Goal: Task Accomplishment & Management: Manage account settings

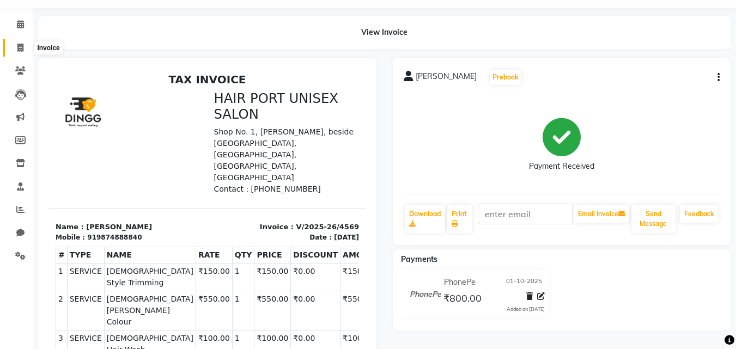
click at [19, 46] on icon at bounding box center [20, 48] width 6 height 8
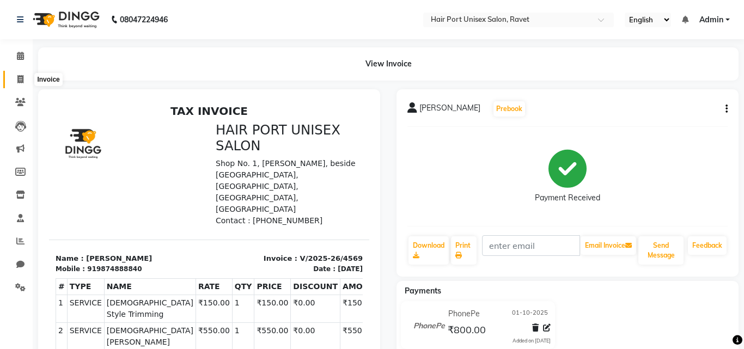
select select "service"
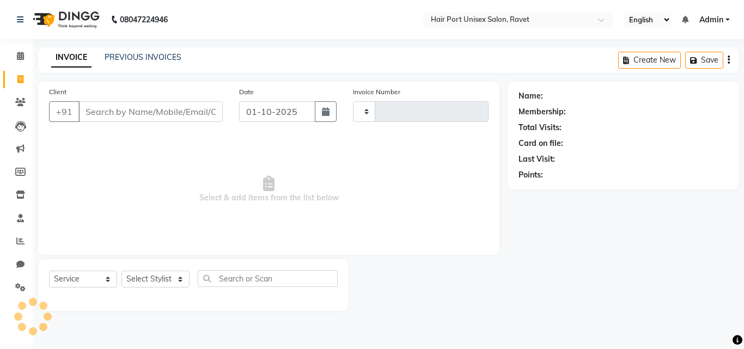
type input "4570"
select select "7015"
click at [142, 111] on input "Client" at bounding box center [150, 111] width 144 height 21
click at [146, 115] on input "Client" at bounding box center [150, 111] width 144 height 21
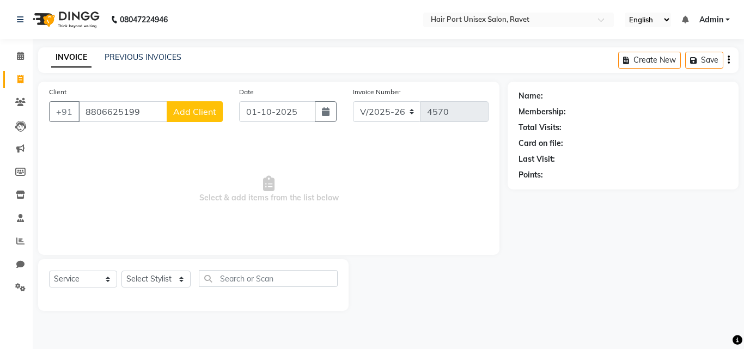
type input "8806625199"
click at [180, 117] on button "Add Client" at bounding box center [195, 111] width 56 height 21
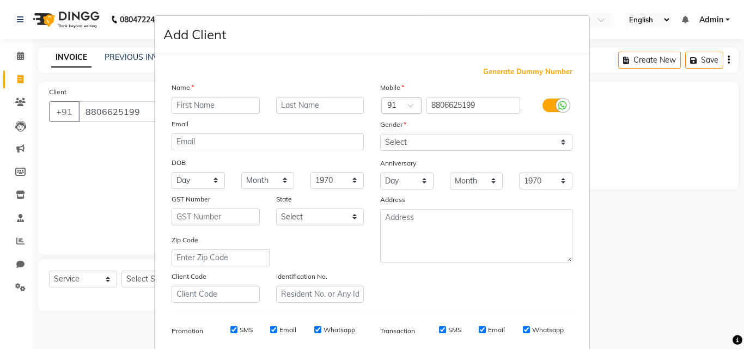
click at [225, 108] on input "text" at bounding box center [216, 105] width 88 height 17
type input "neha"
click at [437, 139] on select "Select [DEMOGRAPHIC_DATA] [DEMOGRAPHIC_DATA] Other Prefer Not To Say" at bounding box center [476, 142] width 192 height 17
select select "[DEMOGRAPHIC_DATA]"
click at [380, 134] on select "Select [DEMOGRAPHIC_DATA] [DEMOGRAPHIC_DATA] Other Prefer Not To Say" at bounding box center [476, 142] width 192 height 17
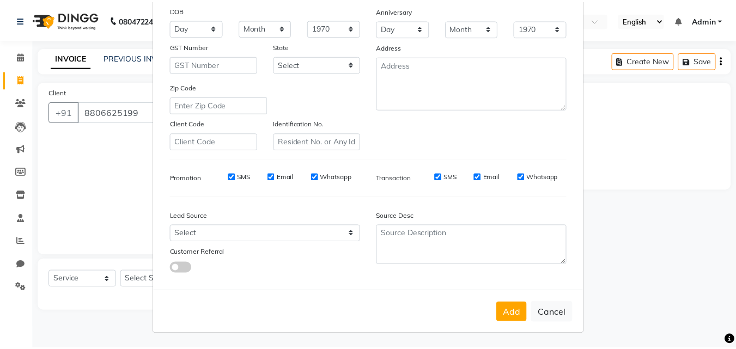
scroll to position [154, 0]
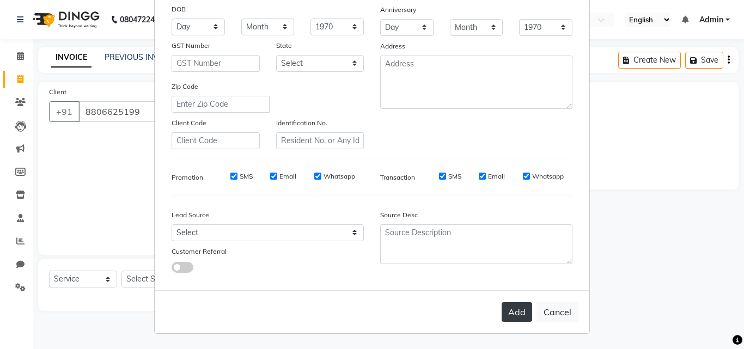
click at [511, 311] on button "Add" at bounding box center [517, 312] width 30 height 20
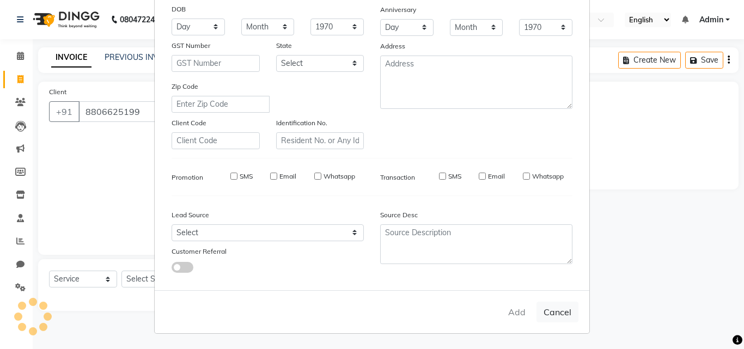
select select
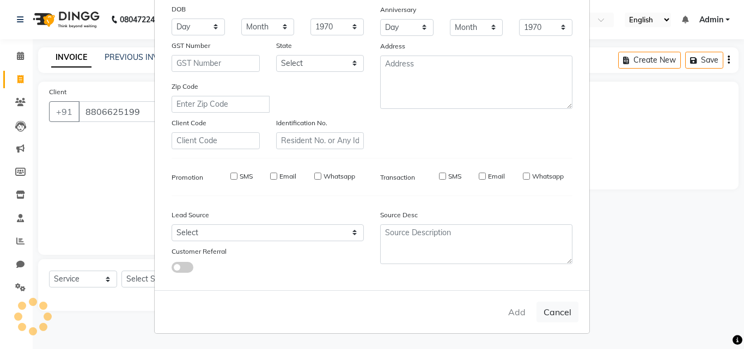
select select
checkbox input "false"
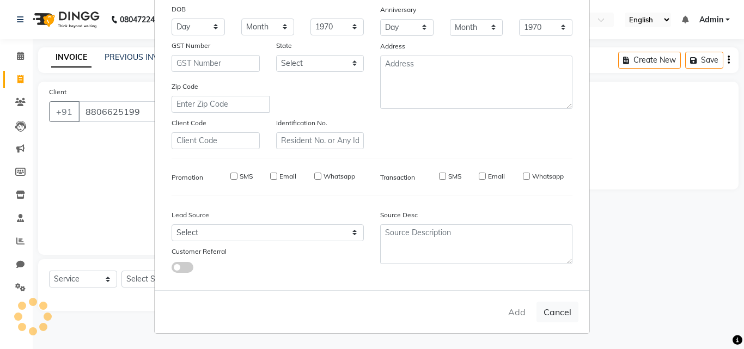
checkbox input "false"
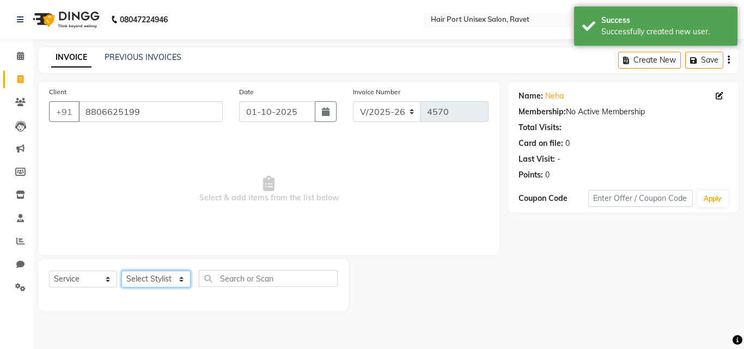
click at [163, 280] on select "Select Stylist [PERSON_NAME] [PERSON_NAME] [PERSON_NAME] [PERSON_NAME] [PERSON_…" at bounding box center [155, 279] width 69 height 17
select select "60513"
click at [121, 271] on select "Select Stylist [PERSON_NAME] [PERSON_NAME] [PERSON_NAME] [PERSON_NAME] [PERSON_…" at bounding box center [155, 279] width 69 height 17
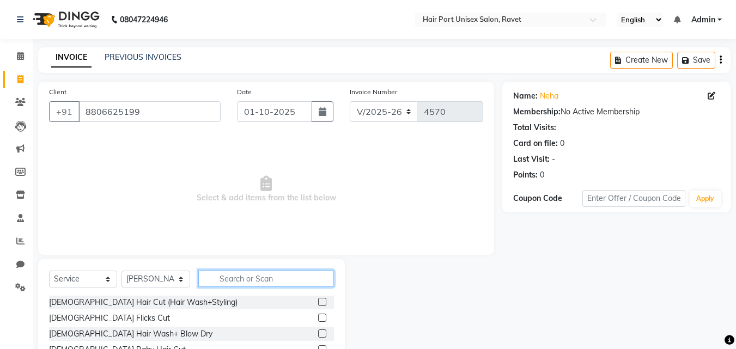
click at [277, 276] on input "text" at bounding box center [266, 278] width 136 height 17
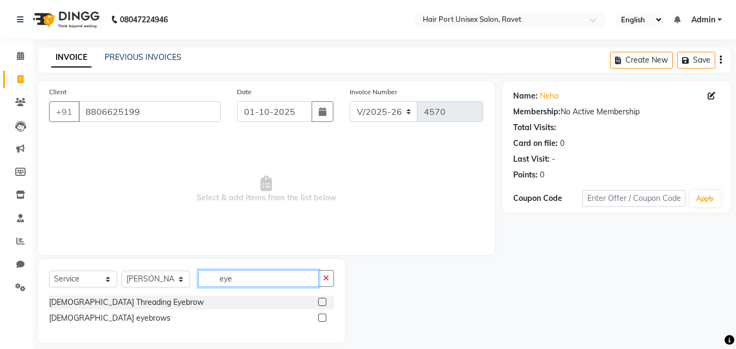
type input "eye"
click at [322, 300] on label at bounding box center [322, 302] width 8 height 8
click at [322, 300] on input "checkbox" at bounding box center [321, 302] width 7 height 7
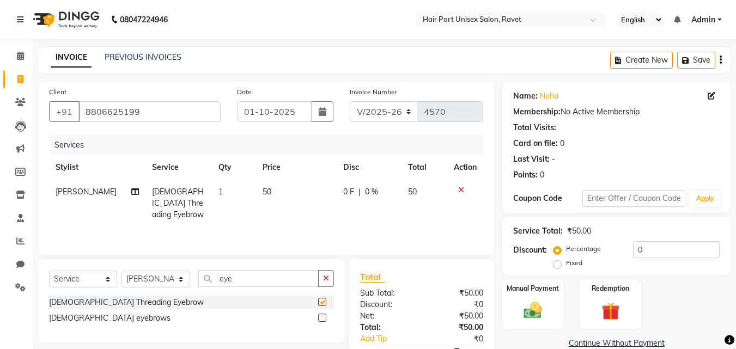
checkbox input "false"
drag, startPoint x: 323, startPoint y: 274, endPoint x: 325, endPoint y: 280, distance: 6.1
click at [325, 280] on icon "button" at bounding box center [326, 278] width 6 height 8
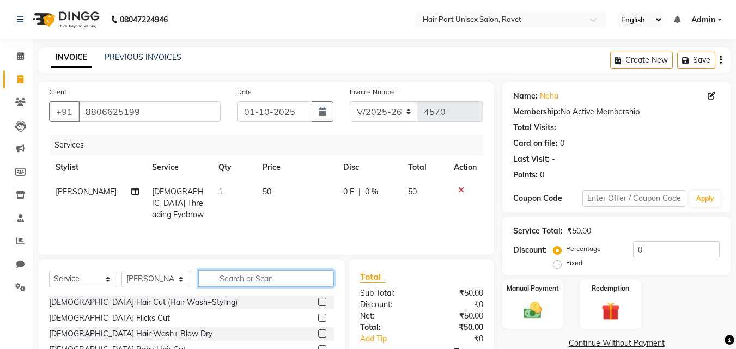
click at [325, 280] on input "text" at bounding box center [266, 278] width 136 height 17
click at [294, 283] on input "text" at bounding box center [266, 278] width 136 height 17
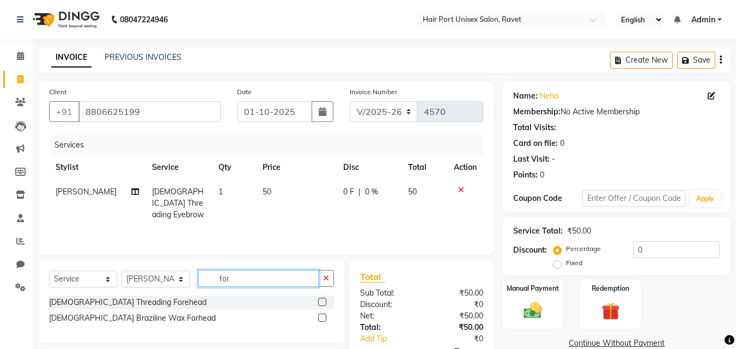
type input "for"
click at [320, 300] on label at bounding box center [322, 302] width 8 height 8
click at [320, 300] on input "checkbox" at bounding box center [321, 302] width 7 height 7
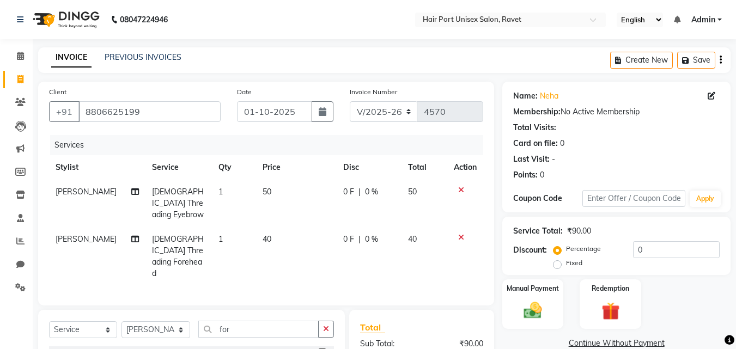
checkbox input "false"
click at [268, 321] on input "for" at bounding box center [258, 329] width 120 height 17
type input "f"
type input "upp"
click at [320, 349] on label at bounding box center [322, 353] width 8 height 8
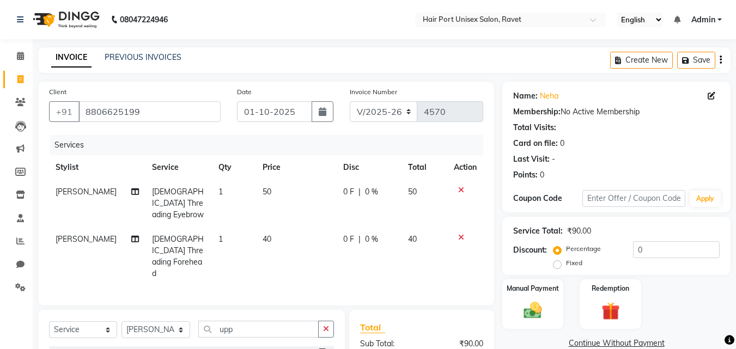
click at [320, 349] on input "checkbox" at bounding box center [321, 353] width 7 height 7
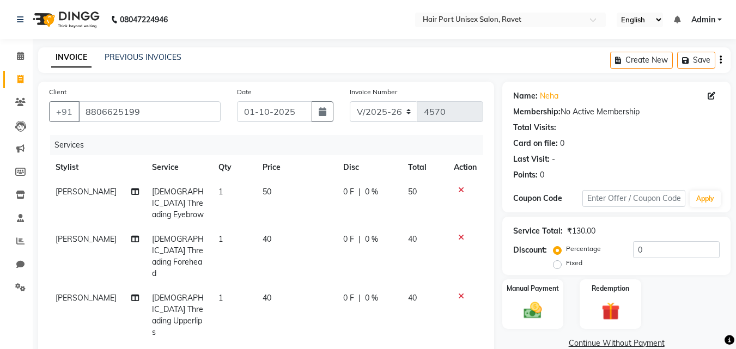
checkbox input "false"
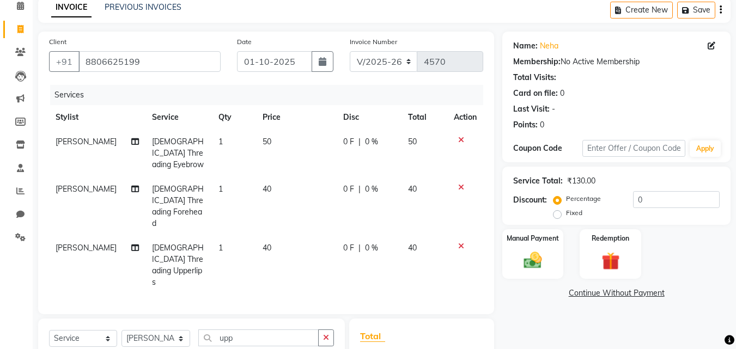
scroll to position [90, 0]
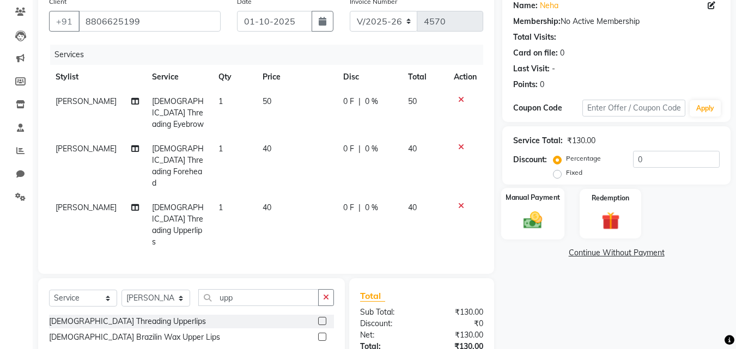
click at [527, 216] on img at bounding box center [532, 220] width 30 height 22
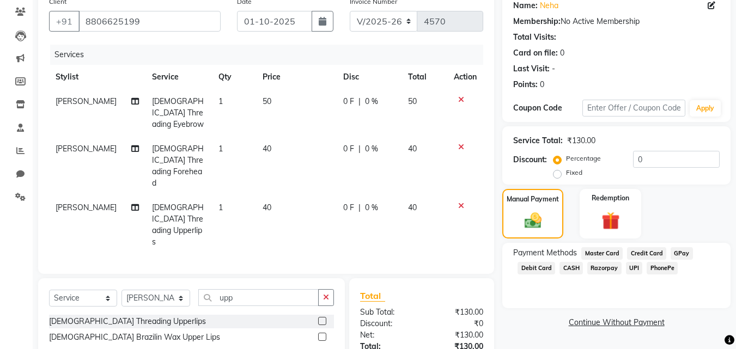
click at [652, 270] on span "PhonePe" at bounding box center [661, 268] width 31 height 13
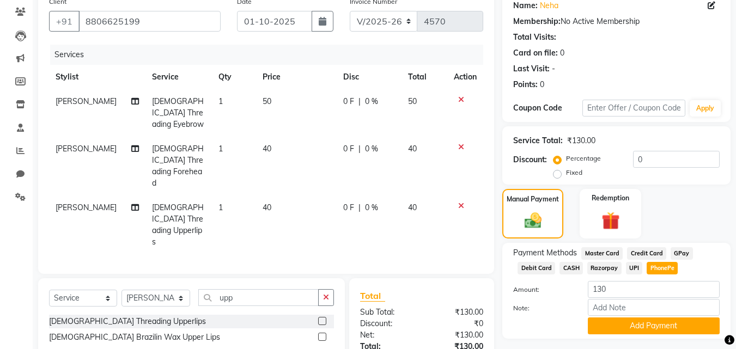
scroll to position [124, 0]
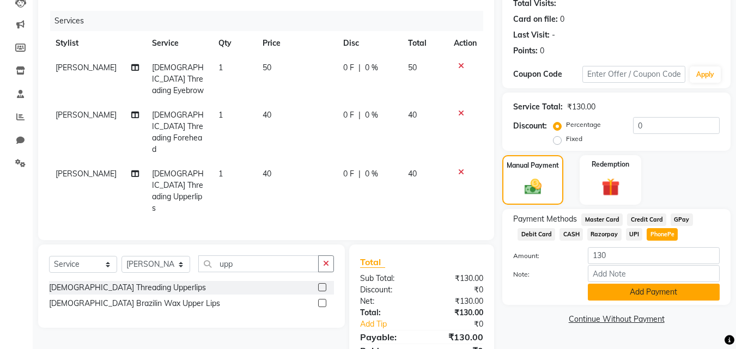
click at [651, 289] on button "Add Payment" at bounding box center [654, 292] width 132 height 17
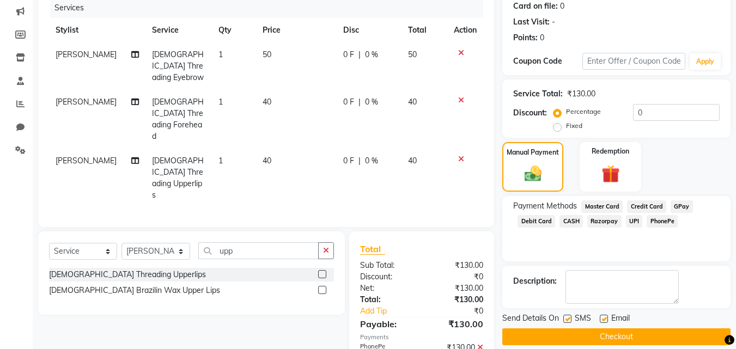
scroll to position [150, 0]
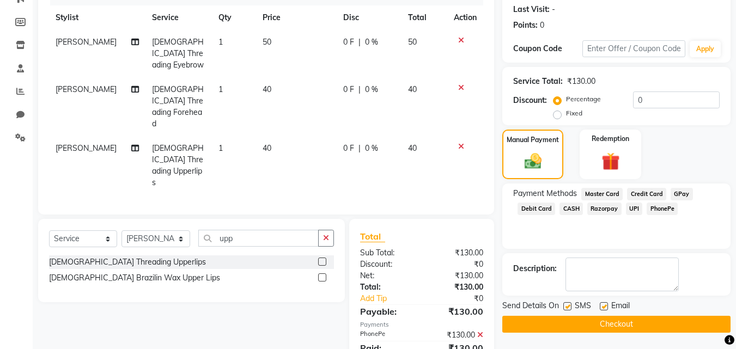
click at [620, 320] on button "Checkout" at bounding box center [616, 324] width 228 height 17
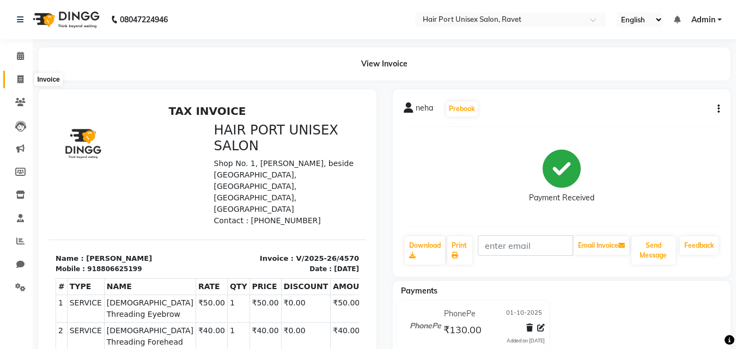
click at [22, 74] on span at bounding box center [20, 80] width 19 height 13
select select "service"
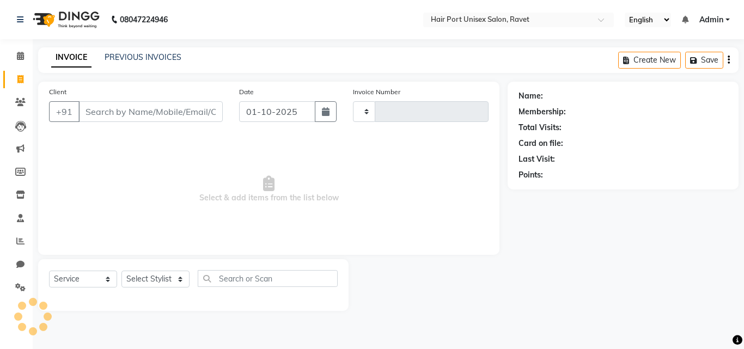
type input "4571"
select select "7015"
click at [328, 117] on button "button" at bounding box center [326, 111] width 22 height 21
select select "10"
select select "2025"
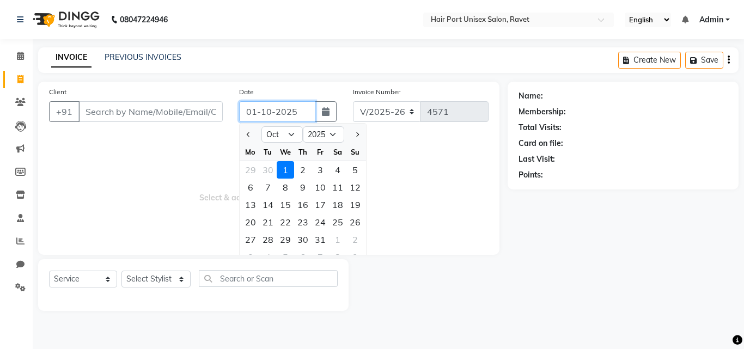
click at [274, 108] on input "01-10-2025" at bounding box center [277, 111] width 76 height 21
click at [270, 108] on input "01-10-2025" at bounding box center [277, 111] width 76 height 21
click at [246, 136] on button "Previous month" at bounding box center [248, 134] width 9 height 17
select select "9"
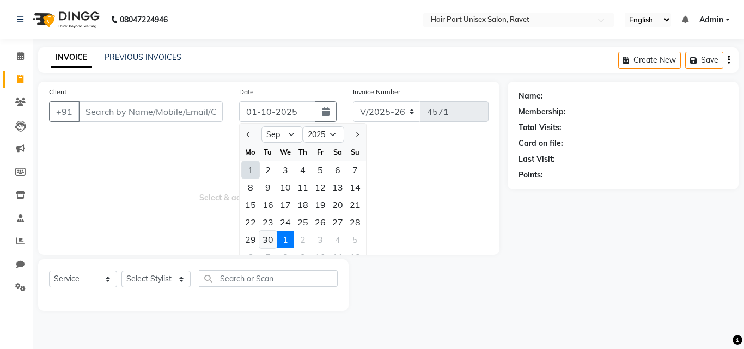
click at [264, 240] on div "30" at bounding box center [267, 239] width 17 height 17
type input "[DATE]"
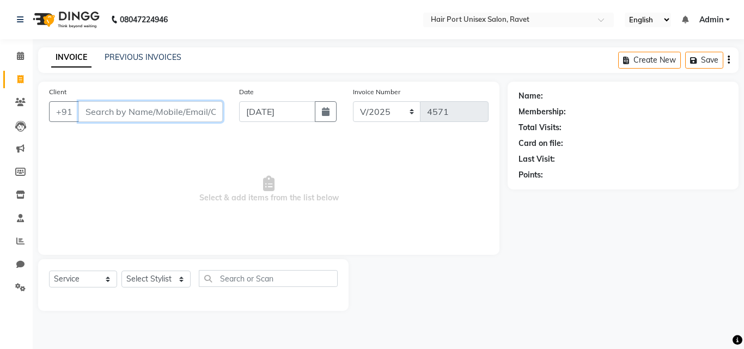
click at [153, 109] on input "Client" at bounding box center [150, 111] width 144 height 21
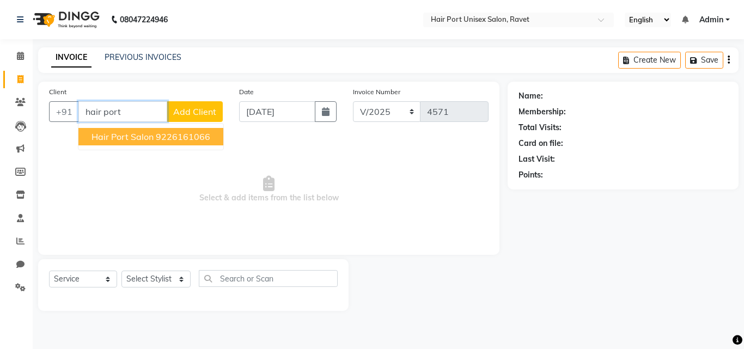
click at [154, 135] on button "Hair port salon 9226161066" at bounding box center [150, 136] width 145 height 17
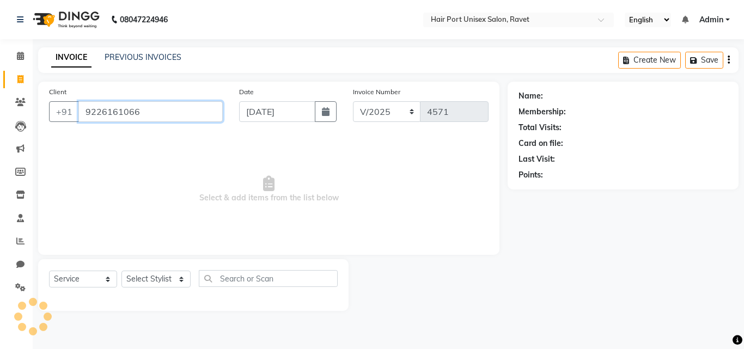
type input "9226161066"
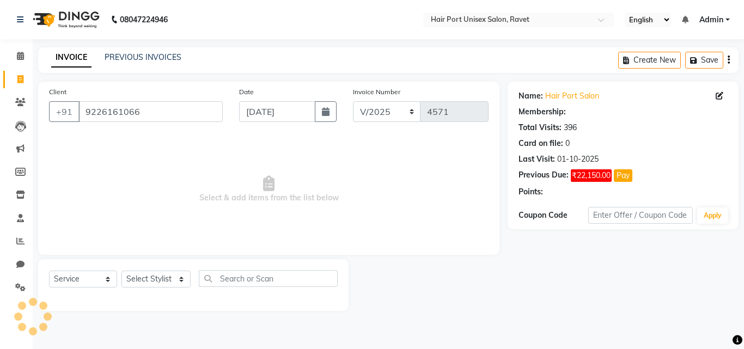
select select "1: Object"
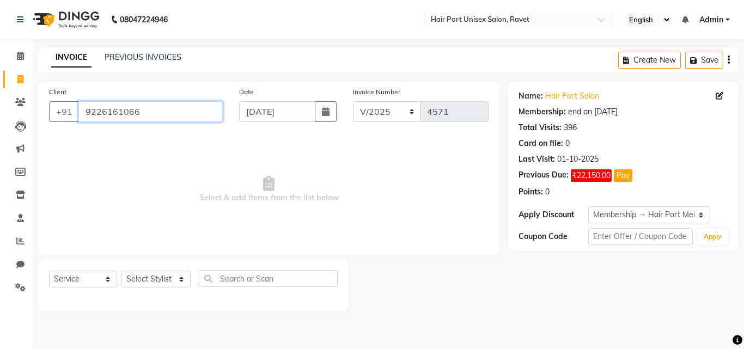
click at [152, 104] on input "9226161066" at bounding box center [150, 111] width 144 height 21
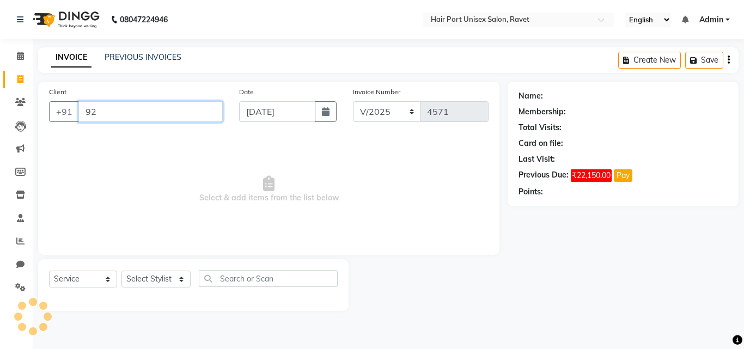
type input "9"
click at [146, 119] on input "hairport" at bounding box center [122, 111] width 89 height 21
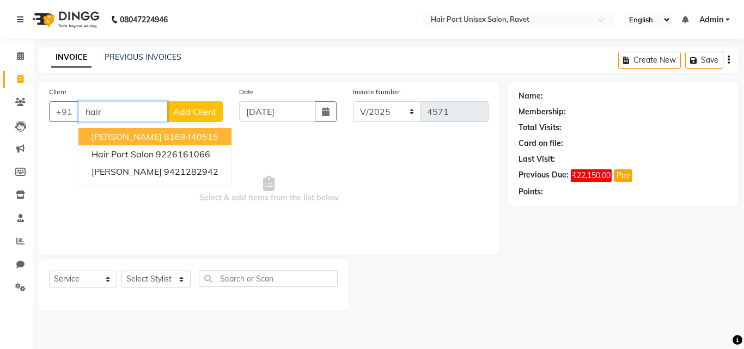
click at [146, 133] on span "[PERSON_NAME]" at bounding box center [126, 136] width 70 height 11
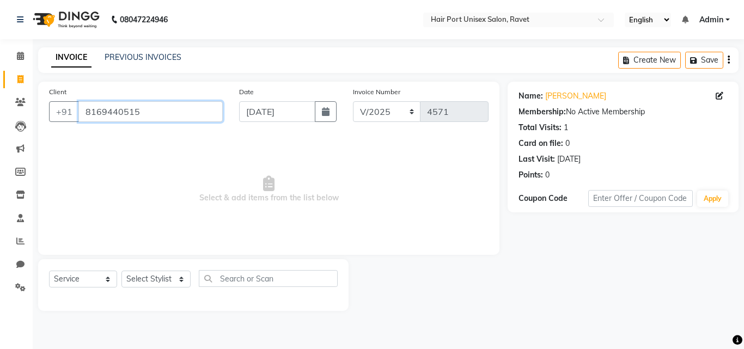
click at [158, 108] on input "8169440515" at bounding box center [150, 111] width 144 height 21
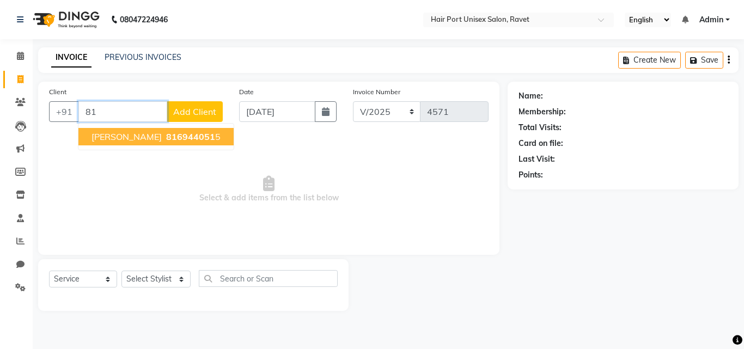
type input "8"
click at [158, 134] on ngb-highlight "9226161066" at bounding box center [183, 136] width 54 height 11
type input "9226161066"
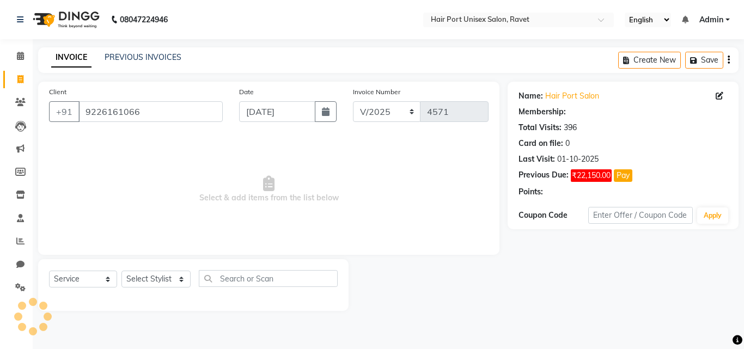
select select "1: Object"
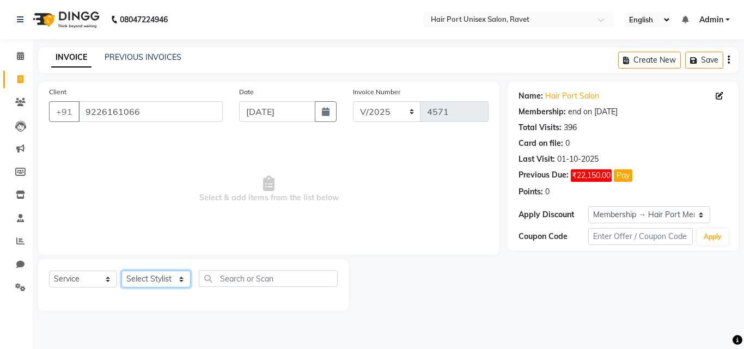
click at [164, 279] on select "Select Stylist [PERSON_NAME] [PERSON_NAME] [PERSON_NAME] [PERSON_NAME] [PERSON_…" at bounding box center [155, 279] width 69 height 17
select select "63965"
click at [121, 271] on select "Select Stylist [PERSON_NAME] [PERSON_NAME] [PERSON_NAME] [PERSON_NAME] [PERSON_…" at bounding box center [155, 279] width 69 height 17
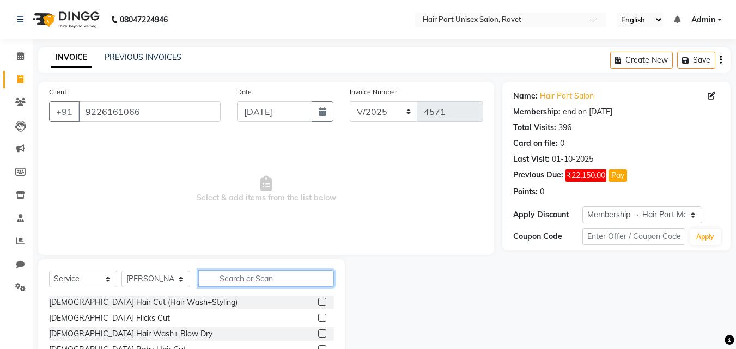
click at [246, 279] on input "text" at bounding box center [266, 278] width 136 height 17
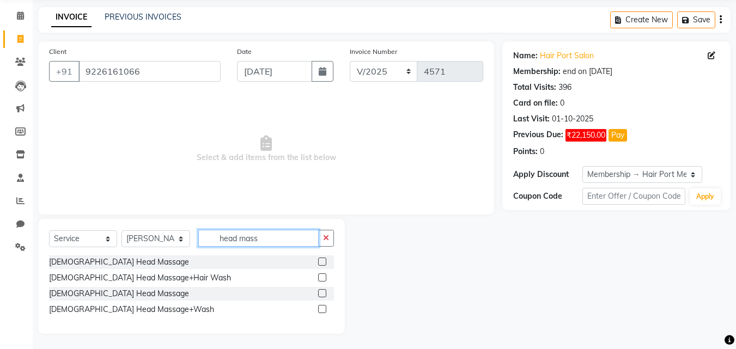
scroll to position [41, 0]
type input "head mass"
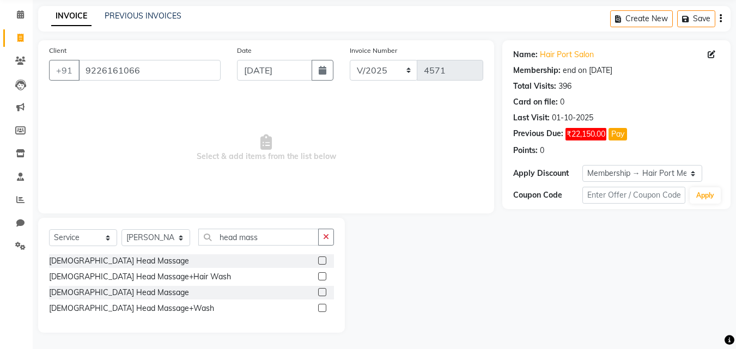
click at [323, 309] on label at bounding box center [322, 308] width 8 height 8
click at [323, 309] on input "checkbox" at bounding box center [321, 308] width 7 height 7
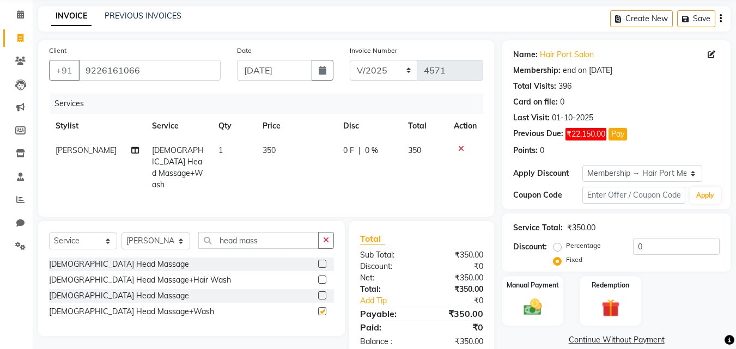
checkbox input "false"
click at [278, 237] on input "head mass" at bounding box center [258, 240] width 120 height 17
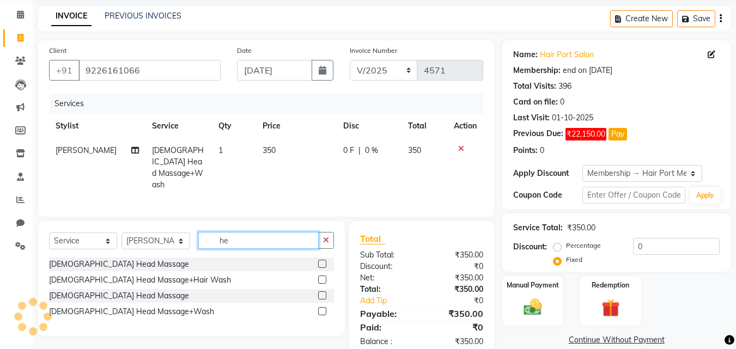
type input "h"
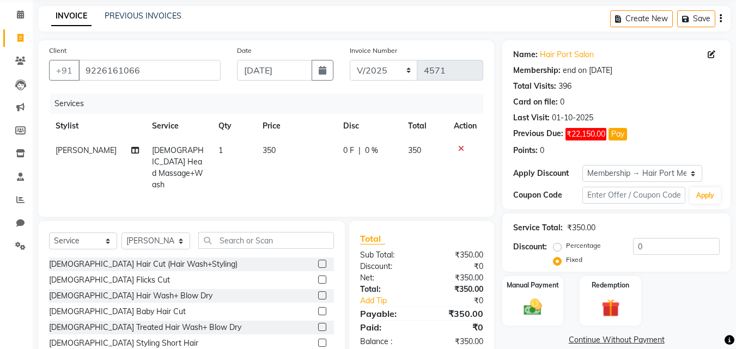
click at [261, 273] on div "[DEMOGRAPHIC_DATA] Flicks Cut" at bounding box center [191, 280] width 285 height 14
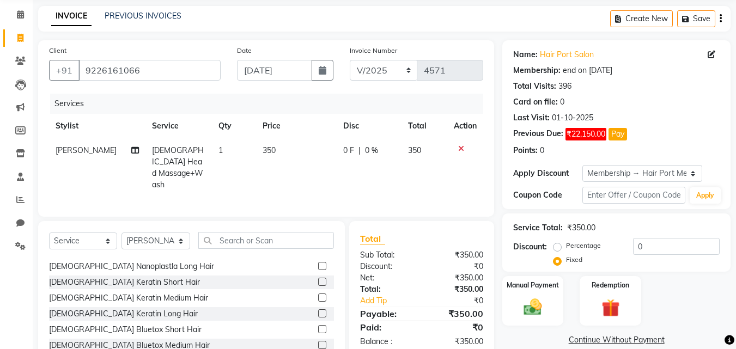
scroll to position [370, 0]
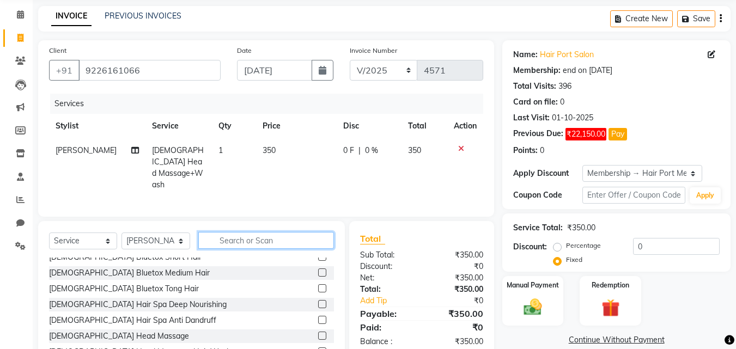
click at [224, 235] on input "text" at bounding box center [266, 240] width 136 height 17
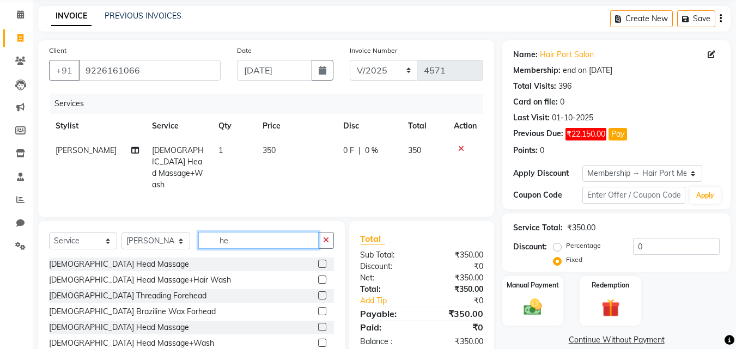
scroll to position [0, 0]
type input "hea"
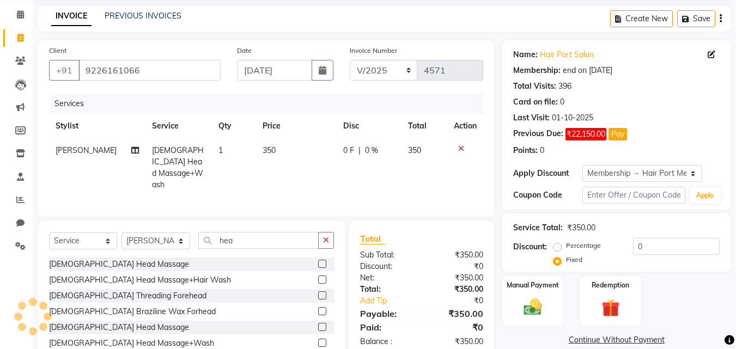
click at [322, 324] on label at bounding box center [322, 327] width 8 height 8
click at [322, 324] on input "checkbox" at bounding box center [321, 327] width 7 height 7
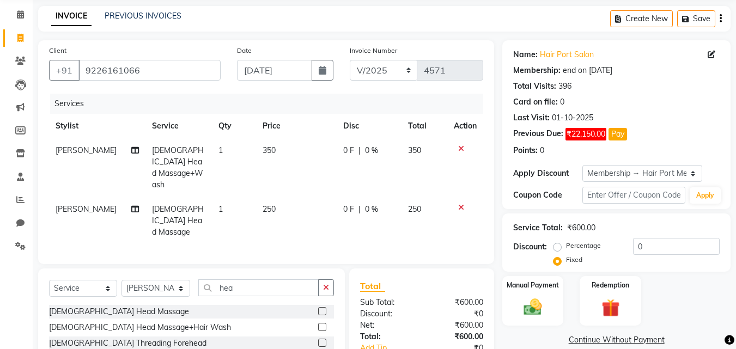
checkbox input "false"
click at [461, 148] on icon at bounding box center [461, 149] width 6 height 8
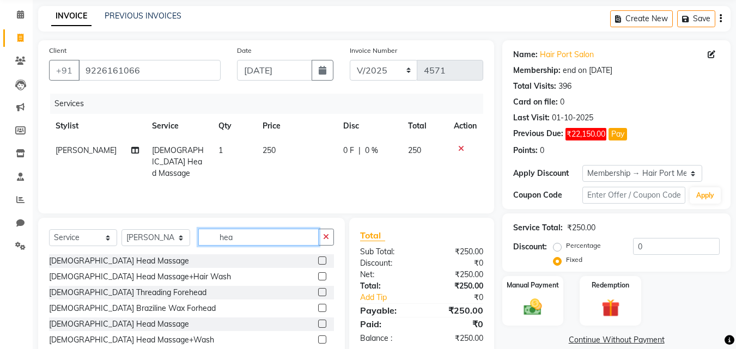
click at [271, 236] on input "hea" at bounding box center [258, 237] width 120 height 17
type input "h"
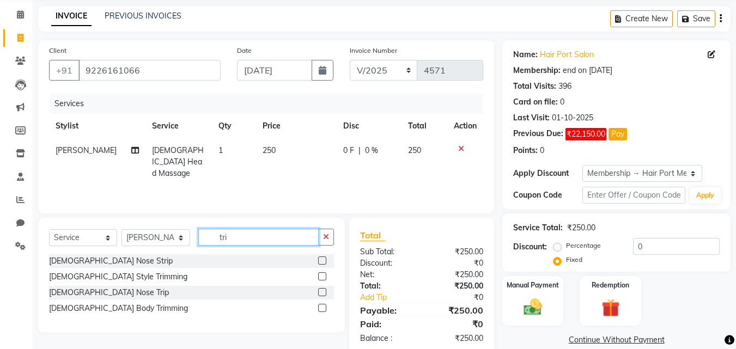
type input "tri"
click at [319, 277] on label at bounding box center [322, 276] width 8 height 8
click at [319, 277] on input "checkbox" at bounding box center [321, 276] width 7 height 7
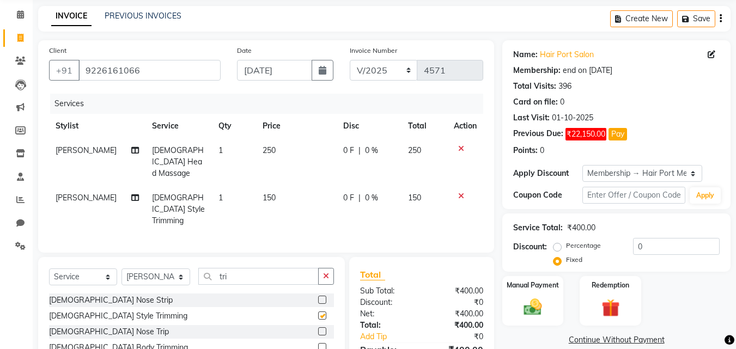
checkbox input "false"
click at [532, 313] on img at bounding box center [532, 307] width 30 height 22
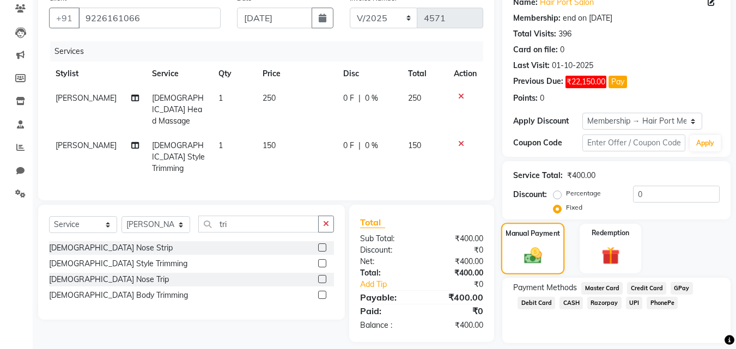
scroll to position [97, 0]
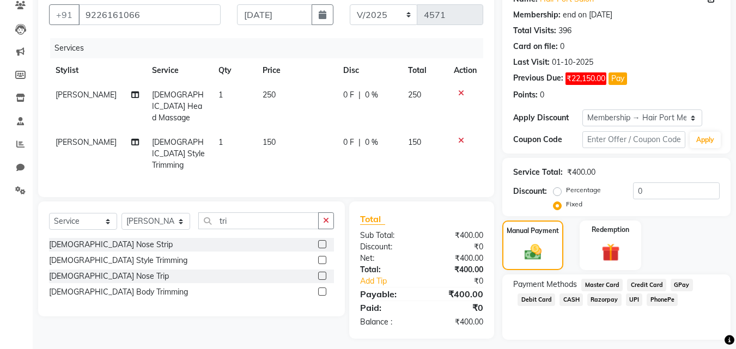
click at [652, 297] on span "PhonePe" at bounding box center [661, 300] width 31 height 13
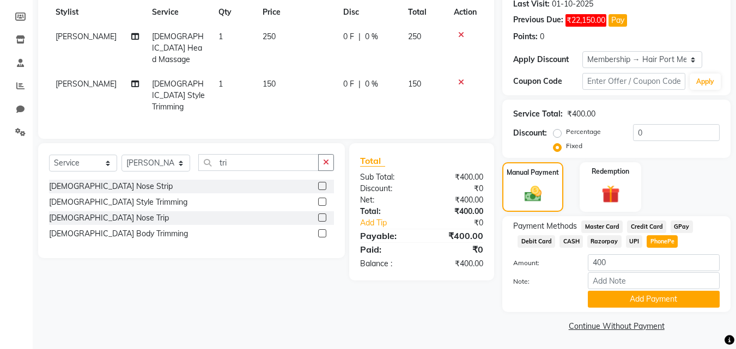
scroll to position [157, 0]
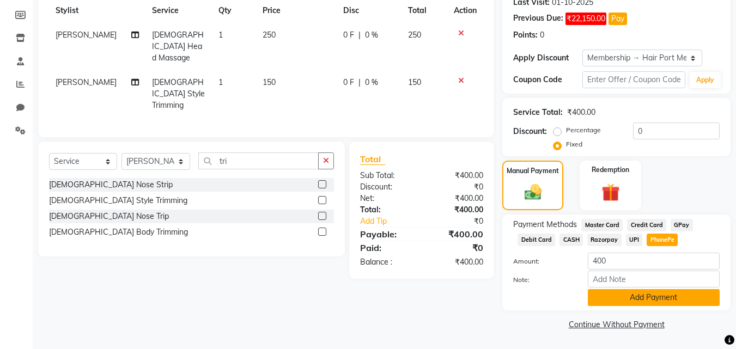
click at [652, 294] on button "Add Payment" at bounding box center [654, 297] width 132 height 17
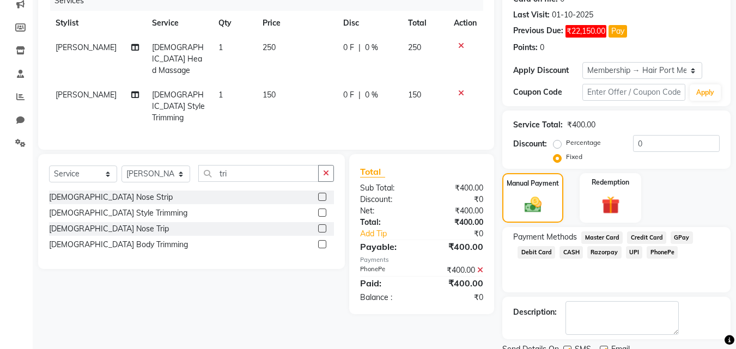
scroll to position [188, 0]
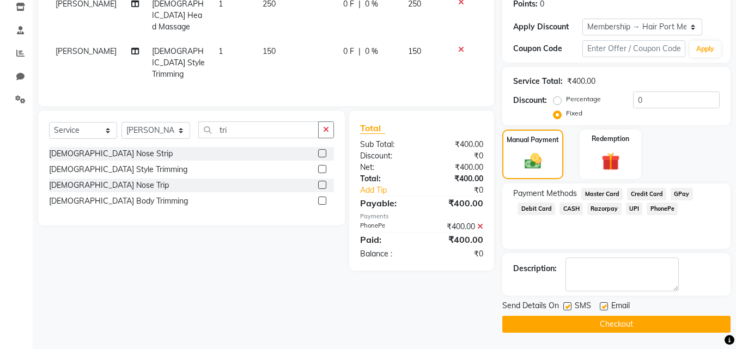
click at [599, 323] on button "Checkout" at bounding box center [616, 324] width 228 height 17
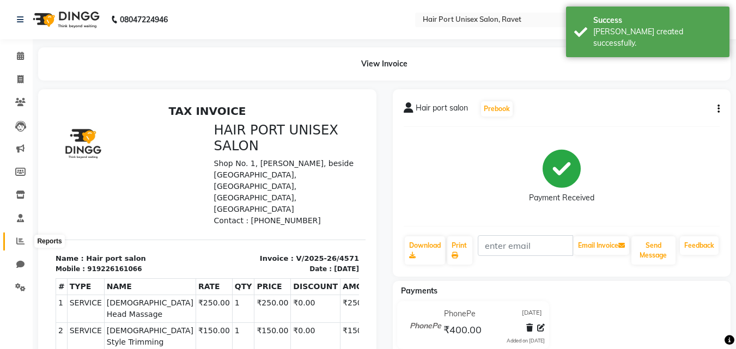
click at [19, 242] on icon at bounding box center [20, 241] width 8 height 8
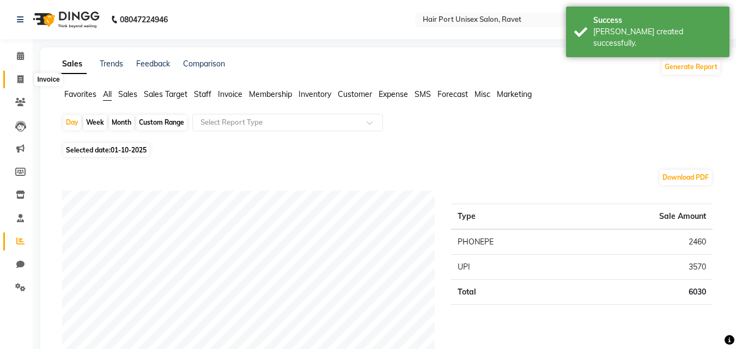
click at [21, 82] on icon at bounding box center [20, 79] width 6 height 8
select select "service"
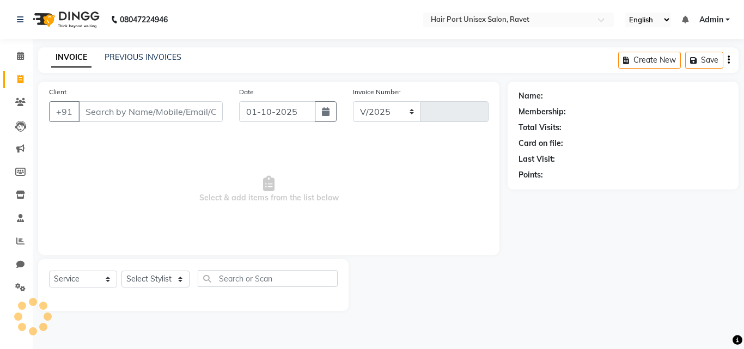
select select "7015"
type input "4572"
click at [111, 118] on input "Client" at bounding box center [150, 111] width 144 height 21
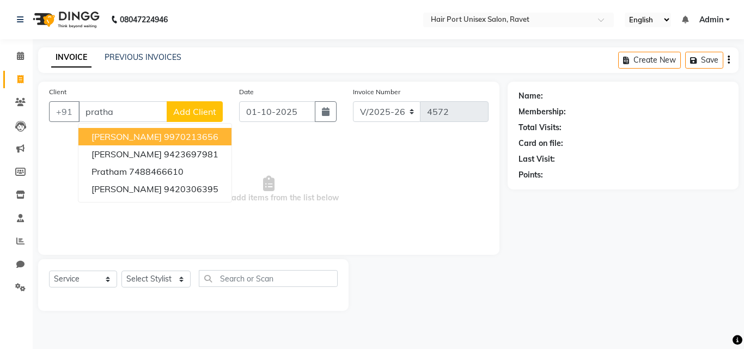
click at [135, 130] on button "[PERSON_NAME] 9970213656" at bounding box center [154, 136] width 153 height 17
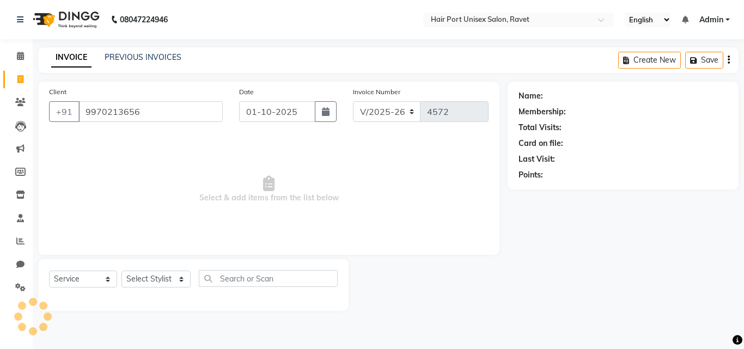
type input "9970213656"
select select "1: Object"
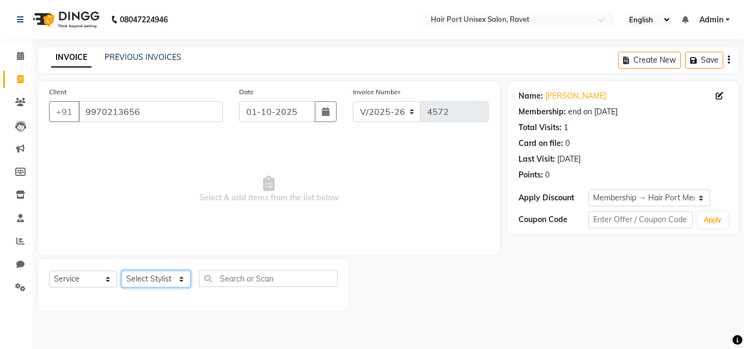
click at [175, 274] on select "Select Stylist [PERSON_NAME] [PERSON_NAME] [PERSON_NAME] [PERSON_NAME] [PERSON_…" at bounding box center [155, 279] width 69 height 17
select select "66342"
click at [121, 271] on select "Select Stylist [PERSON_NAME] [PERSON_NAME] [PERSON_NAME] [PERSON_NAME] [PERSON_…" at bounding box center [155, 279] width 69 height 17
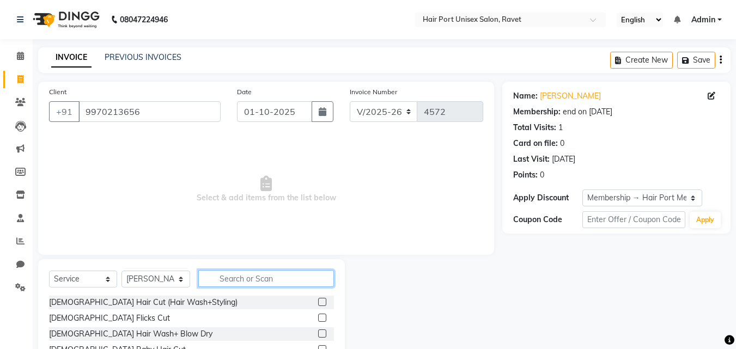
click at [244, 282] on input "text" at bounding box center [266, 278] width 136 height 17
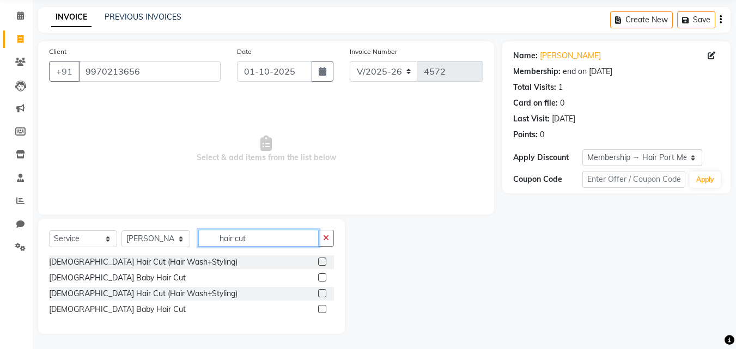
scroll to position [41, 0]
type input "hair cut"
click at [321, 291] on label at bounding box center [322, 292] width 8 height 8
click at [321, 291] on input "checkbox" at bounding box center [321, 292] width 7 height 7
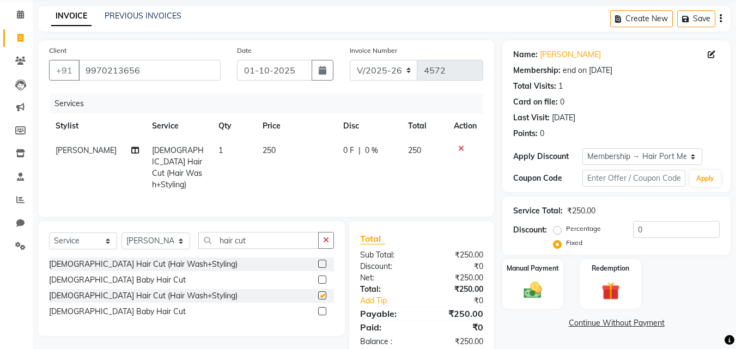
checkbox input "false"
click at [264, 235] on input "hair cut" at bounding box center [258, 240] width 120 height 17
type input "h"
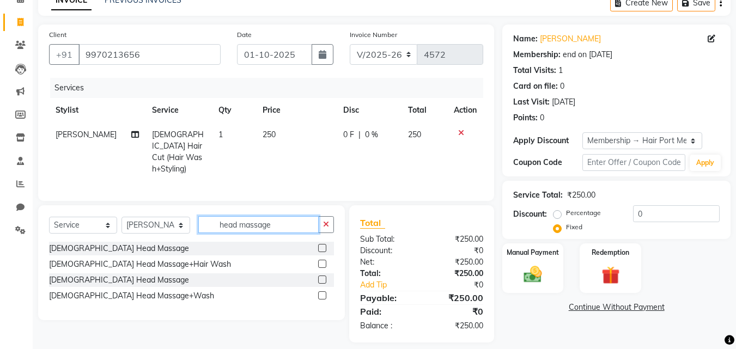
scroll to position [60, 0]
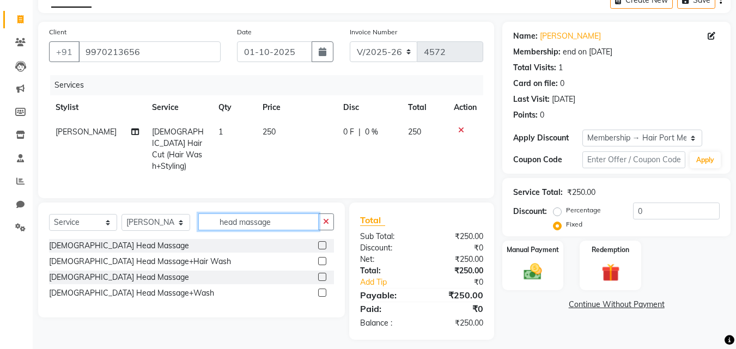
type input "head massage"
click at [322, 274] on label at bounding box center [322, 277] width 8 height 8
click at [322, 274] on input "checkbox" at bounding box center [321, 277] width 7 height 7
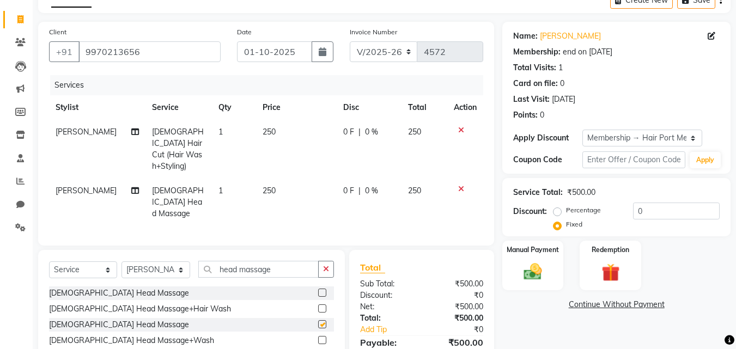
checkbox input "false"
click at [298, 261] on input "head massage" at bounding box center [258, 269] width 120 height 17
type input "h"
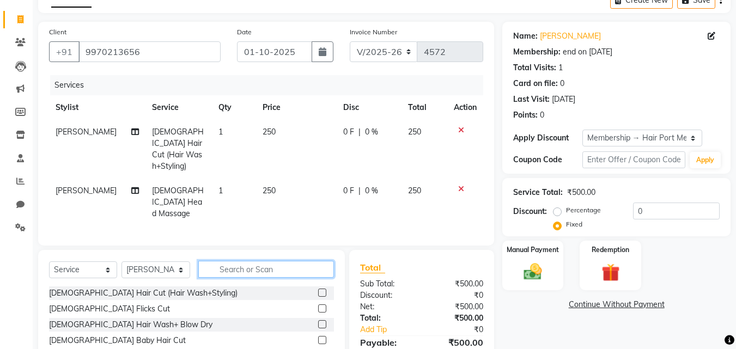
type input "b"
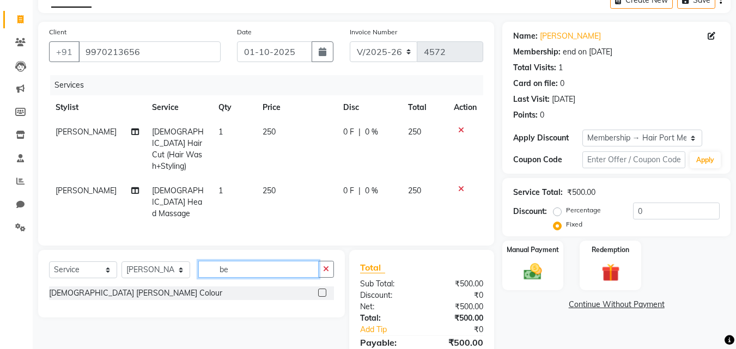
type input "b"
type input "trim"
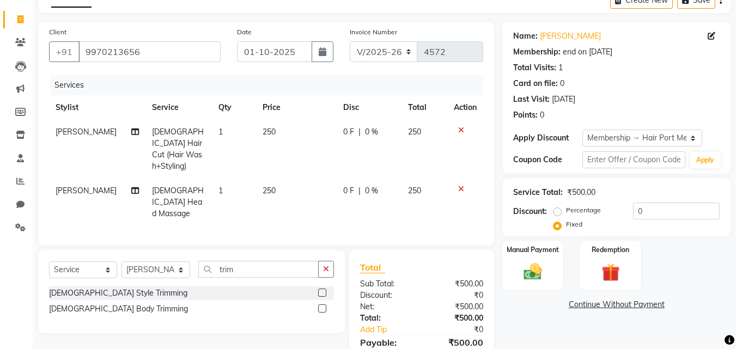
click at [320, 289] on label at bounding box center [322, 293] width 8 height 8
click at [320, 290] on input "checkbox" at bounding box center [321, 293] width 7 height 7
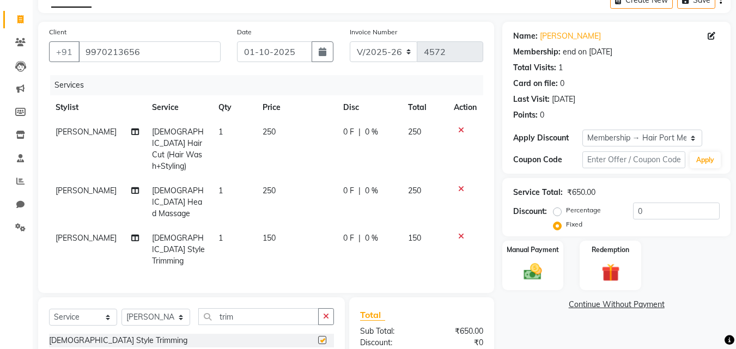
checkbox input "false"
click at [321, 308] on button "button" at bounding box center [326, 316] width 16 height 17
click at [292, 308] on input "text" at bounding box center [266, 316] width 136 height 17
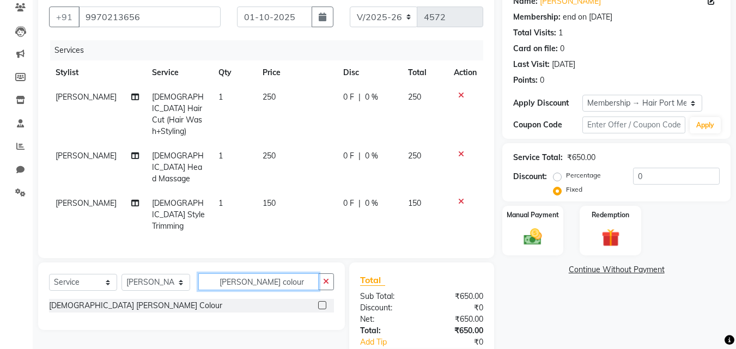
scroll to position [97, 0]
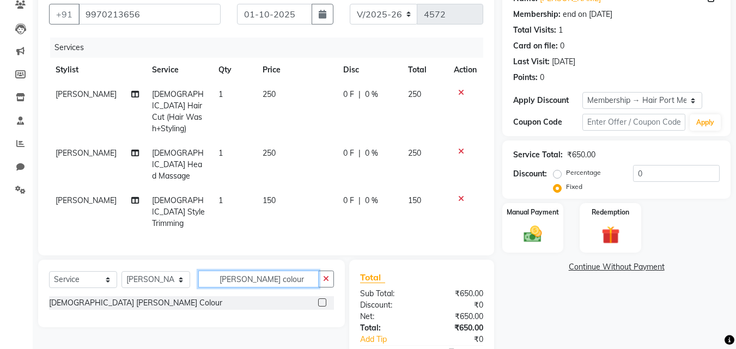
type input "[PERSON_NAME] colour"
click at [321, 298] on label at bounding box center [322, 302] width 8 height 8
click at [321, 300] on input "checkbox" at bounding box center [321, 303] width 7 height 7
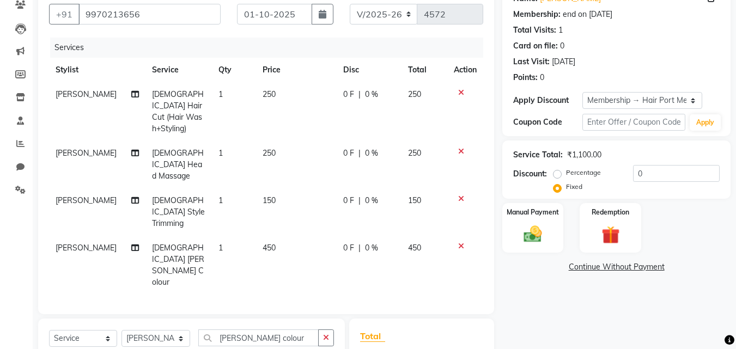
checkbox input "false"
click at [265, 243] on span "450" at bounding box center [268, 248] width 13 height 10
select select "66342"
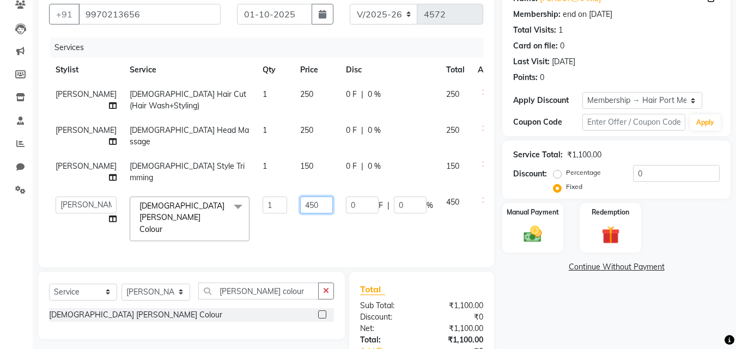
click at [300, 205] on input "450" at bounding box center [316, 205] width 33 height 17
type input "4"
type input "550"
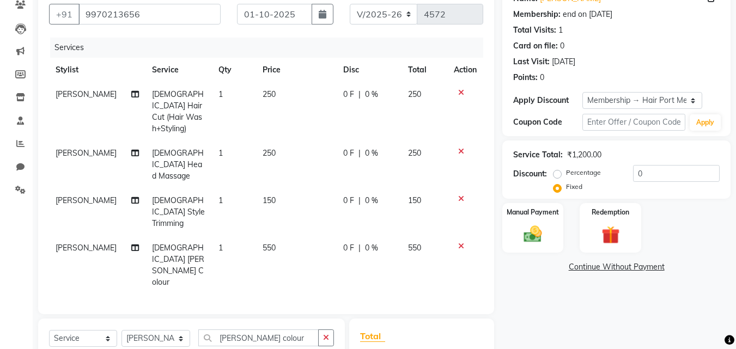
click at [314, 236] on tr "[PERSON_NAME] [DEMOGRAPHIC_DATA] [PERSON_NAME] Colour 1 550 0 F | 0 % 550" at bounding box center [266, 265] width 434 height 59
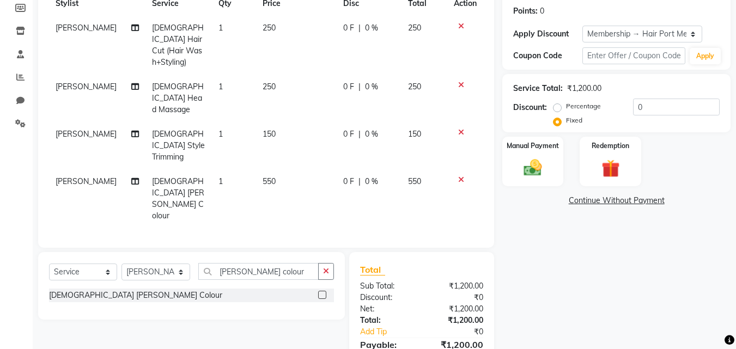
scroll to position [172, 0]
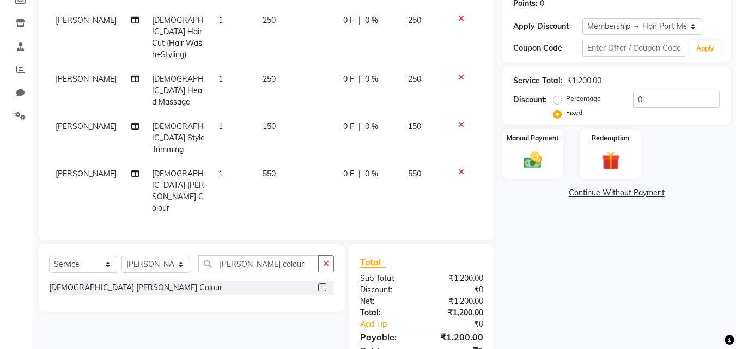
click at [462, 168] on icon at bounding box center [461, 172] width 6 height 8
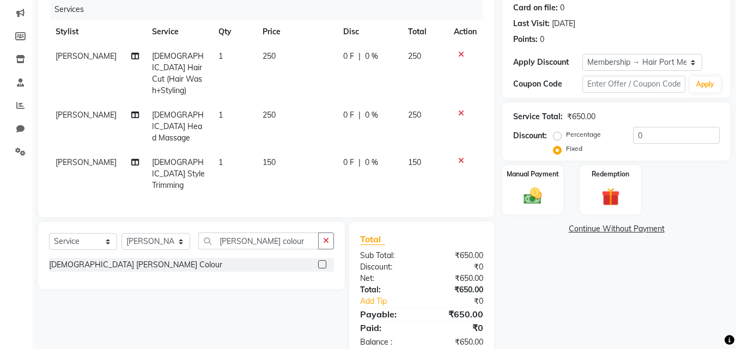
click at [459, 157] on icon at bounding box center [461, 161] width 6 height 8
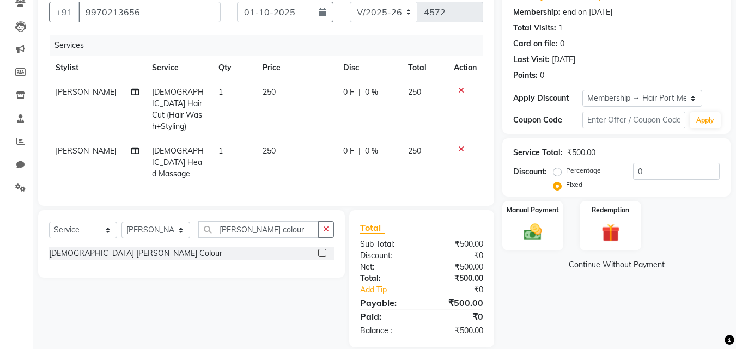
click at [343, 145] on span "0 F" at bounding box center [348, 150] width 11 height 11
select select "66342"
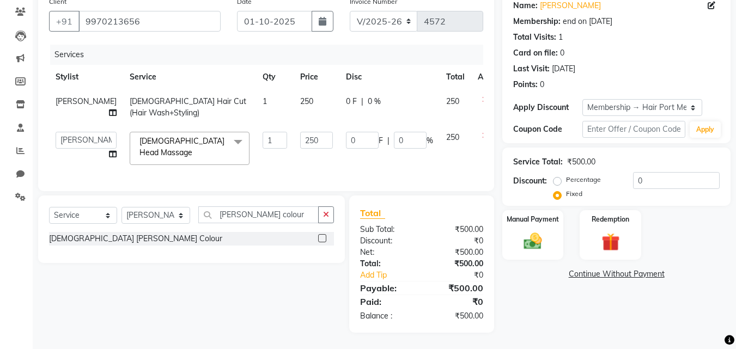
scroll to position [94, 0]
click at [346, 135] on input "0" at bounding box center [362, 140] width 33 height 17
type input "20"
click at [321, 95] on tr "[PERSON_NAME] [DEMOGRAPHIC_DATA] Hair Cut (Hair Wash+Styling) 1 250 0 F | 0 % 2…" at bounding box center [278, 107] width 458 height 36
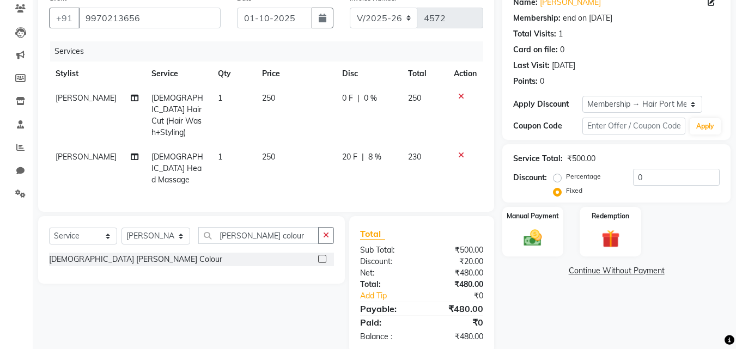
click at [338, 90] on td "0 F | 0 %" at bounding box center [368, 115] width 66 height 59
select select "66342"
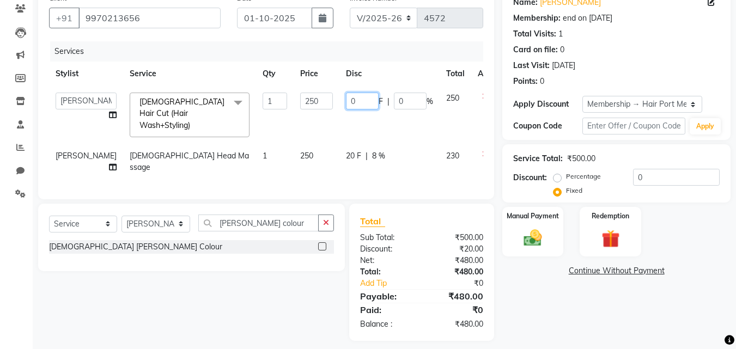
click at [346, 99] on input "0" at bounding box center [362, 101] width 33 height 17
type input "20"
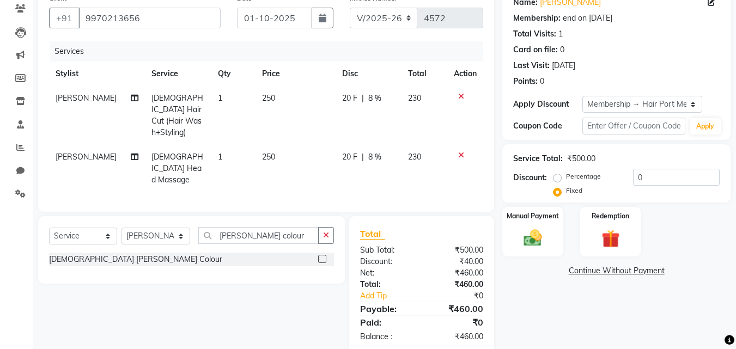
click at [345, 115] on td "20 F | 8 %" at bounding box center [368, 115] width 66 height 59
select select "66342"
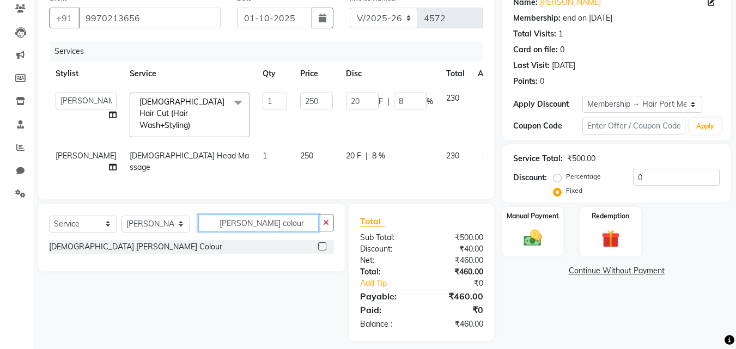
click at [270, 216] on input "[PERSON_NAME] colour" at bounding box center [258, 223] width 120 height 17
type input "b"
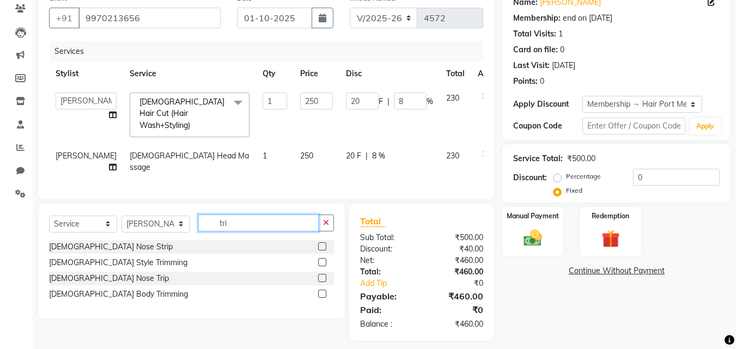
type input "tri"
click at [321, 259] on label at bounding box center [322, 262] width 8 height 8
click at [321, 259] on input "checkbox" at bounding box center [321, 262] width 7 height 7
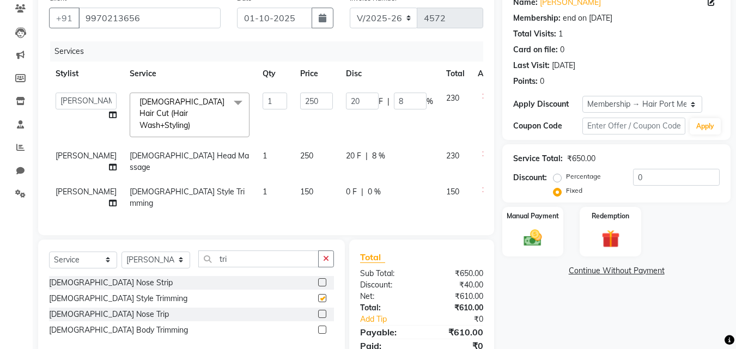
checkbox input "false"
click at [339, 180] on td "0 F | 0 %" at bounding box center [389, 198] width 100 height 36
select select "66342"
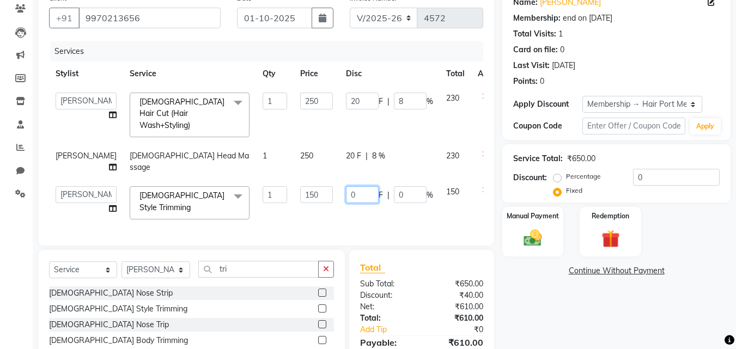
click at [346, 186] on input "0" at bounding box center [362, 194] width 33 height 17
type input "10"
click at [351, 199] on td "10 F | 0 %" at bounding box center [389, 203] width 100 height 46
select select "66342"
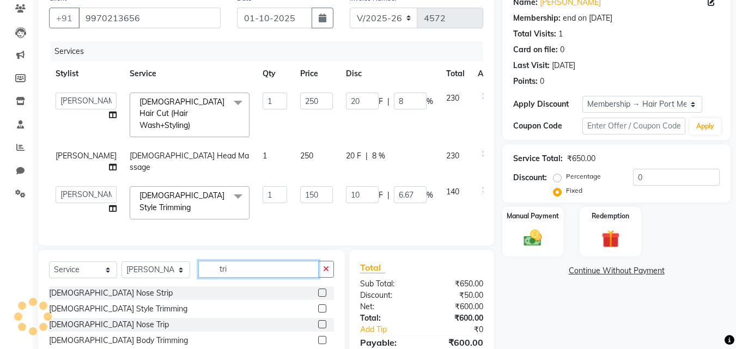
click at [241, 261] on input "tri" at bounding box center [258, 269] width 120 height 17
type input "t"
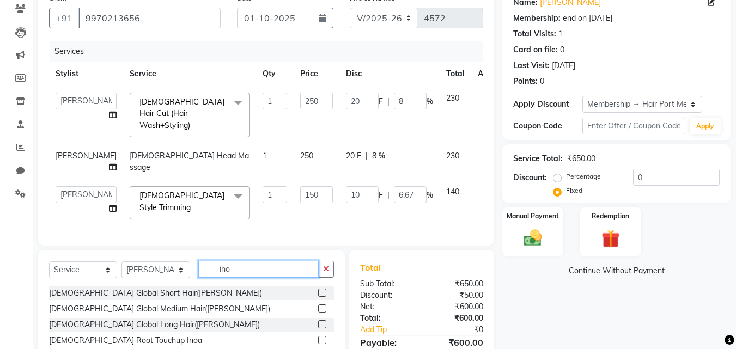
type input "ino"
click at [260, 303] on div "[DEMOGRAPHIC_DATA] Global Medium Hair([PERSON_NAME])" at bounding box center [191, 309] width 285 height 14
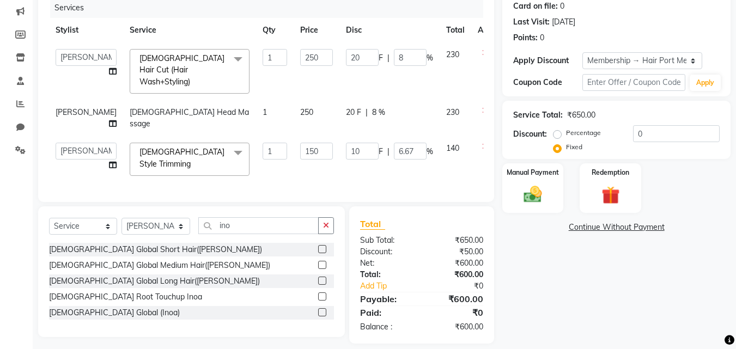
scroll to position [140, 0]
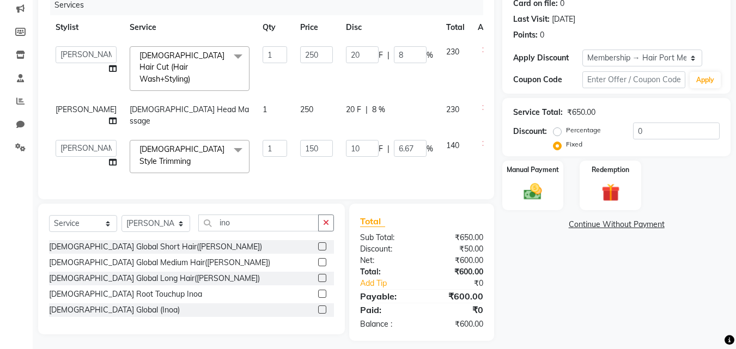
click at [324, 306] on label at bounding box center [322, 310] width 8 height 8
click at [324, 307] on input "checkbox" at bounding box center [321, 310] width 7 height 7
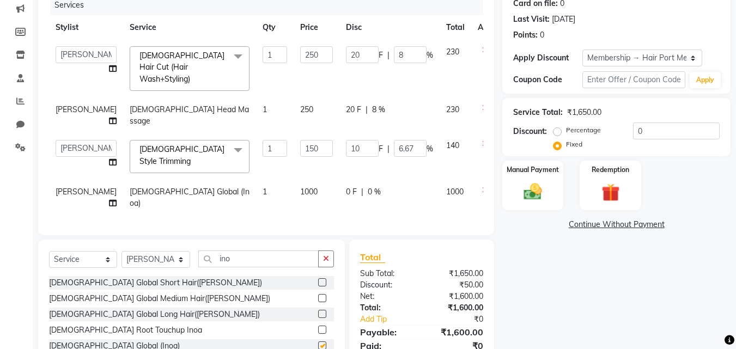
checkbox input "false"
click at [482, 186] on icon at bounding box center [485, 190] width 6 height 8
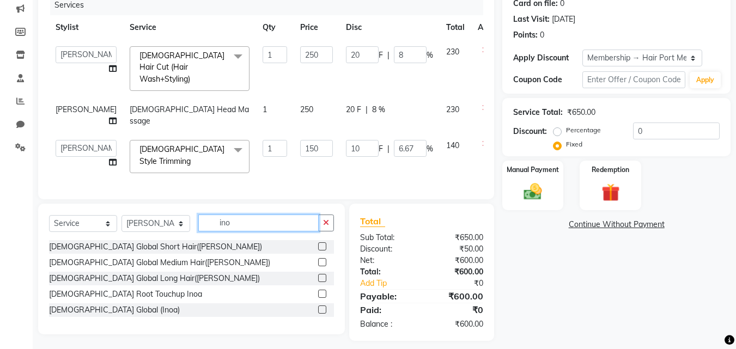
click at [280, 215] on input "ino" at bounding box center [258, 223] width 120 height 17
type input "i"
type input "maj"
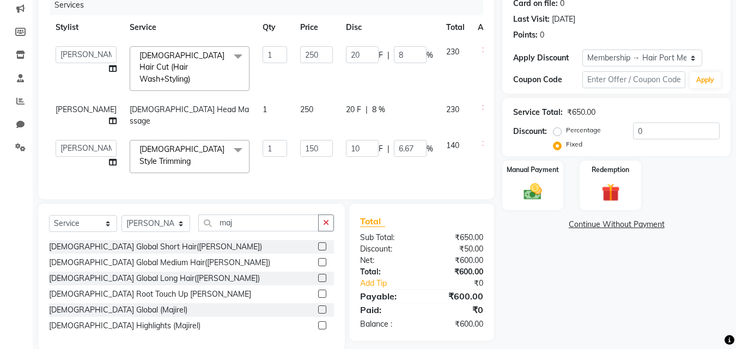
click at [323, 306] on label at bounding box center [322, 310] width 8 height 8
click at [323, 307] on input "checkbox" at bounding box center [321, 310] width 7 height 7
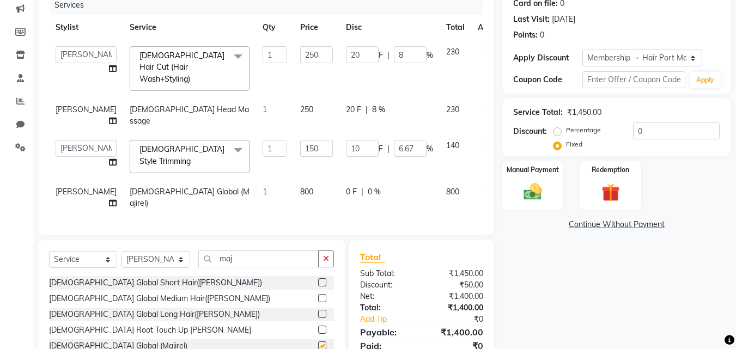
checkbox input "false"
click at [300, 187] on span "800" at bounding box center [306, 192] width 13 height 10
select select "66342"
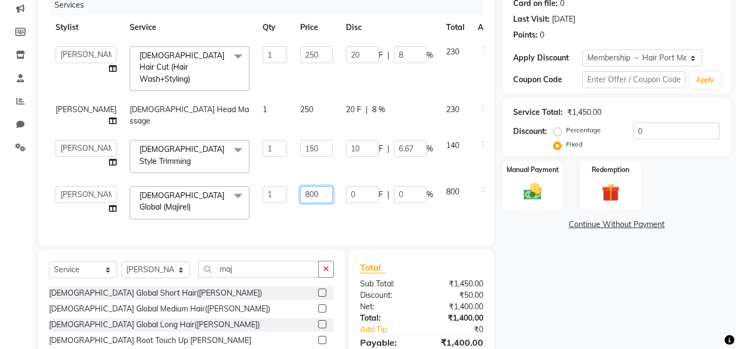
click at [300, 186] on input "800" at bounding box center [316, 194] width 33 height 17
type input "900"
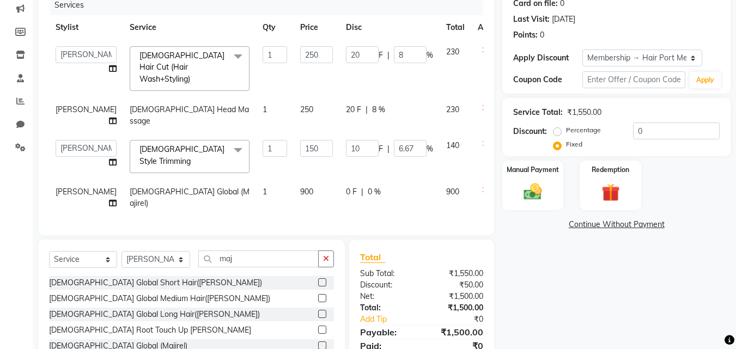
click at [306, 193] on td "900" at bounding box center [317, 198] width 46 height 36
select select "66342"
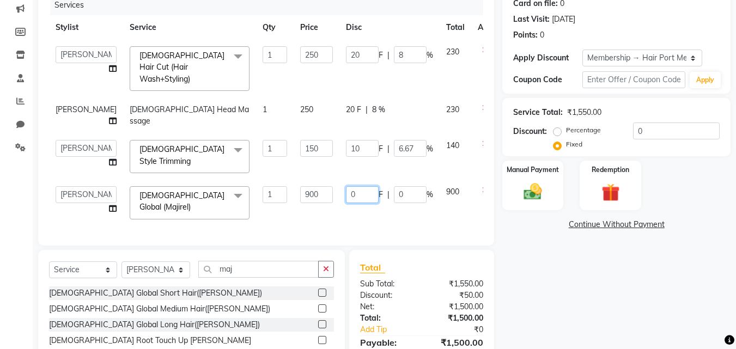
click at [346, 186] on input "0" at bounding box center [362, 194] width 33 height 17
type input "100"
click at [399, 207] on div "Services Stylist Service Qty Price Disc Total Action [PERSON_NAME] [PERSON_NAME…" at bounding box center [266, 115] width 434 height 240
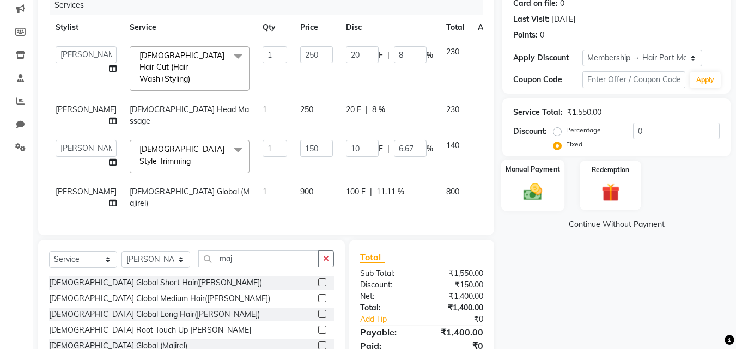
click at [518, 179] on div "Manual Payment" at bounding box center [533, 186] width 64 height 52
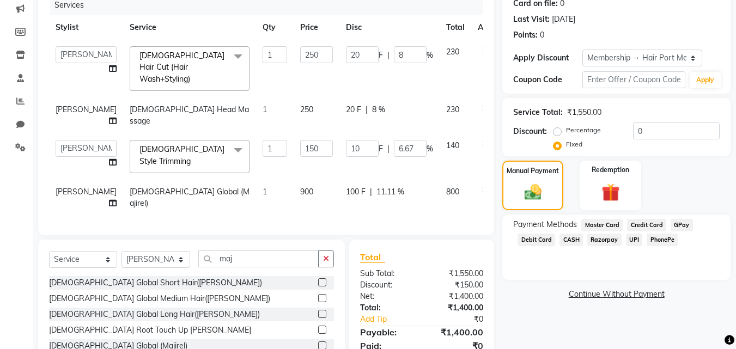
click at [649, 239] on span "PhonePe" at bounding box center [661, 240] width 31 height 13
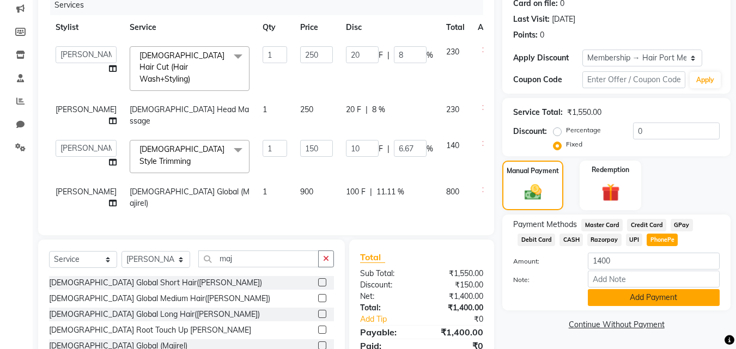
click at [654, 292] on button "Add Payment" at bounding box center [654, 297] width 132 height 17
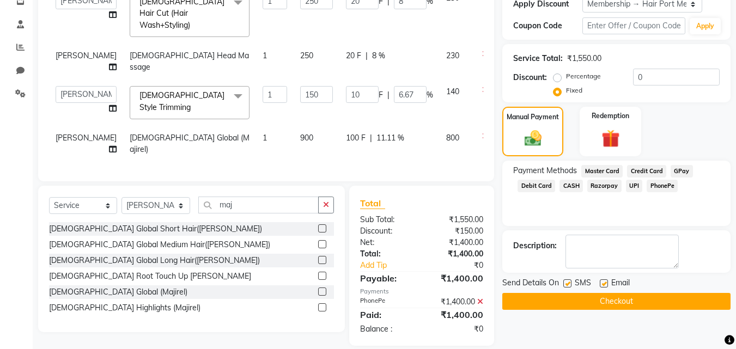
scroll to position [199, 0]
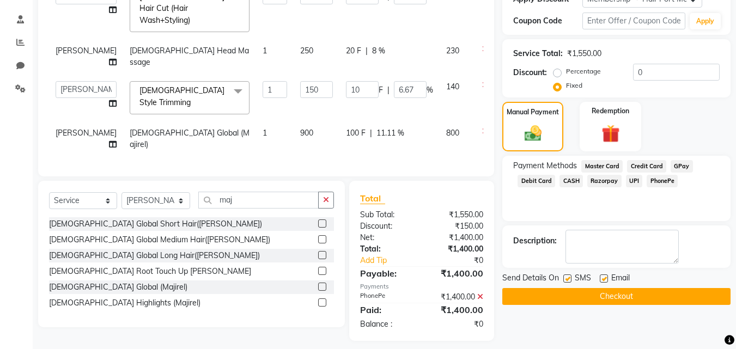
click at [654, 290] on button "Checkout" at bounding box center [616, 296] width 228 height 17
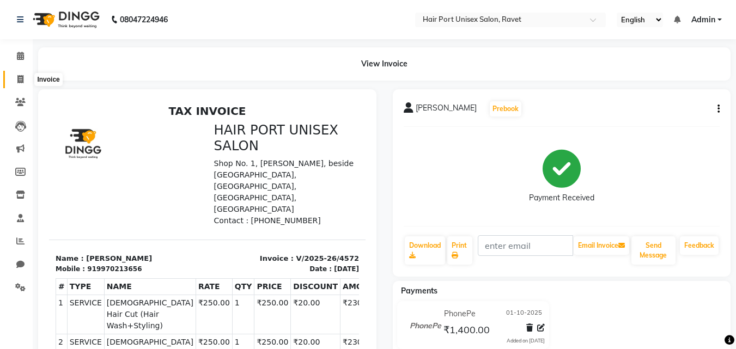
click at [19, 80] on icon at bounding box center [20, 79] width 6 height 8
select select "service"
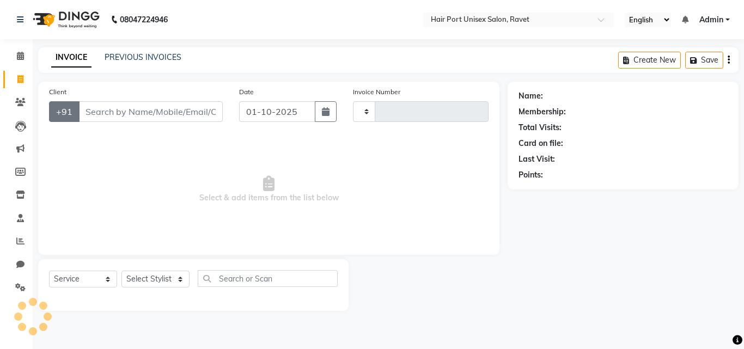
type input "4573"
select select "7015"
click at [119, 108] on input "Client" at bounding box center [150, 111] width 144 height 21
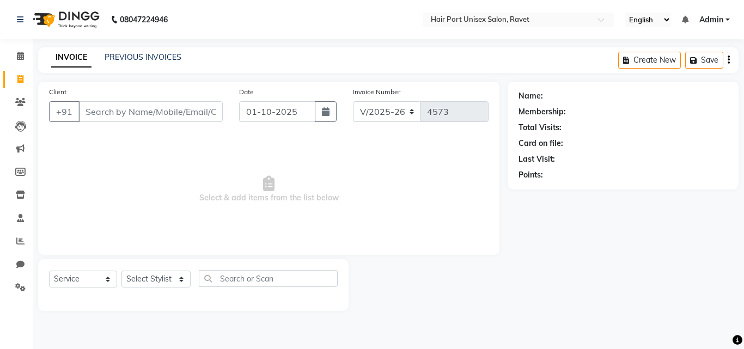
click at [119, 108] on input "Client" at bounding box center [150, 111] width 144 height 21
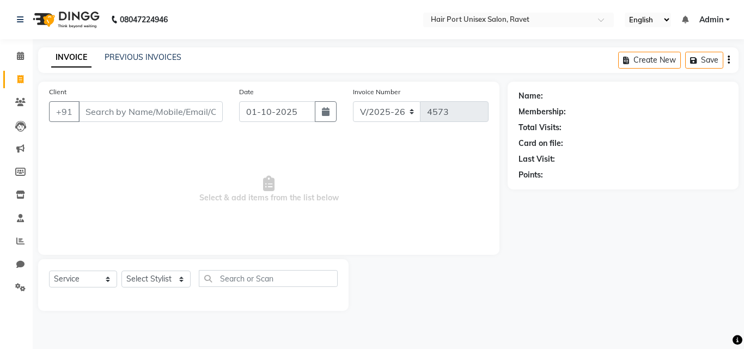
click at [119, 108] on input "Client" at bounding box center [150, 111] width 144 height 21
click at [102, 110] on input "Client" at bounding box center [150, 111] width 144 height 21
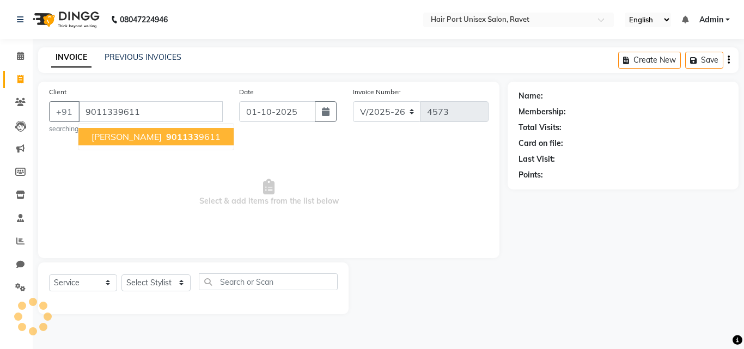
type input "9011339611"
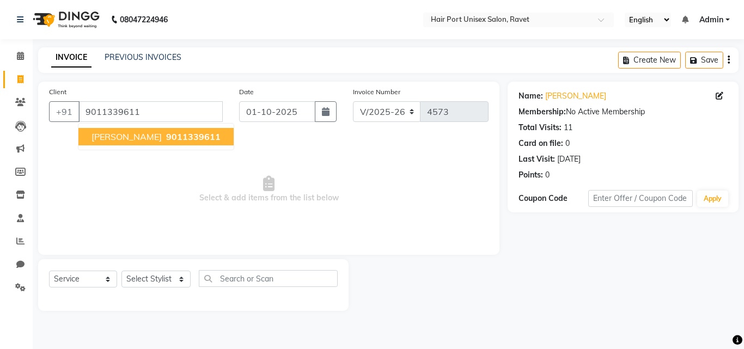
click at [166, 141] on span "9011339611" at bounding box center [193, 136] width 54 height 11
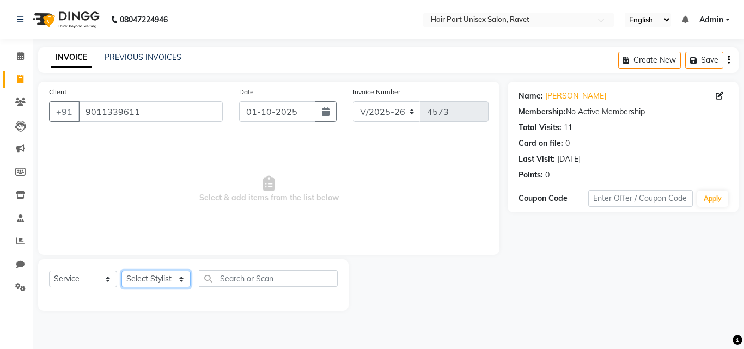
click at [184, 278] on select "Select Stylist [PERSON_NAME] [PERSON_NAME] [PERSON_NAME] [PERSON_NAME] [PERSON_…" at bounding box center [155, 279] width 69 height 17
select select "63965"
click at [121, 271] on select "Select Stylist [PERSON_NAME] [PERSON_NAME] [PERSON_NAME] [PERSON_NAME] [PERSON_…" at bounding box center [155, 279] width 69 height 17
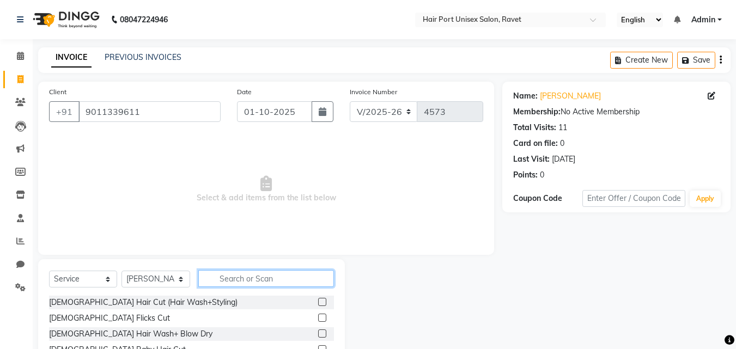
click at [226, 273] on input "text" at bounding box center [266, 278] width 136 height 17
type input "tri"
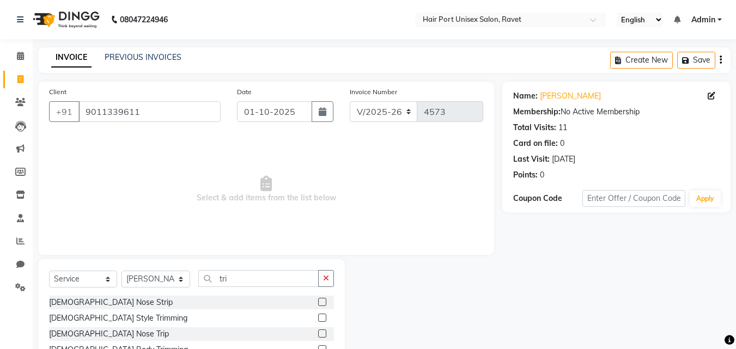
click at [322, 320] on label at bounding box center [322, 318] width 8 height 8
click at [322, 320] on input "checkbox" at bounding box center [321, 318] width 7 height 7
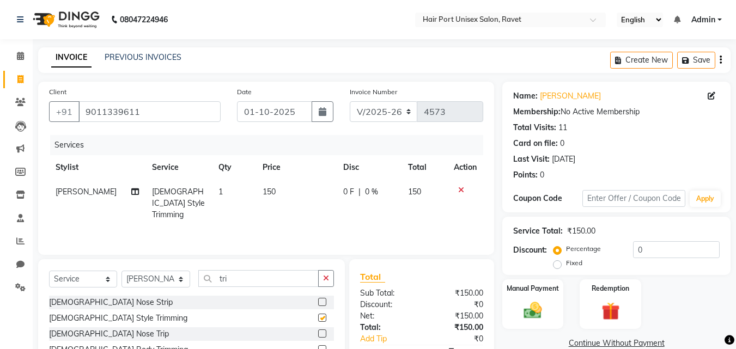
checkbox input "false"
click at [529, 296] on div "Manual Payment" at bounding box center [533, 304] width 64 height 52
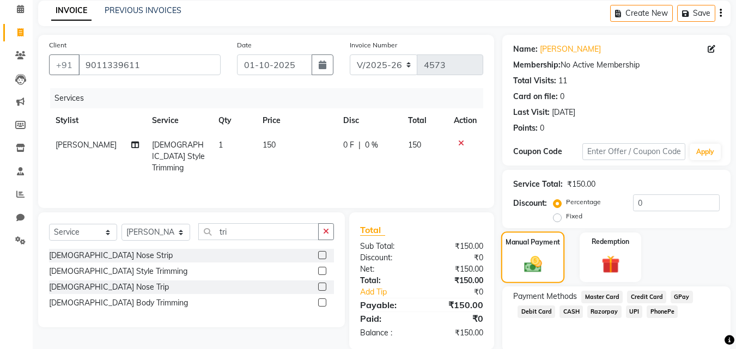
scroll to position [88, 0]
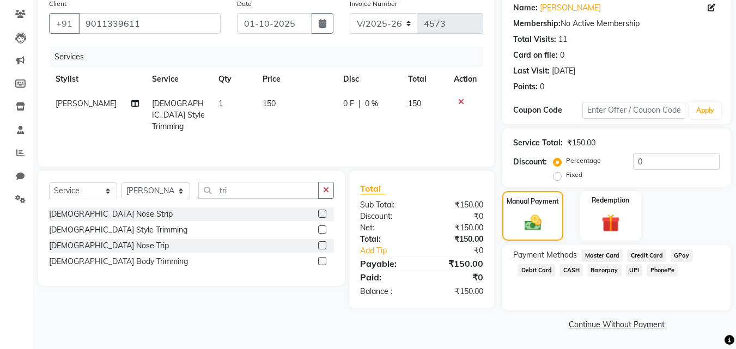
click at [658, 269] on span "PhonePe" at bounding box center [661, 270] width 31 height 13
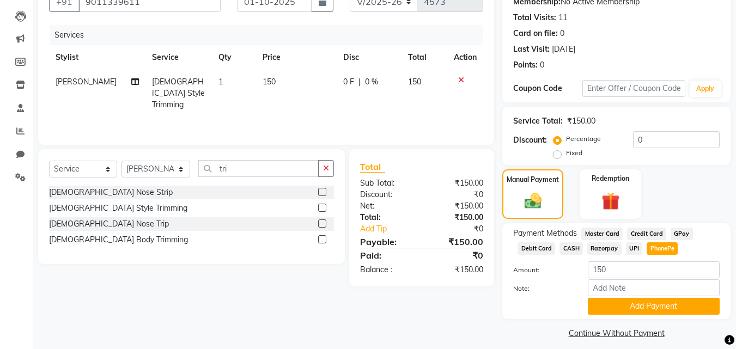
scroll to position [119, 0]
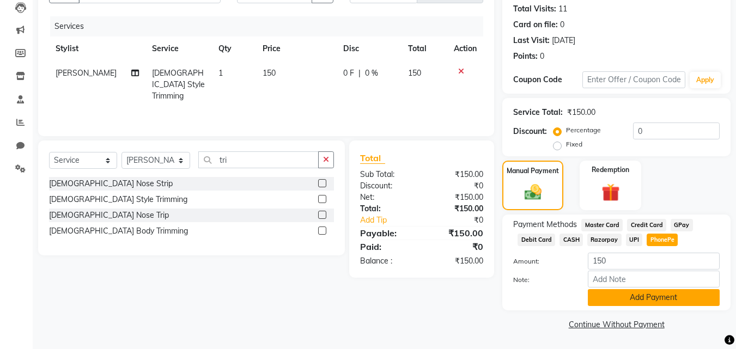
click at [656, 297] on button "Add Payment" at bounding box center [654, 297] width 132 height 17
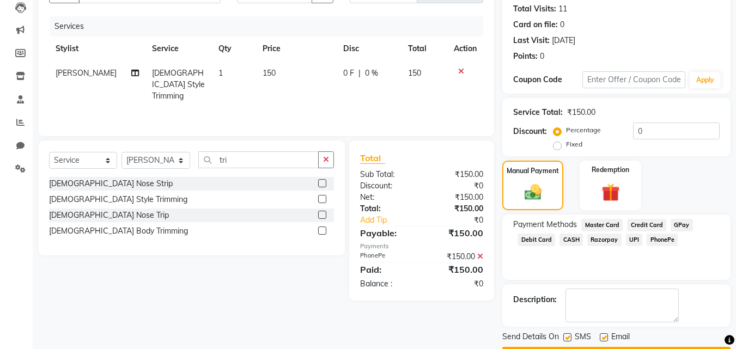
scroll to position [150, 0]
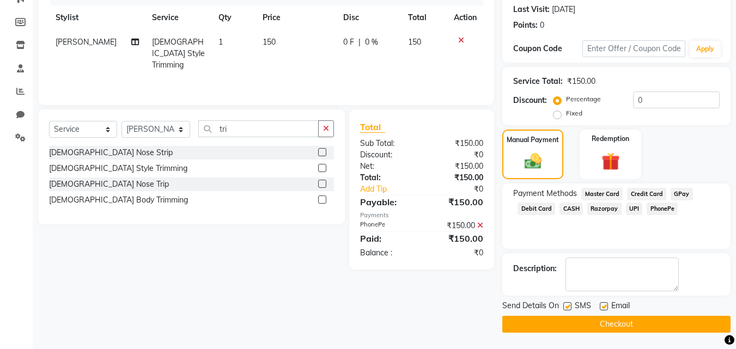
click at [619, 320] on button "Checkout" at bounding box center [616, 324] width 228 height 17
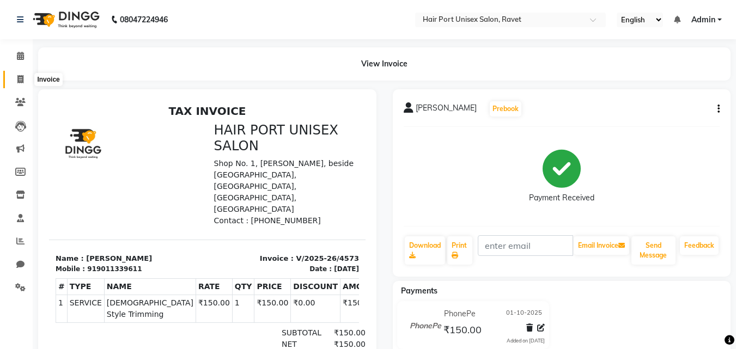
click at [19, 82] on icon at bounding box center [20, 79] width 6 height 8
select select "service"
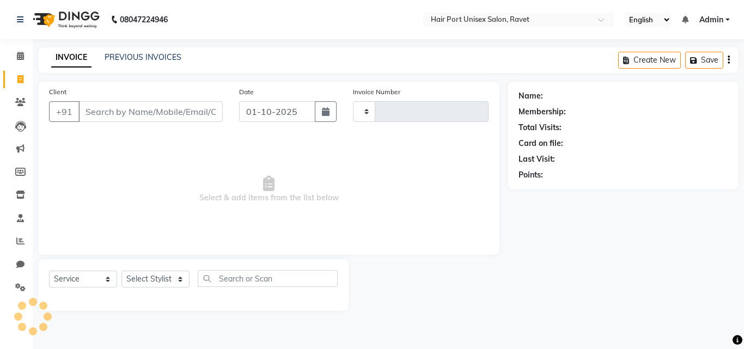
type input "4574"
select select "7015"
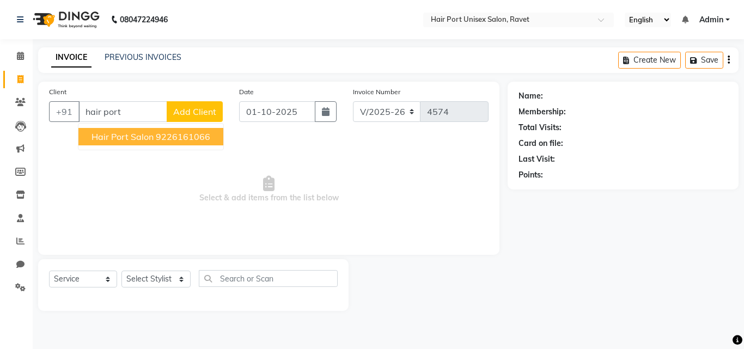
click at [158, 136] on ngb-highlight "9226161066" at bounding box center [183, 136] width 54 height 11
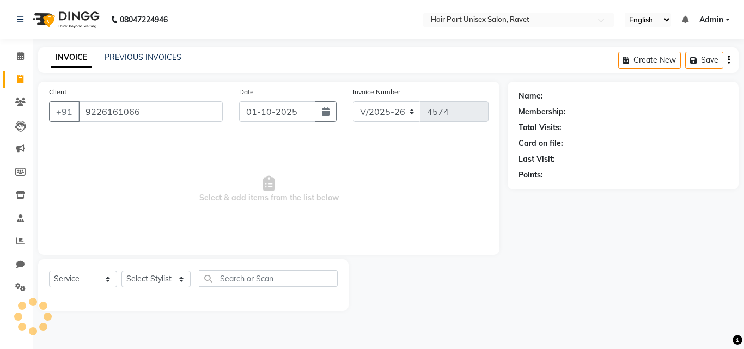
type input "9226161066"
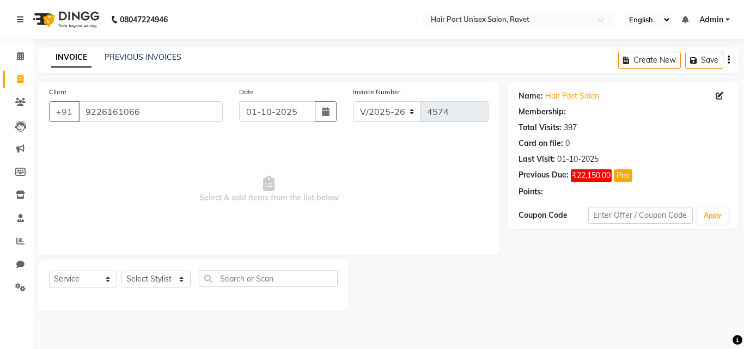
select select "1: Object"
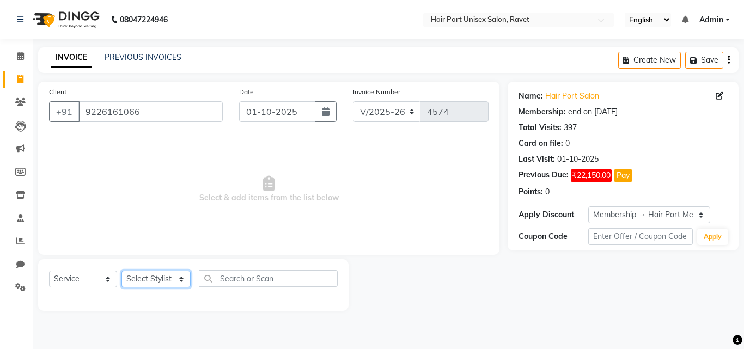
click at [173, 279] on select "Select Stylist [PERSON_NAME] [PERSON_NAME] [PERSON_NAME] [PERSON_NAME] [PERSON_…" at bounding box center [155, 279] width 69 height 17
select select "66342"
click at [121, 271] on select "Select Stylist [PERSON_NAME] [PERSON_NAME] [PERSON_NAME] [PERSON_NAME] [PERSON_…" at bounding box center [155, 279] width 69 height 17
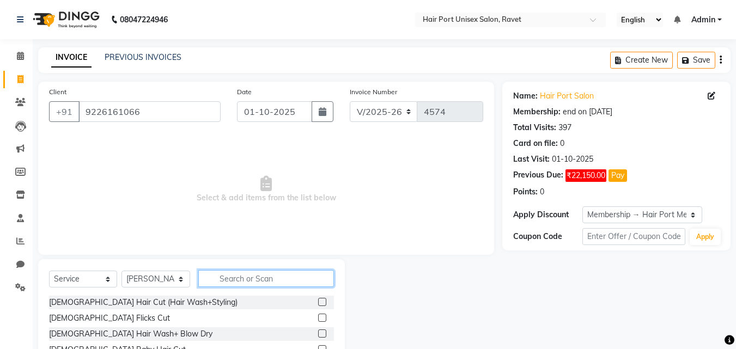
click at [268, 280] on input "text" at bounding box center [266, 278] width 136 height 17
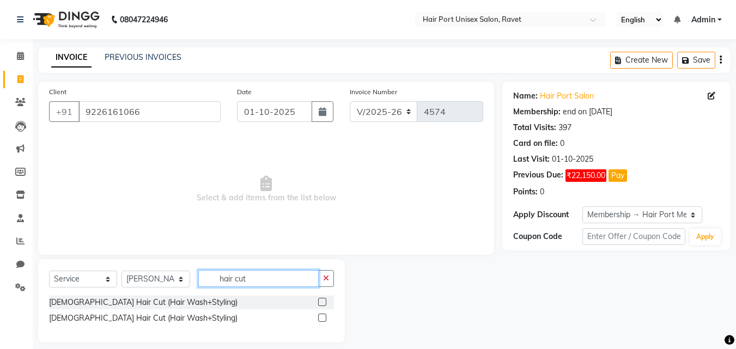
type input "hair cut"
click at [321, 315] on label at bounding box center [322, 318] width 8 height 8
click at [321, 315] on input "checkbox" at bounding box center [321, 318] width 7 height 7
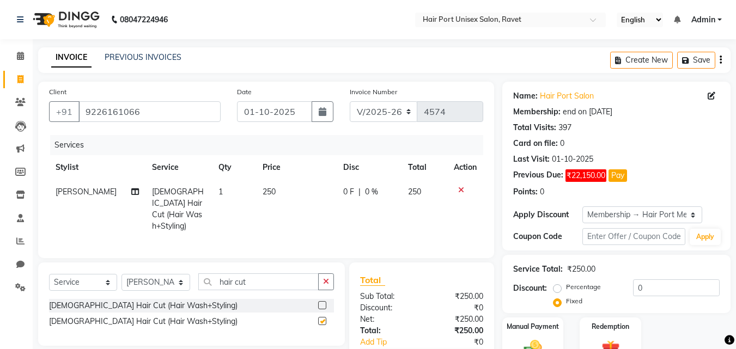
checkbox input "false"
click at [282, 281] on input "hair cut" at bounding box center [258, 281] width 120 height 17
type input "h"
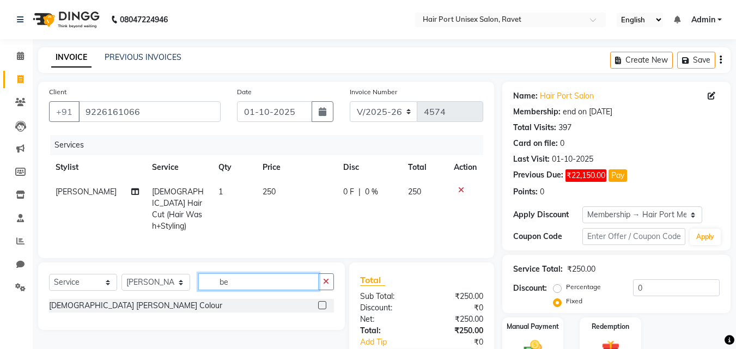
type input "b"
type input "[PERSON_NAME]"
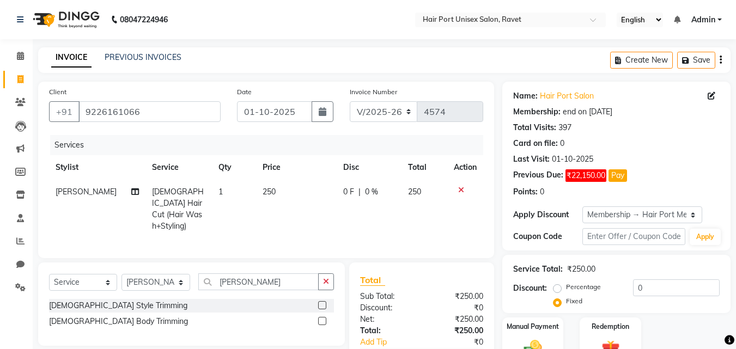
click at [320, 301] on label at bounding box center [322, 305] width 8 height 8
click at [320, 302] on input "checkbox" at bounding box center [321, 305] width 7 height 7
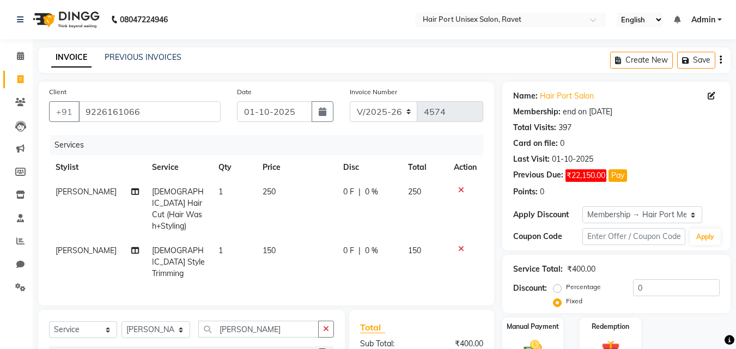
checkbox input "false"
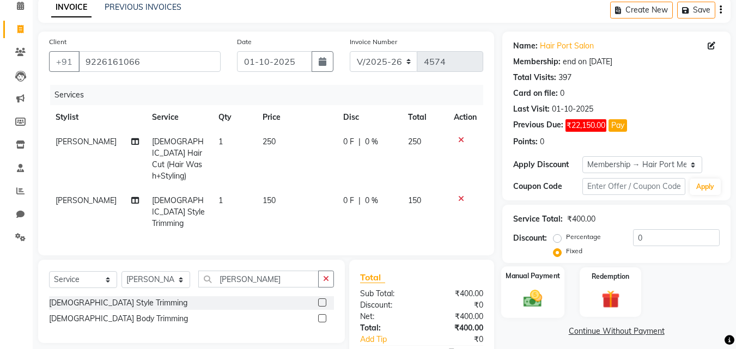
scroll to position [51, 0]
click at [535, 284] on div "Manual Payment" at bounding box center [533, 292] width 64 height 52
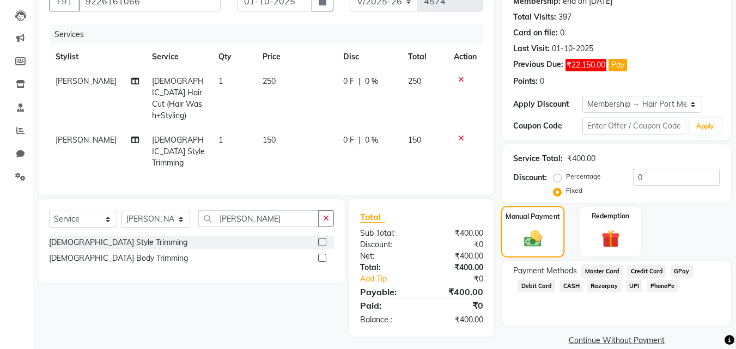
scroll to position [126, 0]
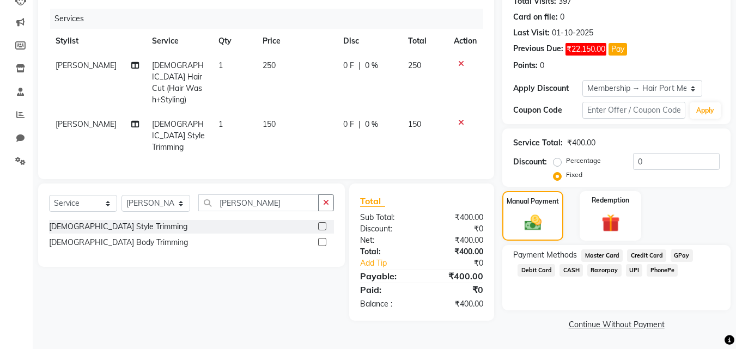
click at [663, 268] on span "PhonePe" at bounding box center [661, 270] width 31 height 13
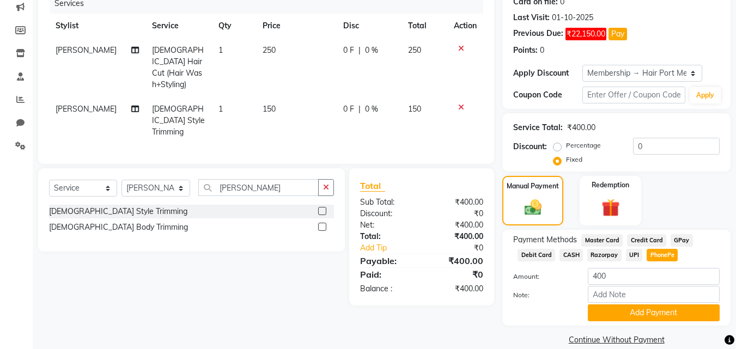
scroll to position [157, 0]
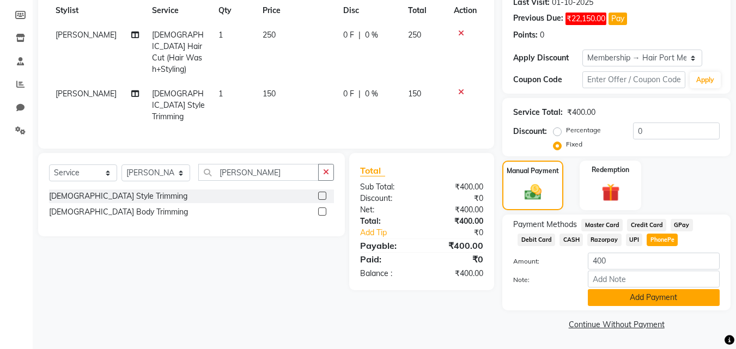
click at [660, 298] on button "Add Payment" at bounding box center [654, 297] width 132 height 17
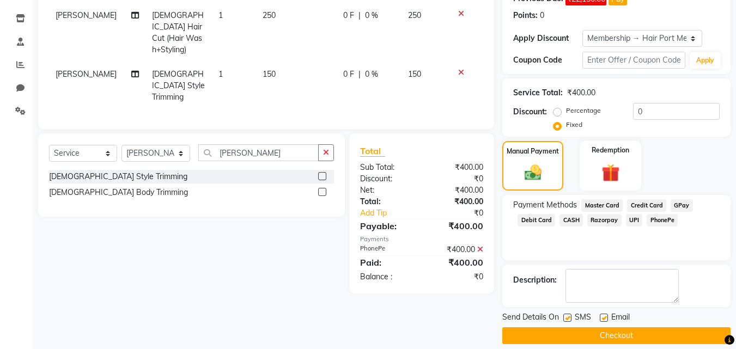
scroll to position [188, 0]
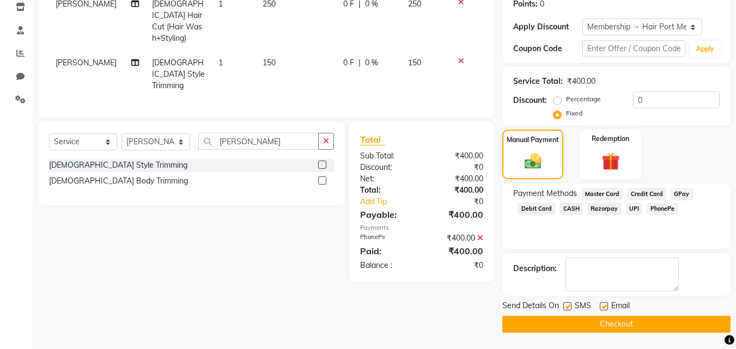
click at [617, 320] on button "Checkout" at bounding box center [616, 324] width 228 height 17
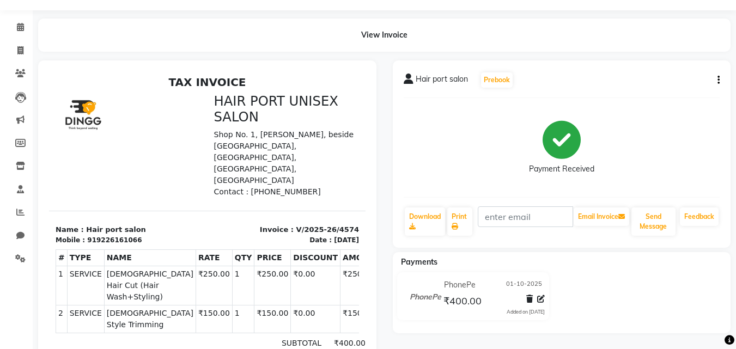
scroll to position [34, 0]
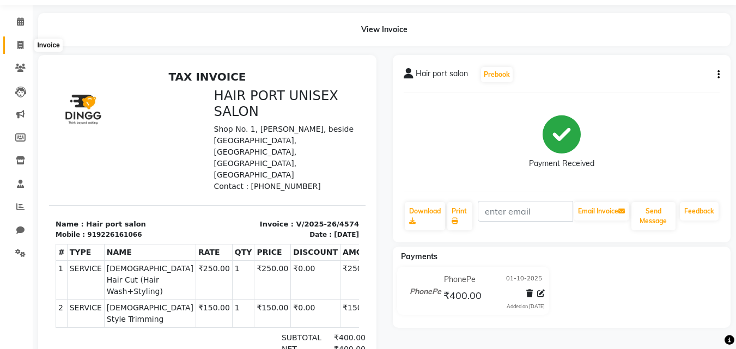
click at [18, 42] on icon at bounding box center [20, 45] width 6 height 8
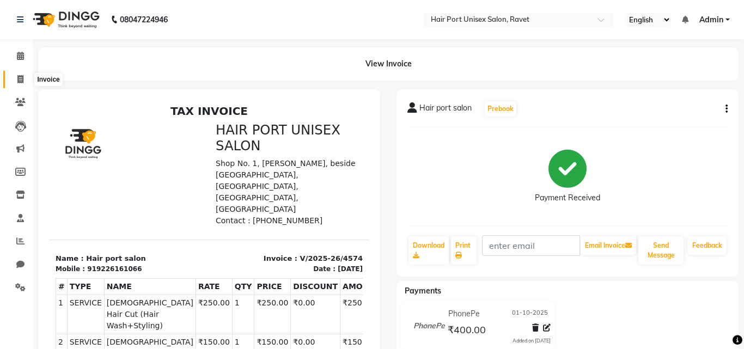
select select "service"
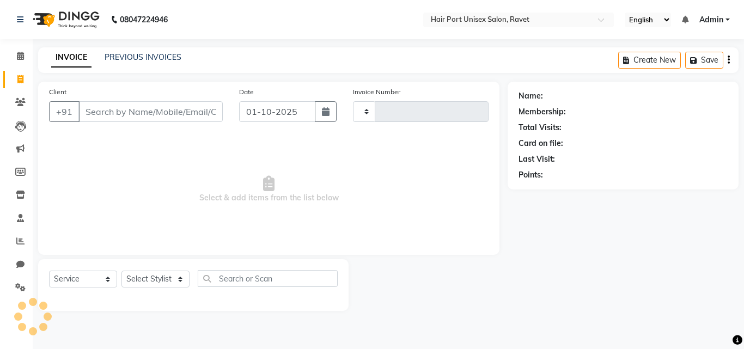
type input "4575"
click at [97, 115] on input "Client" at bounding box center [150, 111] width 144 height 21
select select "7015"
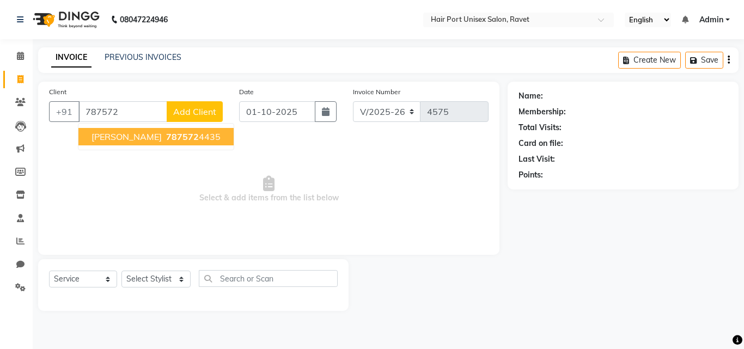
click at [119, 136] on span "[PERSON_NAME]" at bounding box center [126, 136] width 70 height 11
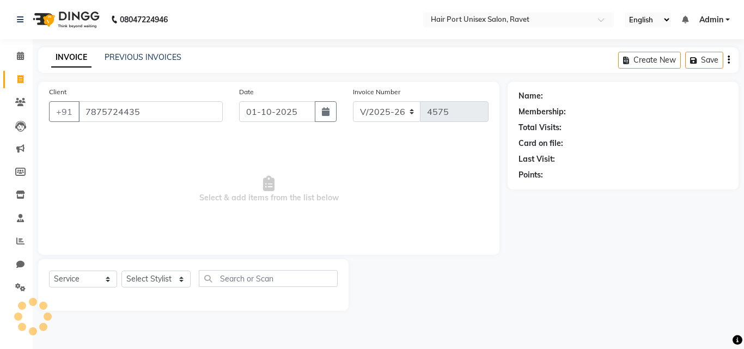
type input "7875724435"
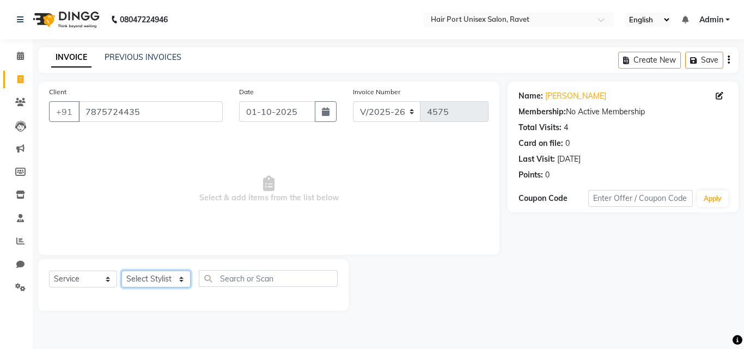
click at [179, 278] on select "Select Stylist [PERSON_NAME] [PERSON_NAME] [PERSON_NAME] [PERSON_NAME] [PERSON_…" at bounding box center [155, 279] width 69 height 17
select select "63965"
click at [121, 271] on select "Select Stylist [PERSON_NAME] [PERSON_NAME] [PERSON_NAME] [PERSON_NAME] [PERSON_…" at bounding box center [155, 279] width 69 height 17
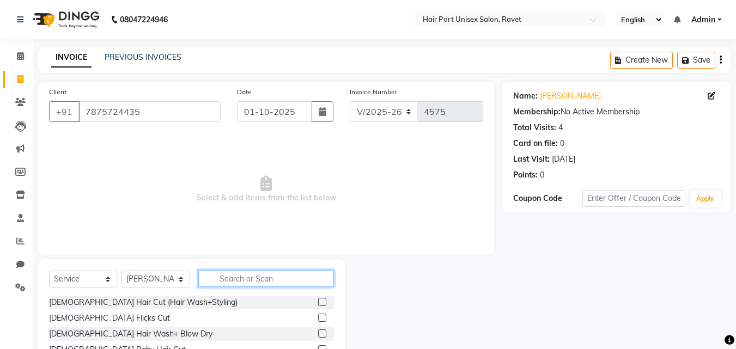
click at [298, 283] on input "text" at bounding box center [266, 278] width 136 height 17
type input "hair cut"
click at [321, 331] on label at bounding box center [322, 333] width 8 height 8
click at [321, 331] on input "checkbox" at bounding box center [321, 334] width 7 height 7
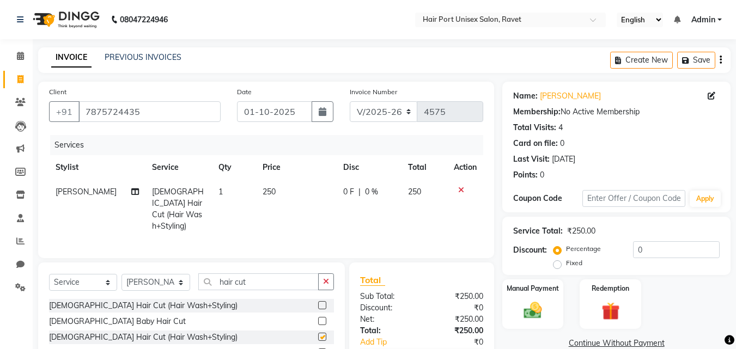
checkbox input "false"
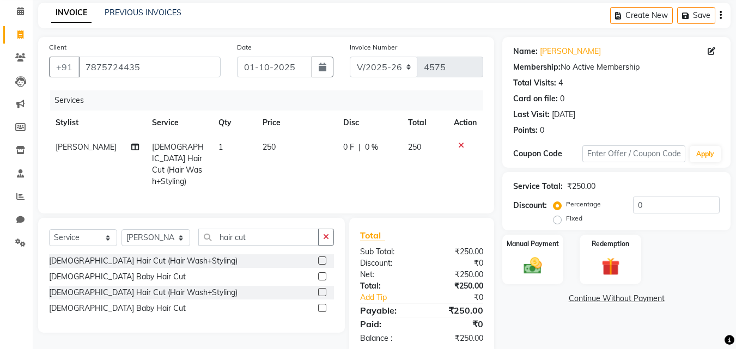
scroll to position [45, 0]
click at [539, 261] on img at bounding box center [532, 265] width 30 height 22
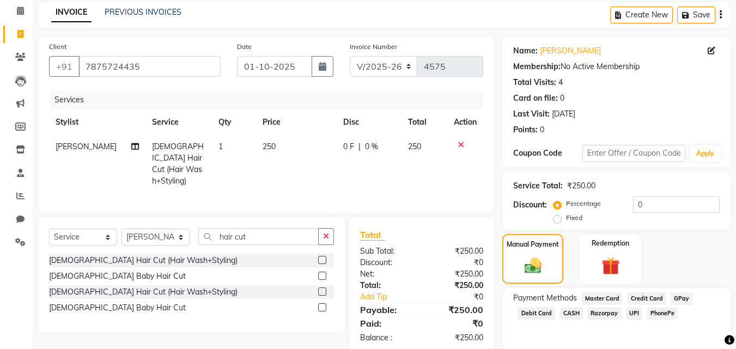
click at [666, 313] on span "PhonePe" at bounding box center [661, 313] width 31 height 13
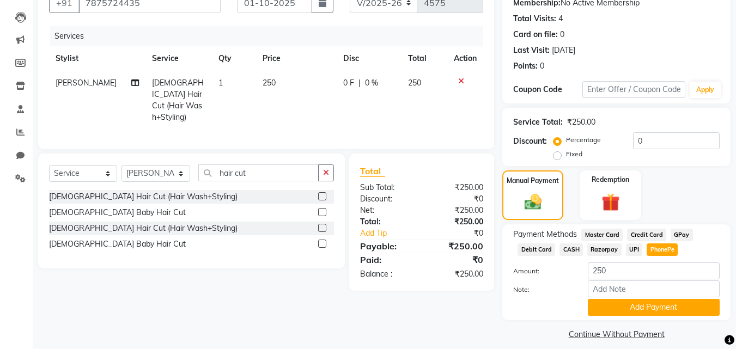
scroll to position [116, 0]
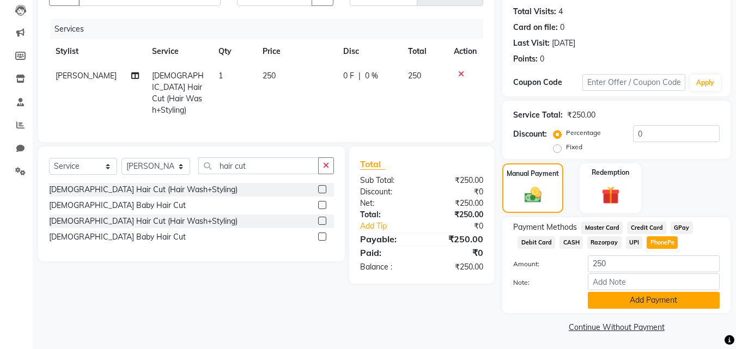
click at [652, 306] on button "Add Payment" at bounding box center [654, 300] width 132 height 17
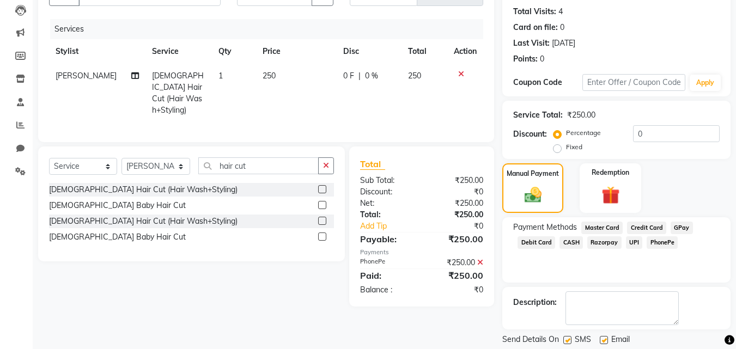
click at [658, 239] on span "PhonePe" at bounding box center [661, 242] width 31 height 13
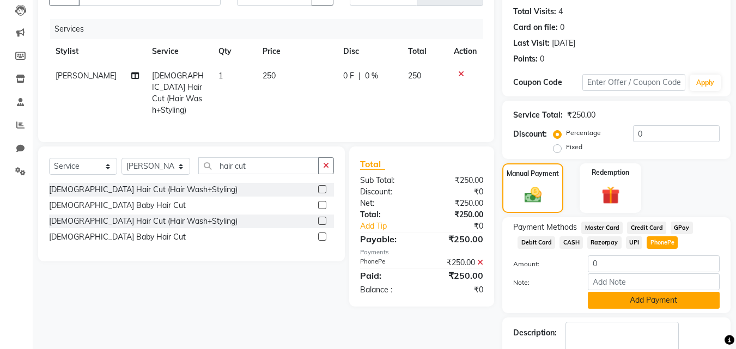
click at [668, 298] on button "Add Payment" at bounding box center [654, 300] width 132 height 17
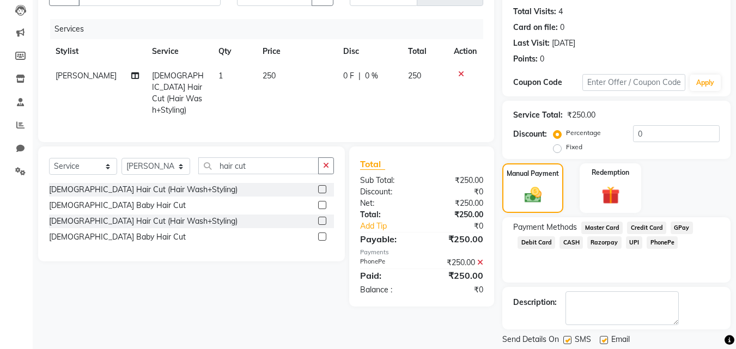
scroll to position [150, 0]
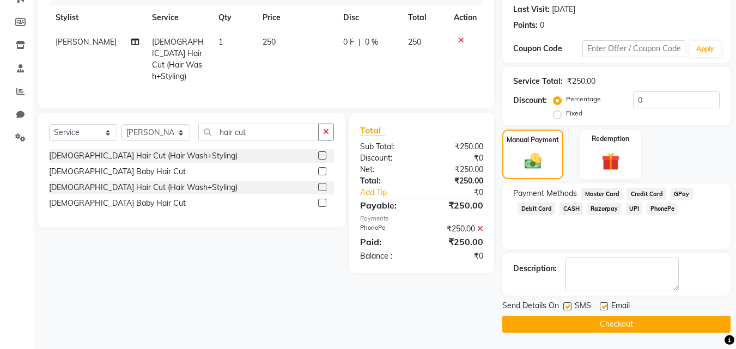
click at [637, 322] on button "Checkout" at bounding box center [616, 324] width 228 height 17
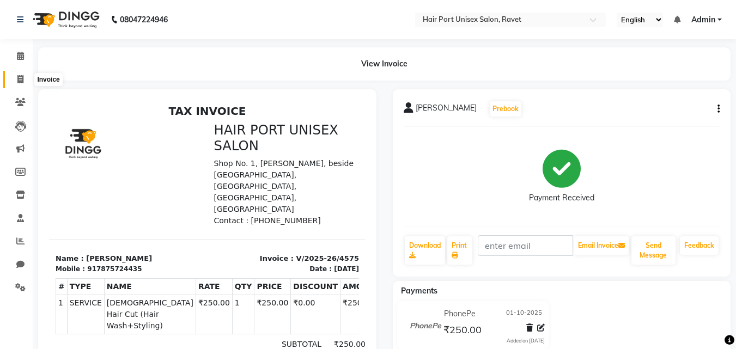
click at [17, 80] on icon at bounding box center [20, 79] width 6 height 8
select select "service"
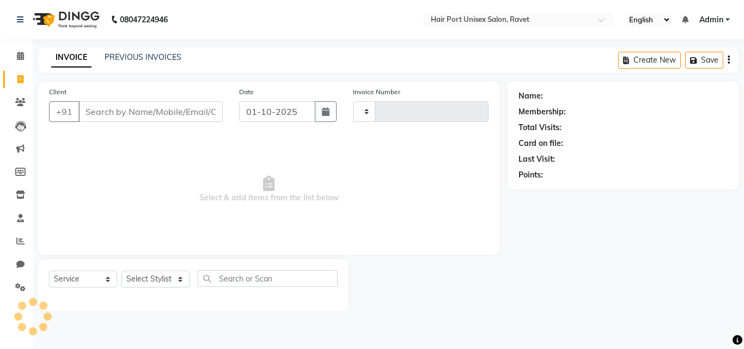
type input "4576"
select select "7015"
click at [101, 106] on input "Client" at bounding box center [150, 111] width 144 height 21
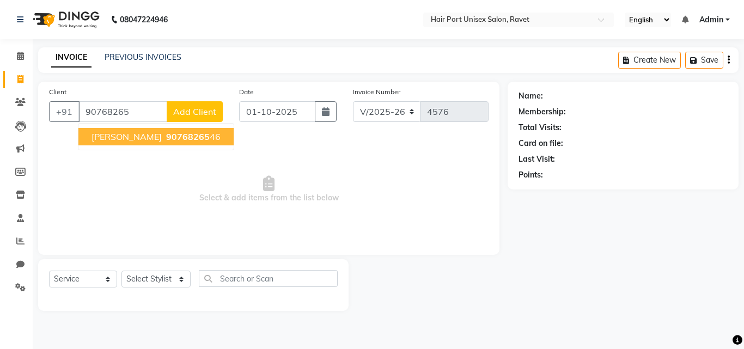
click at [166, 136] on span "90768265" at bounding box center [188, 136] width 44 height 11
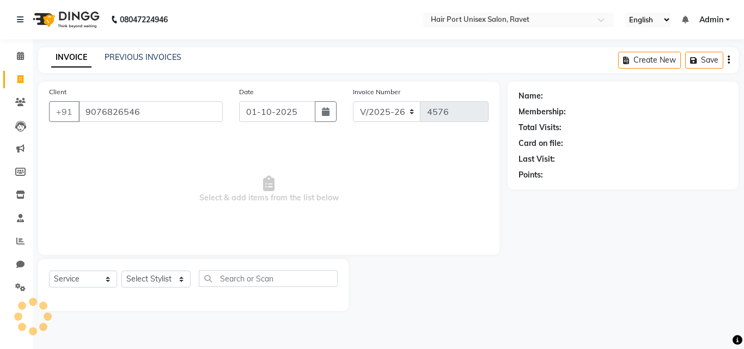
type input "9076826546"
select select "1: Object"
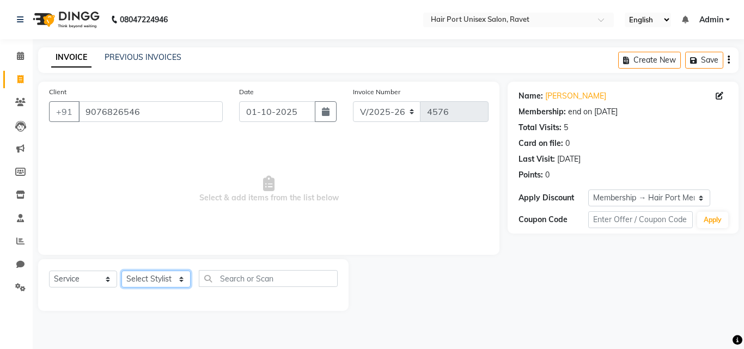
click at [178, 279] on select "Select Stylist [PERSON_NAME] [PERSON_NAME] [PERSON_NAME] [PERSON_NAME] [PERSON_…" at bounding box center [155, 279] width 69 height 17
select select "65581"
click at [121, 271] on select "Select Stylist [PERSON_NAME] [PERSON_NAME] [PERSON_NAME] [PERSON_NAME] [PERSON_…" at bounding box center [155, 279] width 69 height 17
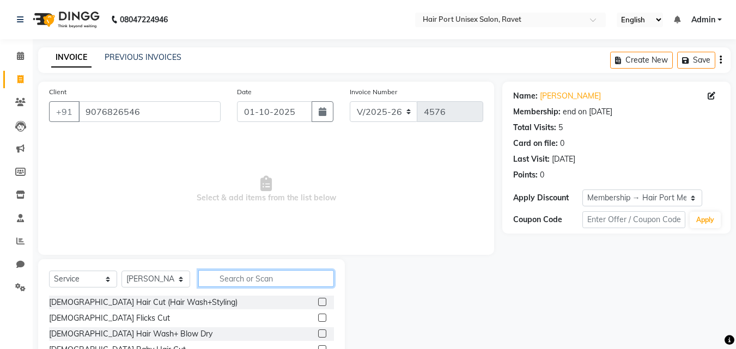
click at [228, 277] on input "text" at bounding box center [266, 278] width 136 height 17
click at [224, 280] on input "text" at bounding box center [266, 278] width 136 height 17
click at [227, 277] on input "text" at bounding box center [266, 278] width 136 height 17
type input "touch up"
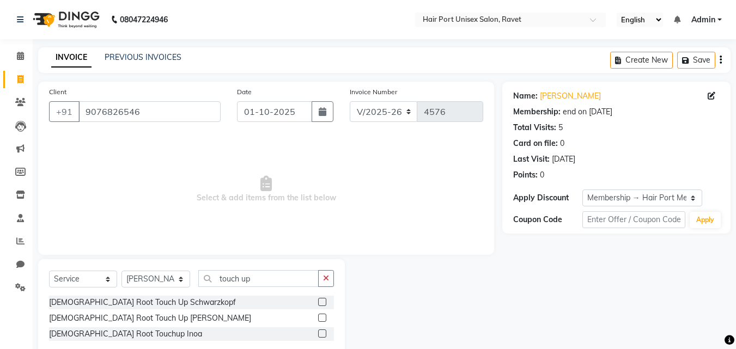
click at [320, 300] on label at bounding box center [322, 302] width 8 height 8
click at [320, 300] on input "checkbox" at bounding box center [321, 302] width 7 height 7
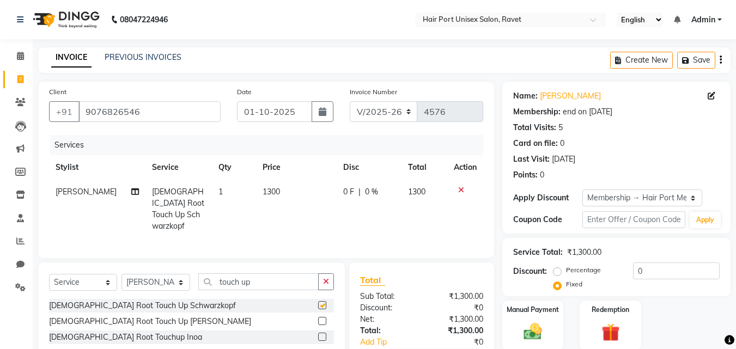
checkbox input "false"
click at [273, 192] on td "1300" at bounding box center [296, 209] width 81 height 59
select select "65581"
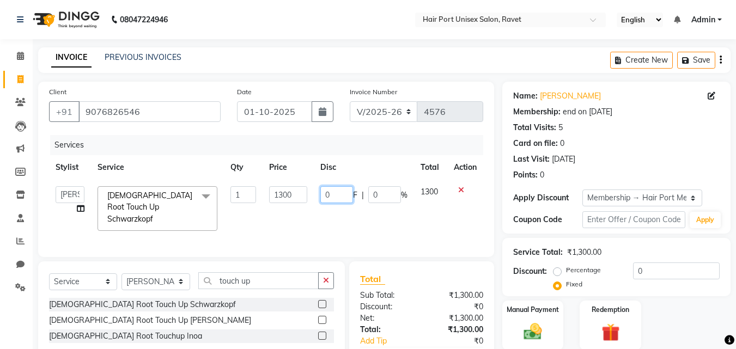
click at [347, 195] on input "0" at bounding box center [336, 194] width 33 height 17
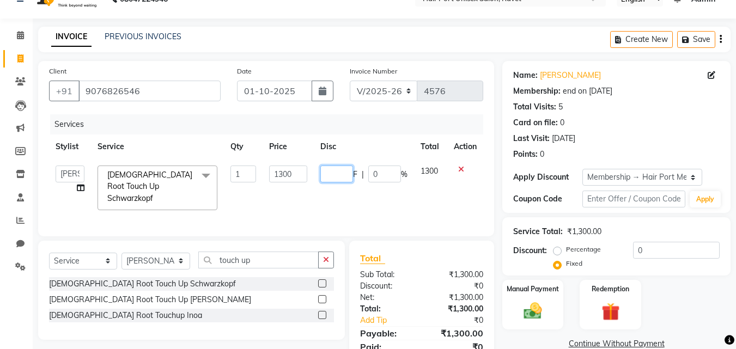
scroll to position [64, 0]
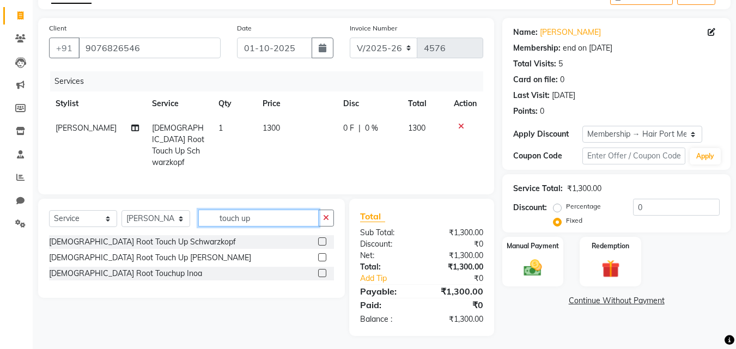
click at [257, 211] on input "touch up" at bounding box center [258, 218] width 120 height 17
type input "t"
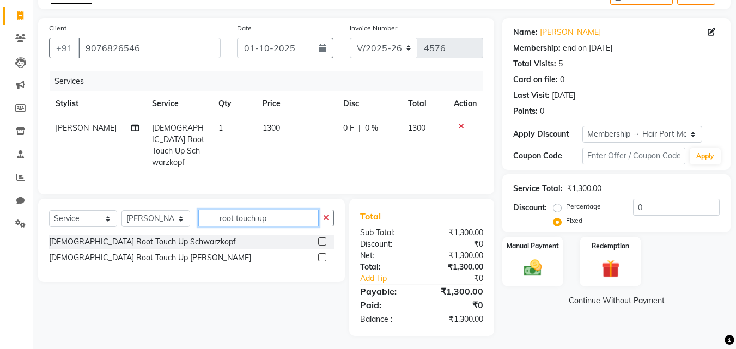
type input "root touch up"
click at [321, 237] on label at bounding box center [322, 241] width 8 height 8
click at [321, 239] on input "checkbox" at bounding box center [321, 242] width 7 height 7
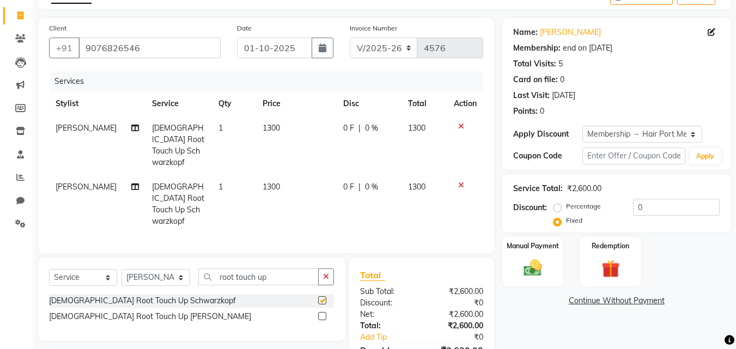
checkbox input "false"
click at [462, 181] on icon at bounding box center [461, 185] width 6 height 8
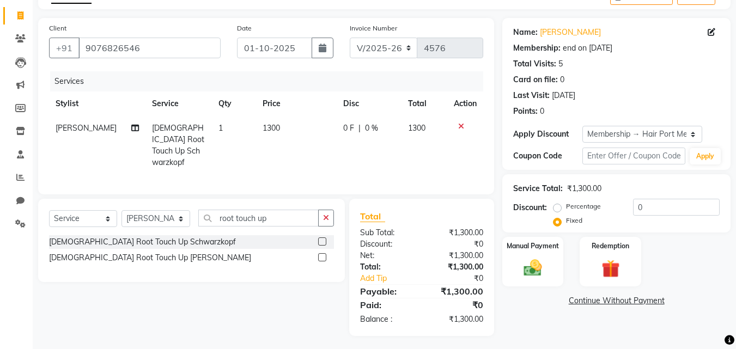
click at [461, 125] on icon at bounding box center [461, 127] width 6 height 8
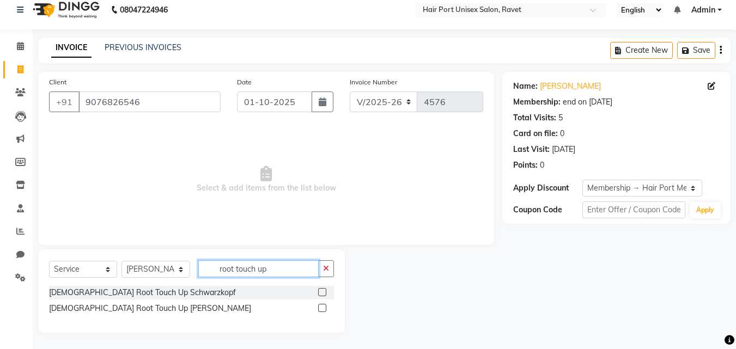
click at [292, 272] on input "root touch up" at bounding box center [258, 268] width 120 height 17
type input "root touch up"
click at [316, 306] on div "[DEMOGRAPHIC_DATA] Root Touch Up [PERSON_NAME]" at bounding box center [191, 309] width 285 height 14
click at [325, 307] on label at bounding box center [322, 308] width 8 height 8
click at [325, 307] on input "checkbox" at bounding box center [321, 308] width 7 height 7
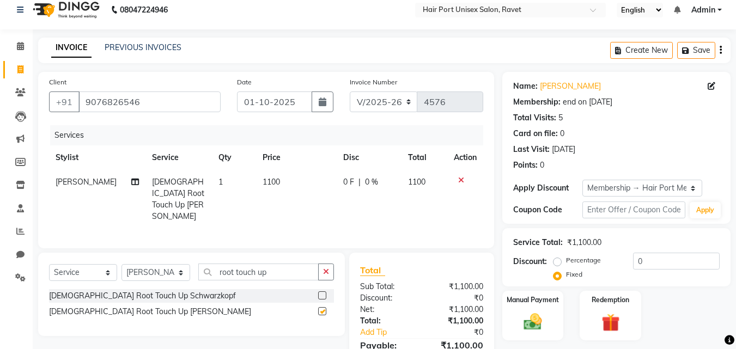
checkbox input "false"
click at [351, 175] on td "0 F | 0 %" at bounding box center [369, 199] width 65 height 59
select select "65581"
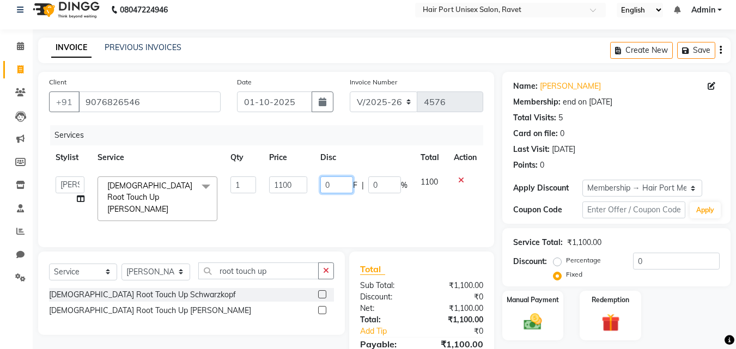
click at [341, 185] on input "0" at bounding box center [336, 184] width 33 height 17
type input "100"
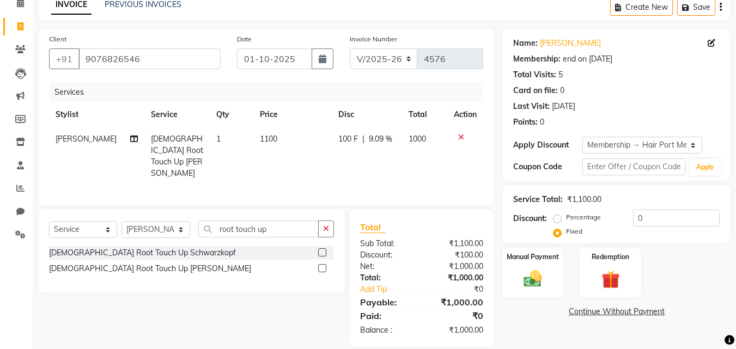
scroll to position [53, 0]
click at [290, 223] on input "root touch up" at bounding box center [258, 228] width 120 height 17
type input "r"
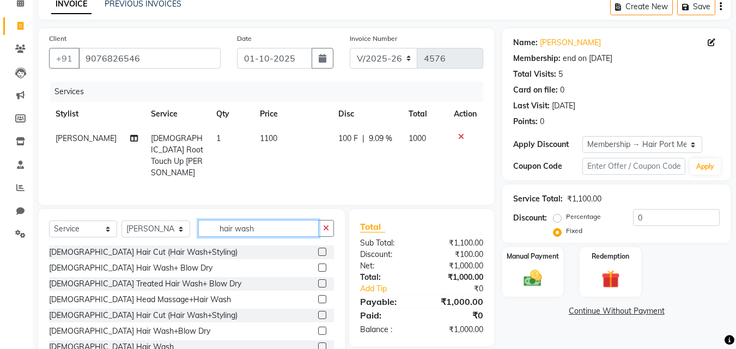
type input "hair wash"
click at [318, 266] on label at bounding box center [322, 268] width 8 height 8
click at [318, 266] on input "checkbox" at bounding box center [321, 268] width 7 height 7
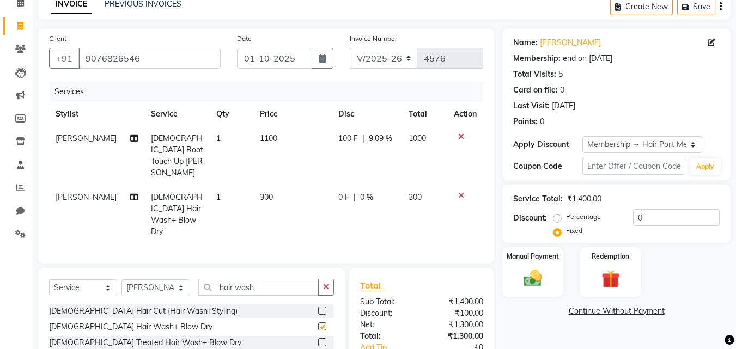
checkbox input "false"
click at [339, 192] on span "0 F" at bounding box center [343, 197] width 11 height 11
select select "65581"
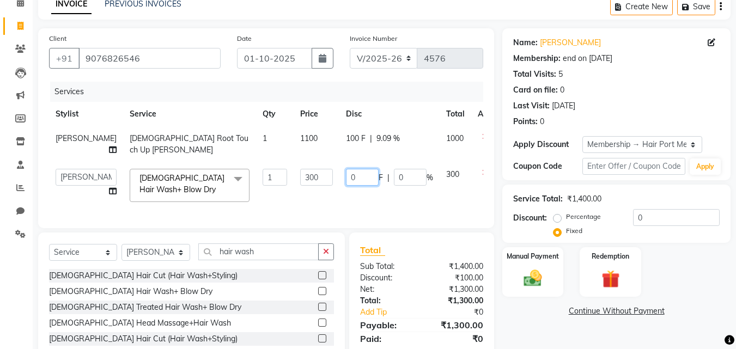
click at [346, 179] on input "0" at bounding box center [362, 177] width 33 height 17
type input "100"
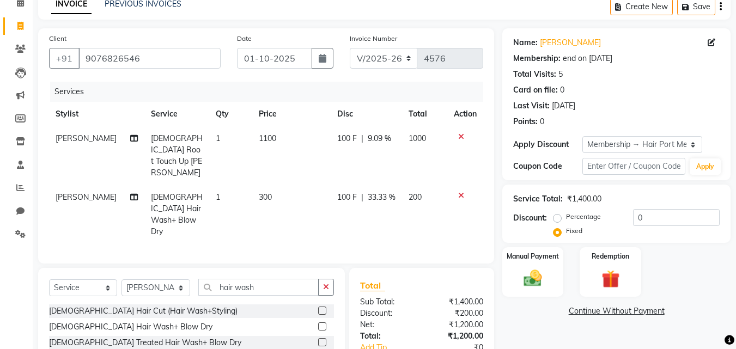
scroll to position [123, 0]
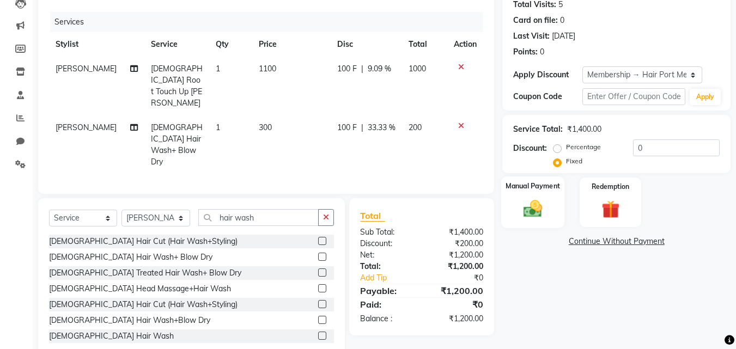
click at [537, 207] on img at bounding box center [532, 209] width 30 height 22
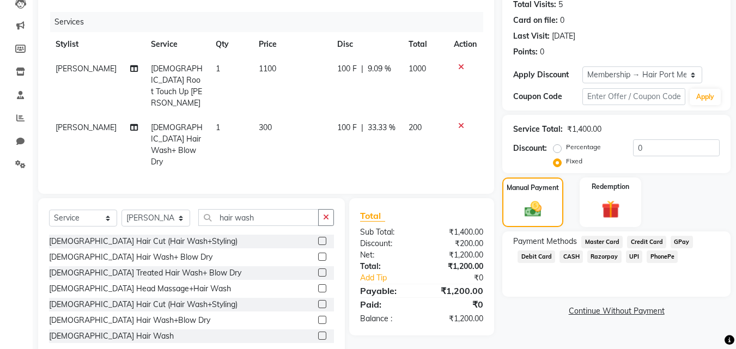
click at [656, 253] on span "PhonePe" at bounding box center [661, 257] width 31 height 13
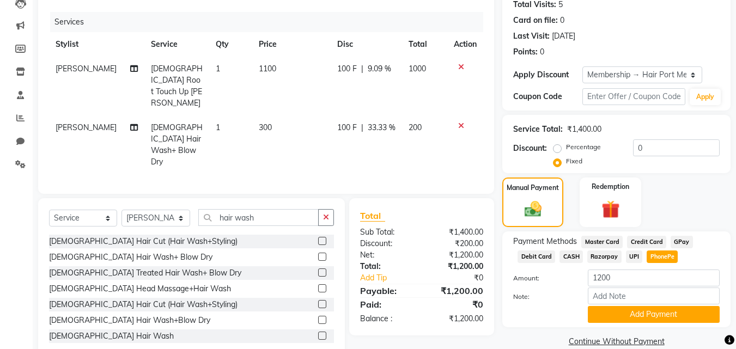
click at [680, 266] on div "Payment Methods Master Card Credit Card GPay Debit Card CASH Razorpay UPI Phone…" at bounding box center [616, 279] width 206 height 87
click at [675, 314] on button "Add Payment" at bounding box center [654, 314] width 132 height 17
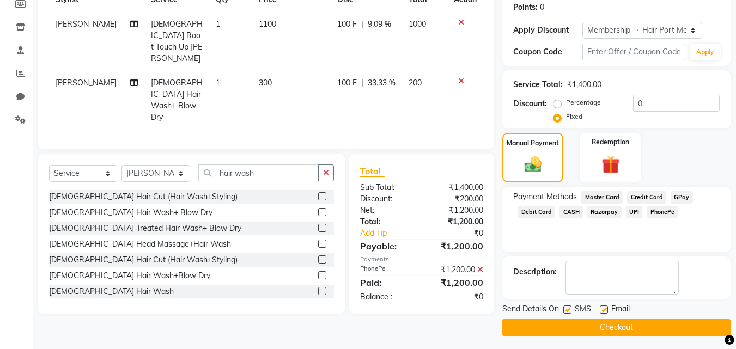
scroll to position [171, 0]
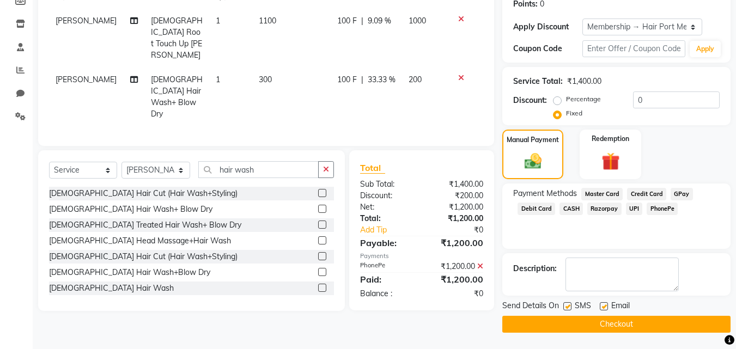
click at [663, 319] on button "Checkout" at bounding box center [616, 324] width 228 height 17
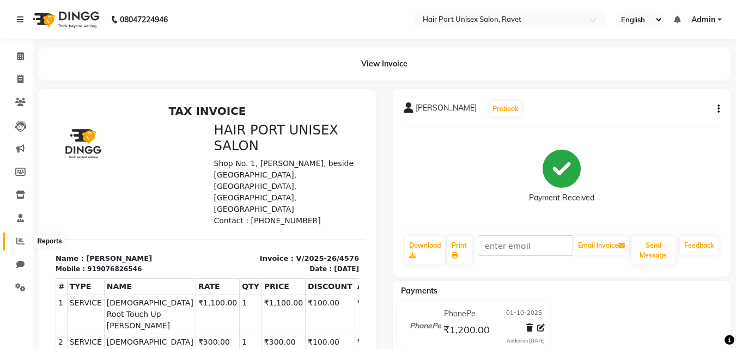
click at [23, 240] on icon at bounding box center [20, 241] width 8 height 8
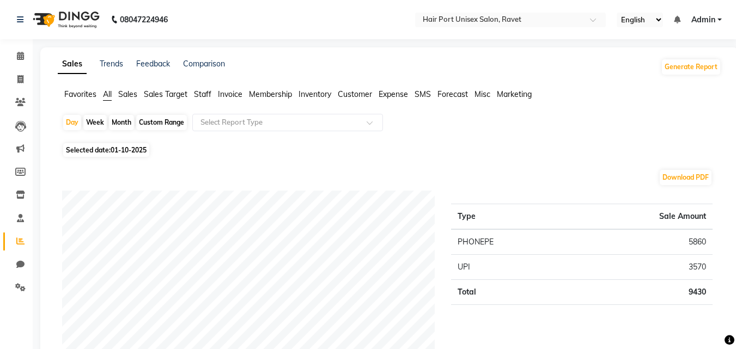
click at [204, 95] on span "Staff" at bounding box center [202, 94] width 17 height 10
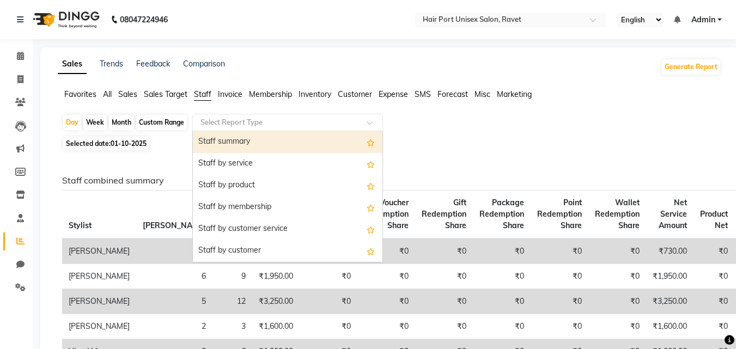
click at [284, 122] on input "text" at bounding box center [276, 122] width 157 height 11
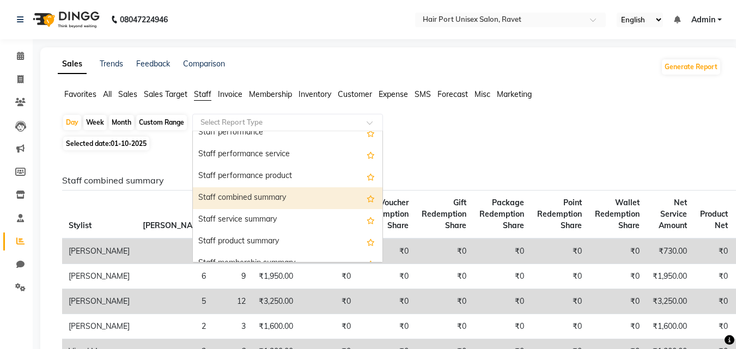
scroll to position [181, 0]
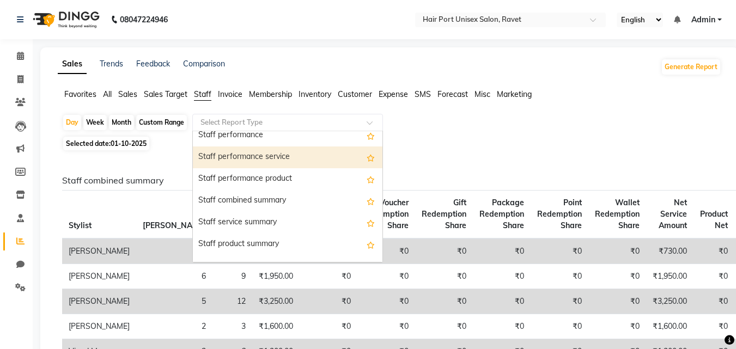
click at [283, 164] on div "Staff performance service" at bounding box center [288, 157] width 190 height 22
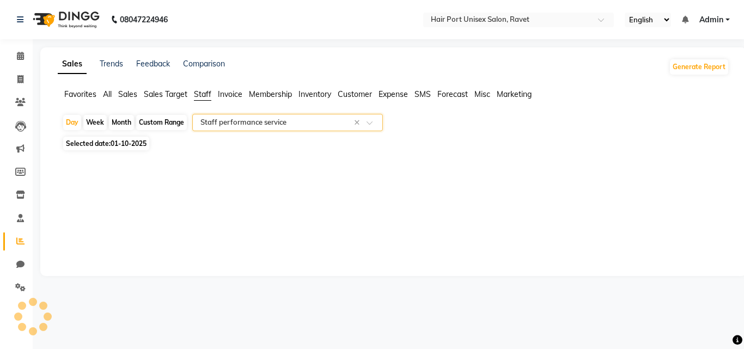
select select "filtered_report"
select select "csv"
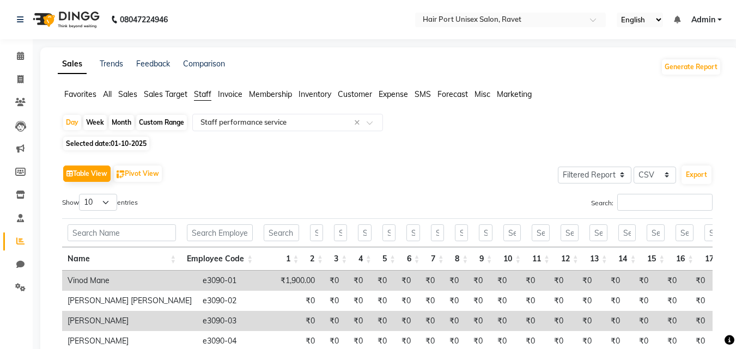
click at [121, 142] on span "01-10-2025" at bounding box center [129, 143] width 36 height 8
select select "10"
select select "2025"
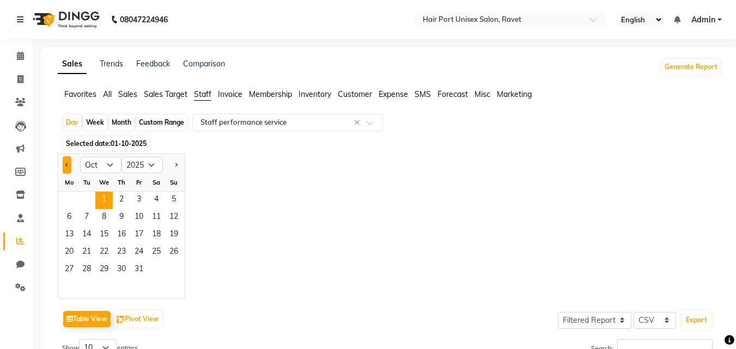
click at [65, 167] on button "Previous month" at bounding box center [67, 164] width 9 height 17
select select "9"
click at [89, 270] on span "30" at bounding box center [86, 269] width 17 height 17
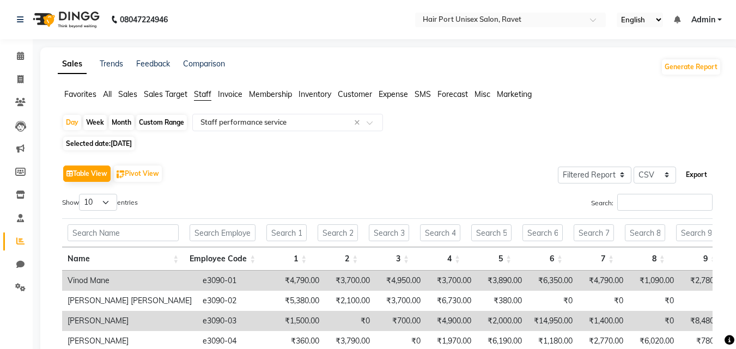
click at [698, 175] on button "Export" at bounding box center [696, 175] width 30 height 19
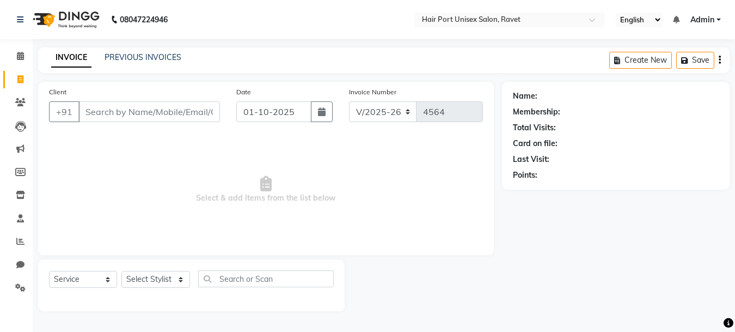
select select "7015"
select select "service"
click at [255, 115] on input "01-10-2025" at bounding box center [273, 111] width 75 height 21
select select "10"
select select "2025"
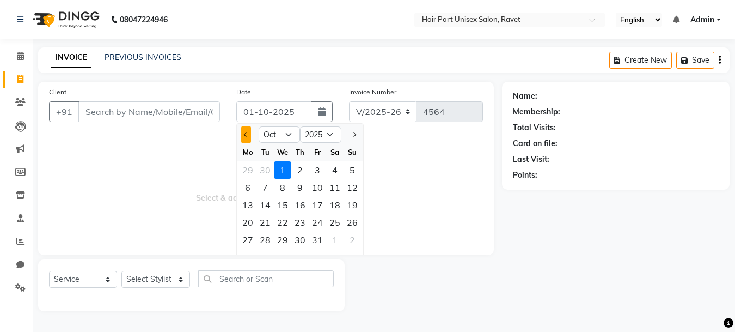
click at [247, 129] on button "Previous month" at bounding box center [245, 134] width 9 height 17
select select "9"
click at [265, 236] on div "30" at bounding box center [265, 239] width 17 height 17
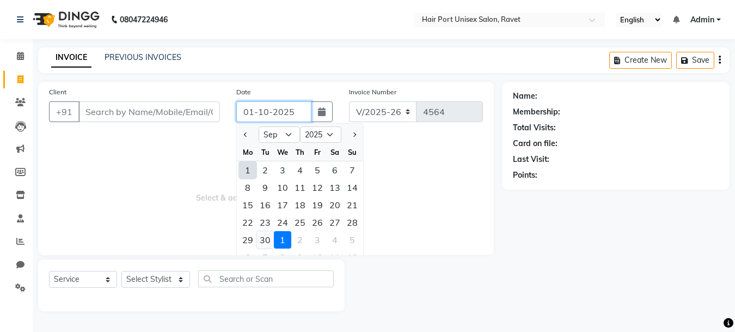
type input "[DATE]"
type input "4577"
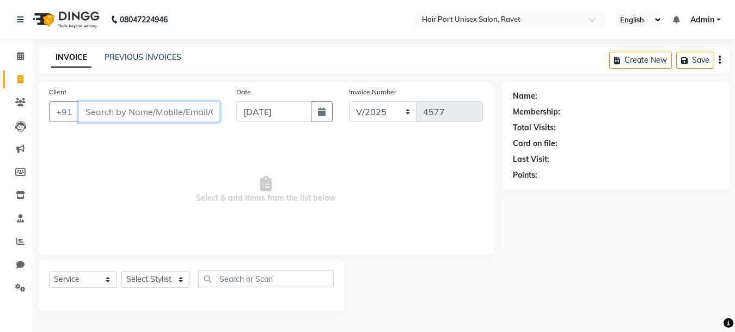
click at [125, 111] on input "Client" at bounding box center [149, 111] width 142 height 21
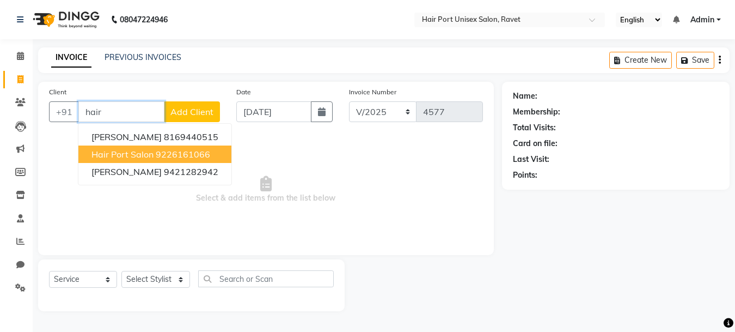
click at [167, 150] on ngb-highlight "9226161066" at bounding box center [183, 154] width 54 height 11
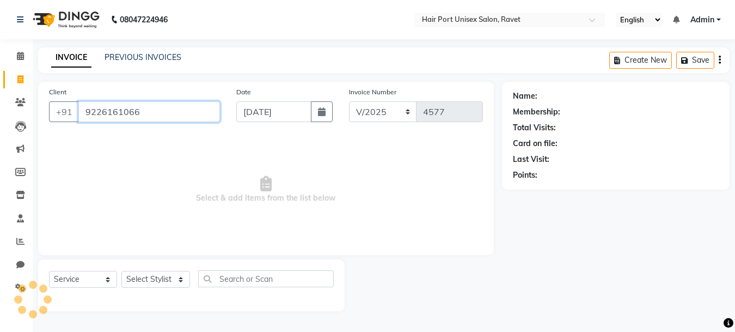
type input "9226161066"
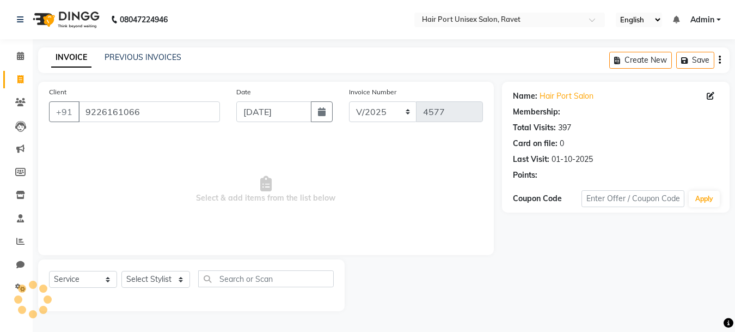
select select "1: Object"
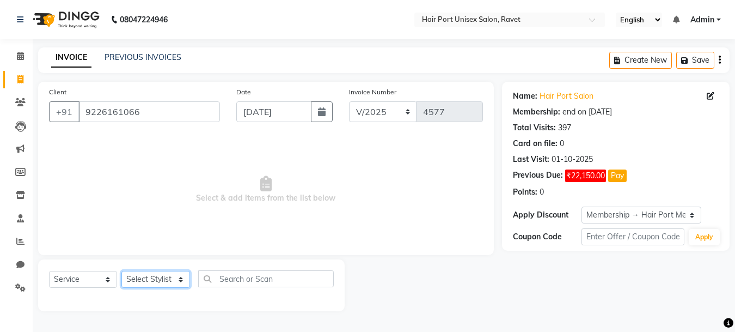
click at [180, 277] on select "Select Stylist [PERSON_NAME] [PERSON_NAME] [PERSON_NAME] [PERSON_NAME] [PERSON_…" at bounding box center [155, 279] width 69 height 17
select select "66342"
click at [121, 271] on select "Select Stylist [PERSON_NAME] [PERSON_NAME] [PERSON_NAME] [PERSON_NAME] [PERSON_…" at bounding box center [155, 279] width 69 height 17
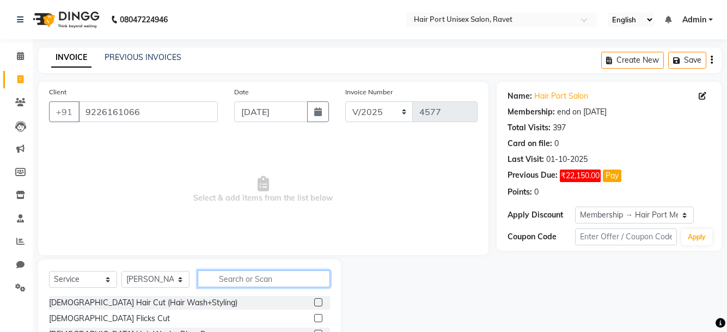
click at [234, 274] on input "text" at bounding box center [264, 278] width 132 height 17
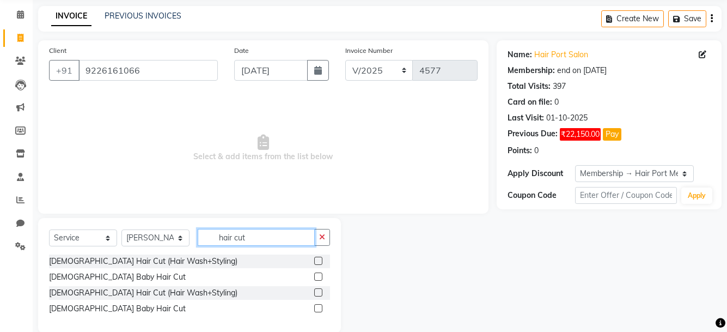
scroll to position [42, 0]
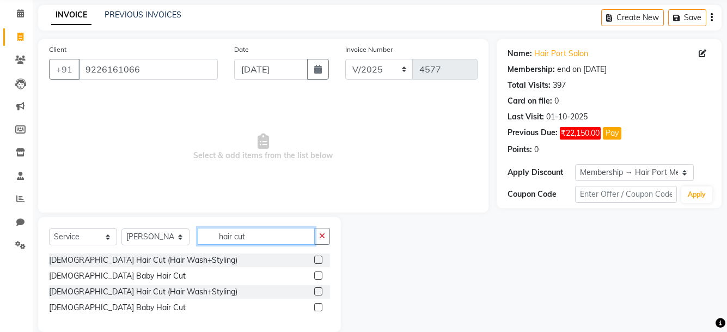
type input "hair cut"
click at [317, 291] on label at bounding box center [318, 291] width 8 height 8
click at [317, 291] on input "checkbox" at bounding box center [317, 291] width 7 height 7
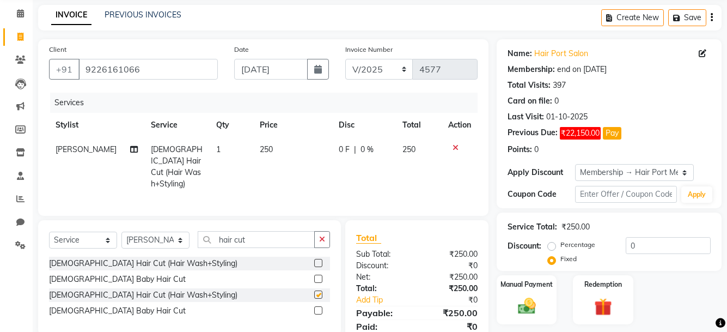
checkbox input "false"
click at [321, 237] on icon "button" at bounding box center [322, 239] width 6 height 8
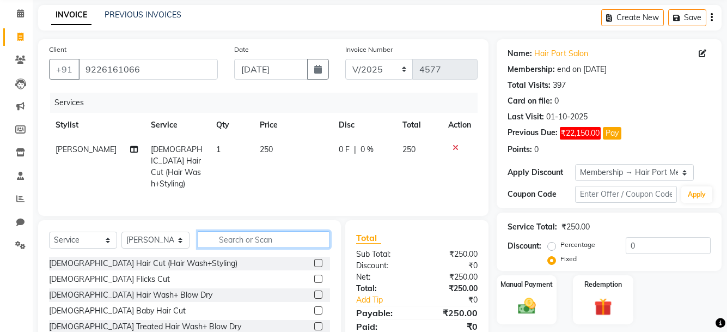
click at [282, 237] on input "text" at bounding box center [264, 239] width 132 height 17
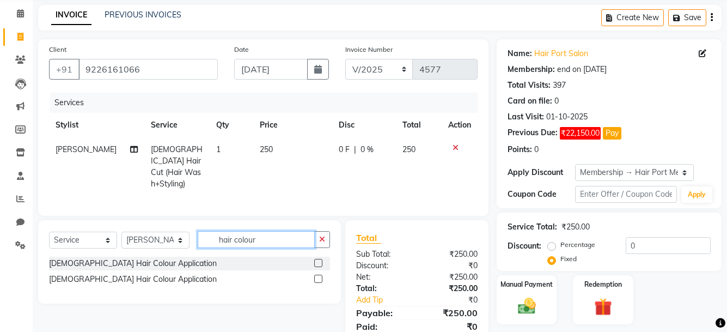
type input "hair colour"
click at [318, 259] on label at bounding box center [318, 263] width 8 height 8
click at [318, 260] on input "checkbox" at bounding box center [317, 263] width 7 height 7
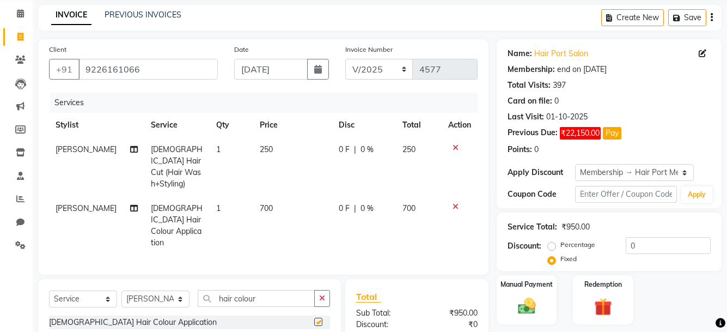
checkbox input "false"
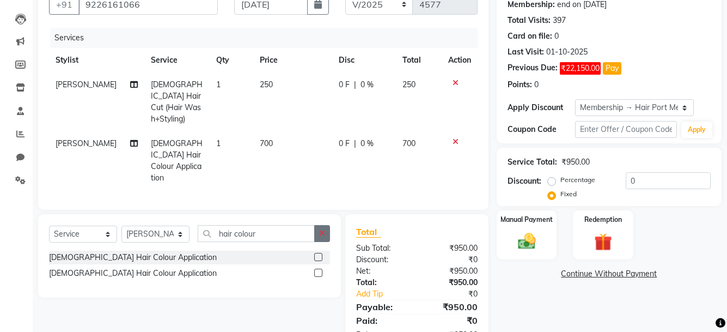
click at [325, 229] on icon "button" at bounding box center [322, 233] width 6 height 8
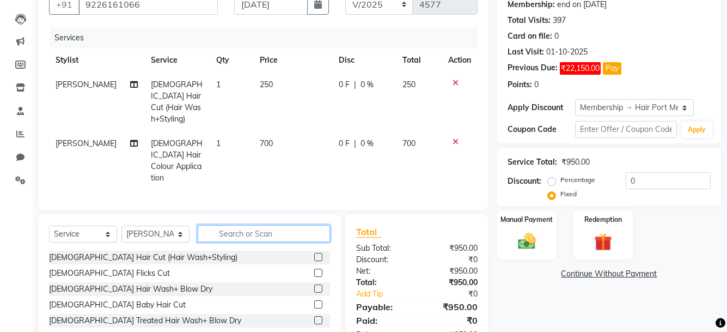
click at [300, 225] on input "text" at bounding box center [264, 233] width 132 height 17
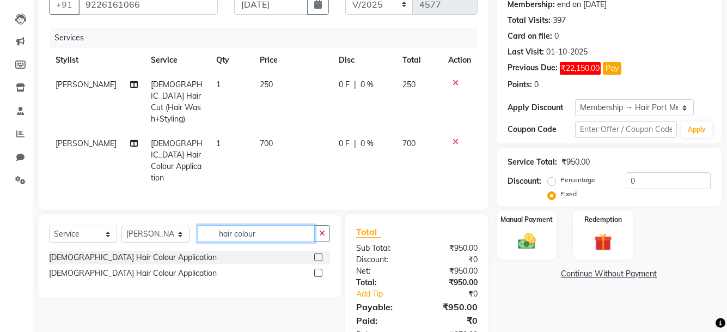
type input "hair colour"
click at [319, 253] on label at bounding box center [318, 257] width 8 height 8
click at [319, 254] on input "checkbox" at bounding box center [317, 257] width 7 height 7
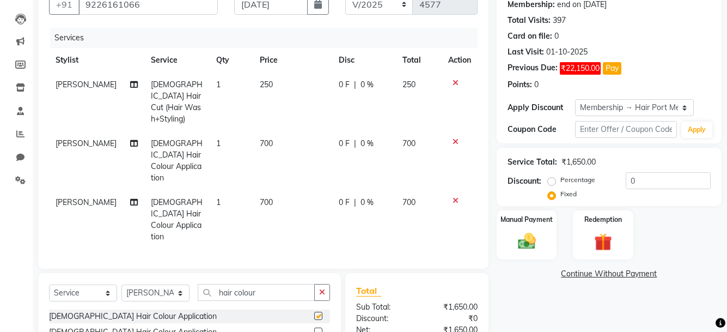
checkbox input "false"
click at [453, 197] on icon at bounding box center [456, 201] width 6 height 8
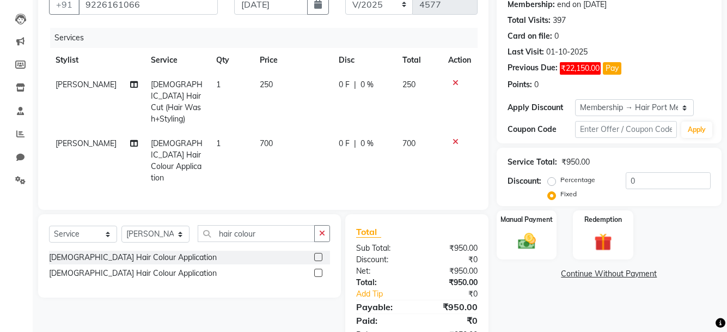
click at [453, 138] on icon at bounding box center [456, 142] width 6 height 8
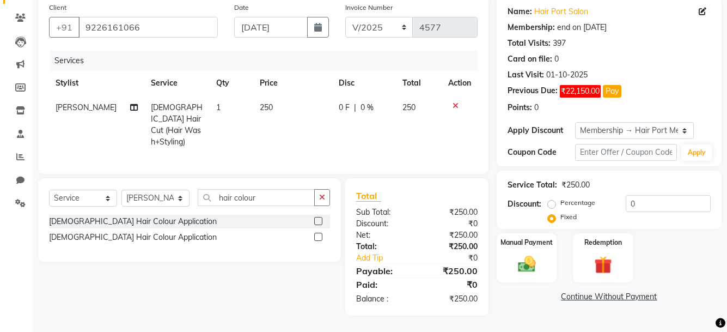
scroll to position [81, 0]
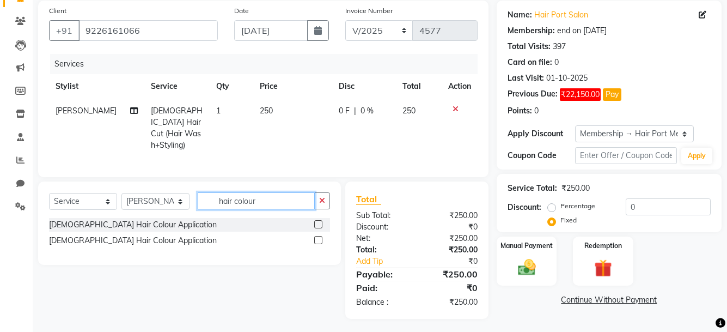
click at [278, 199] on input "hair colour" at bounding box center [256, 200] width 117 height 17
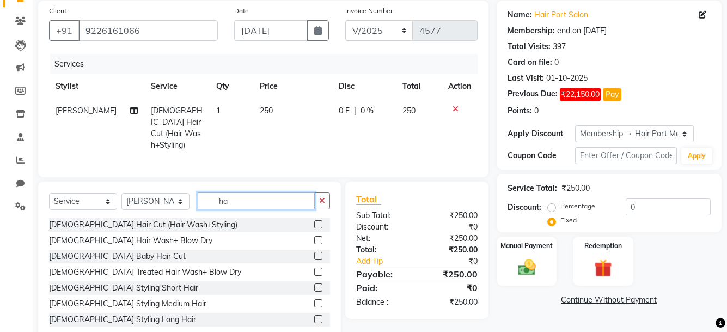
type input "h"
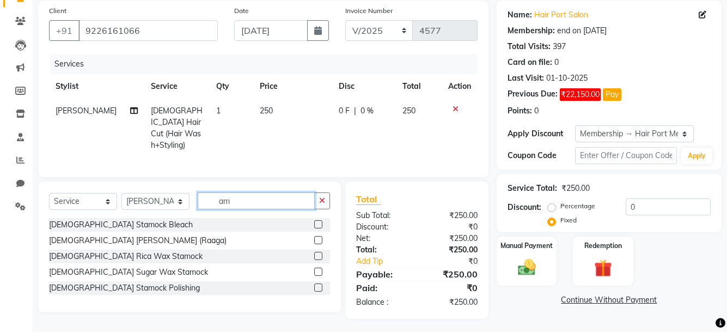
type input "a"
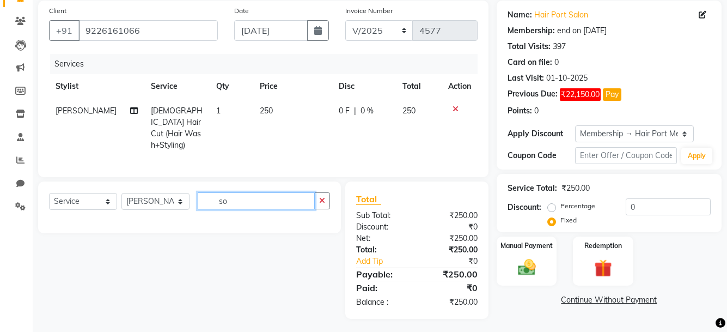
type input "s"
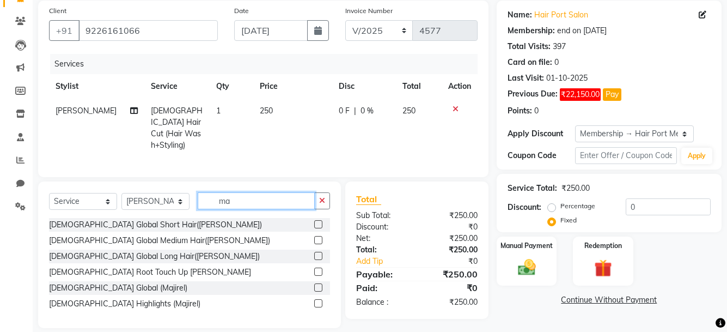
type input "m"
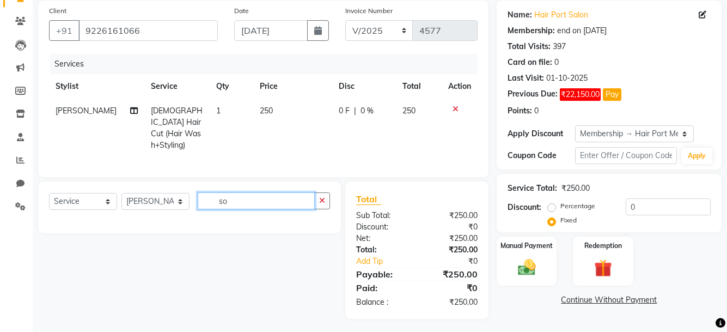
type input "s"
type input "a"
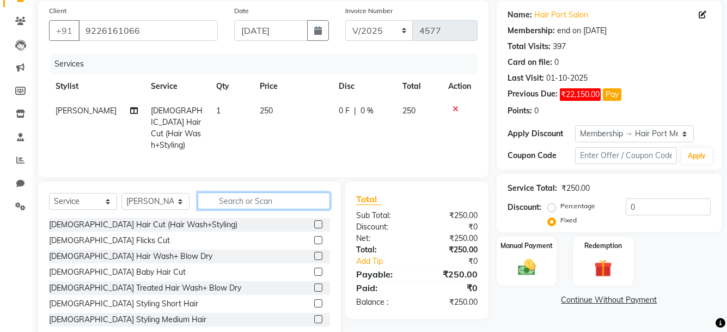
click at [244, 193] on input "text" at bounding box center [264, 200] width 132 height 17
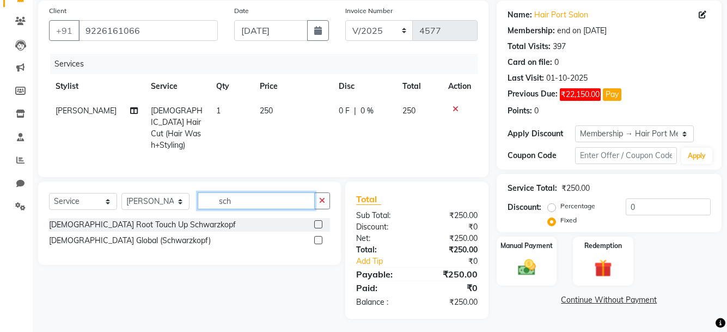
type input "sch"
click at [316, 236] on label at bounding box center [318, 240] width 8 height 8
click at [316, 237] on input "checkbox" at bounding box center [317, 240] width 7 height 7
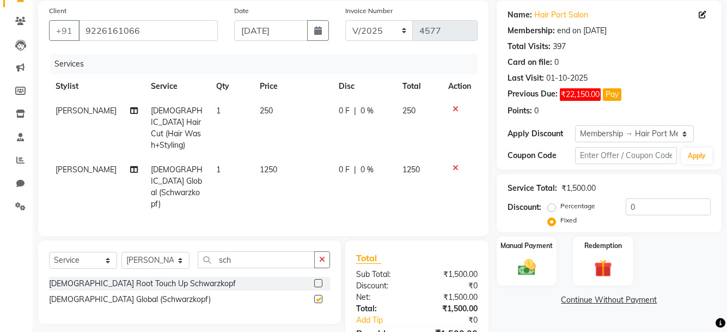
checkbox input "false"
click at [268, 164] on span "1250" at bounding box center [268, 169] width 17 height 10
select select "66342"
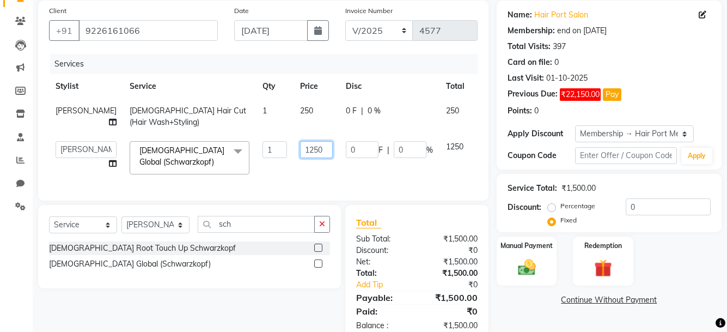
click at [300, 150] on input "1250" at bounding box center [316, 149] width 33 height 17
drag, startPoint x: 283, startPoint y: 149, endPoint x: 291, endPoint y: 149, distance: 8.2
click at [300, 149] on input "1250" at bounding box center [316, 149] width 33 height 17
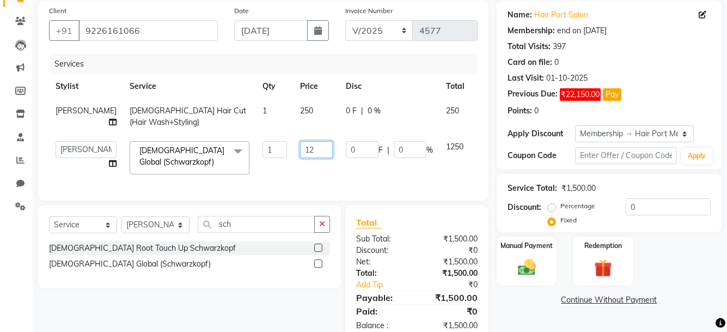
type input "1"
type input "1100"
click at [339, 161] on td "0 F | 0 %" at bounding box center [389, 158] width 100 height 46
select select "66342"
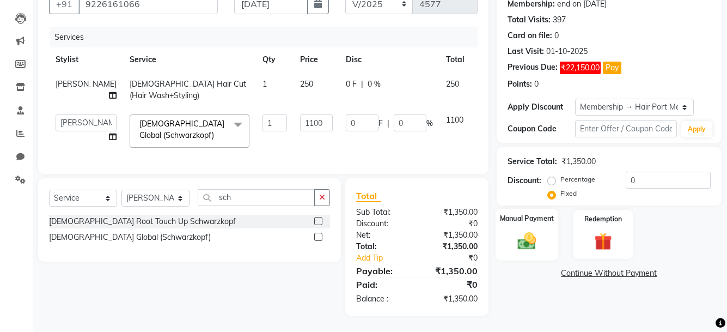
click at [520, 230] on img at bounding box center [526, 240] width 30 height 21
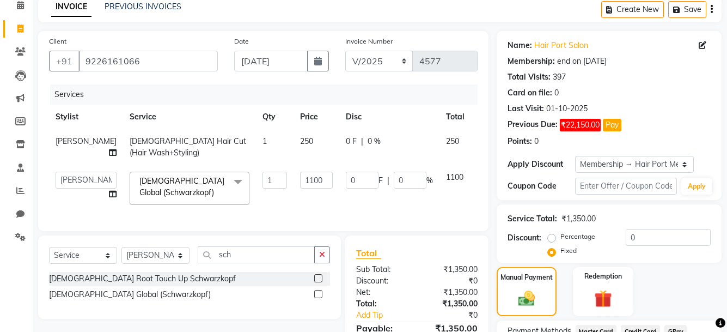
scroll to position [143, 0]
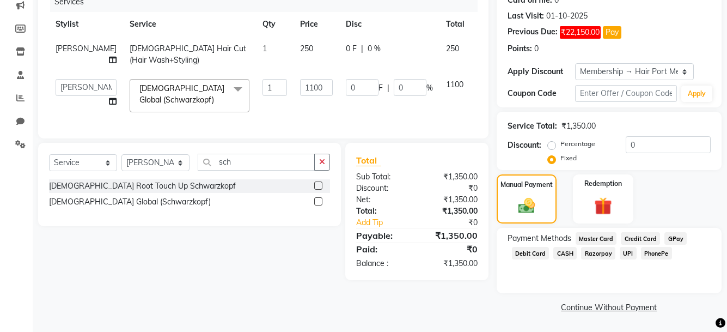
click at [651, 253] on span "PhonePe" at bounding box center [656, 253] width 31 height 13
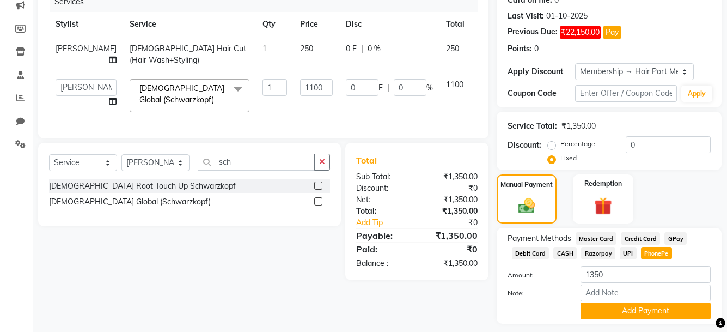
scroll to position [174, 0]
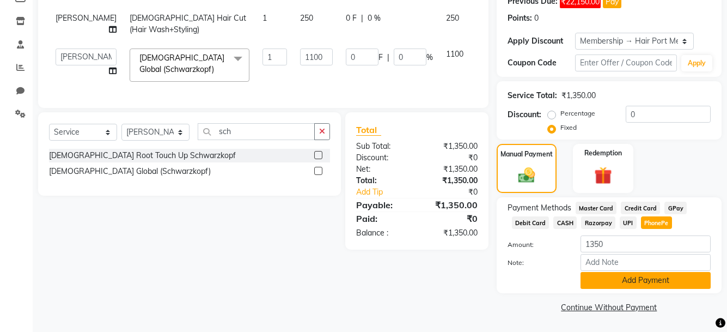
click at [651, 274] on button "Add Payment" at bounding box center [646, 280] width 130 height 17
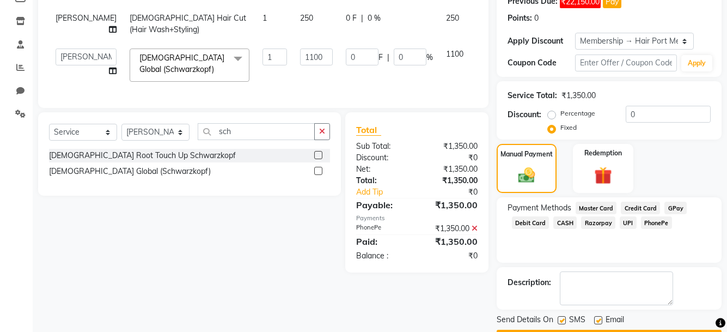
scroll to position [205, 0]
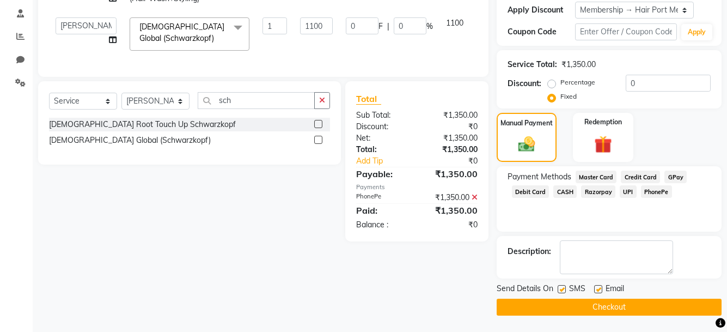
click at [619, 302] on button "Checkout" at bounding box center [609, 306] width 225 height 17
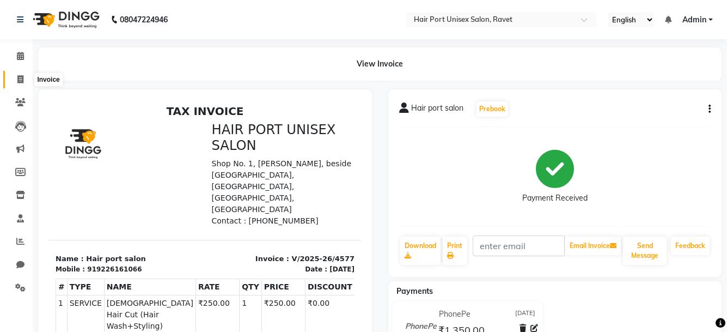
click at [19, 78] on icon at bounding box center [20, 79] width 6 height 8
select select "service"
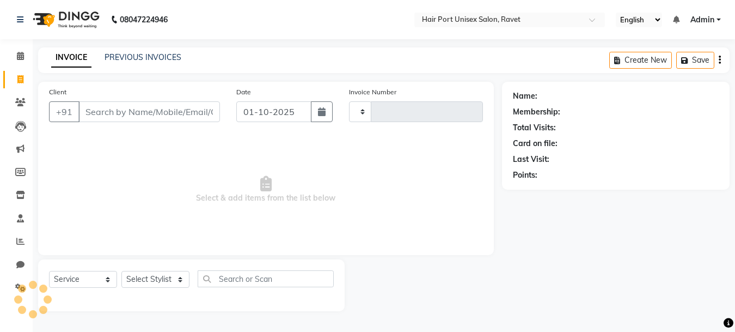
type input "4578"
select select "7015"
click at [329, 114] on button "button" at bounding box center [322, 111] width 22 height 21
select select "10"
select select "2025"
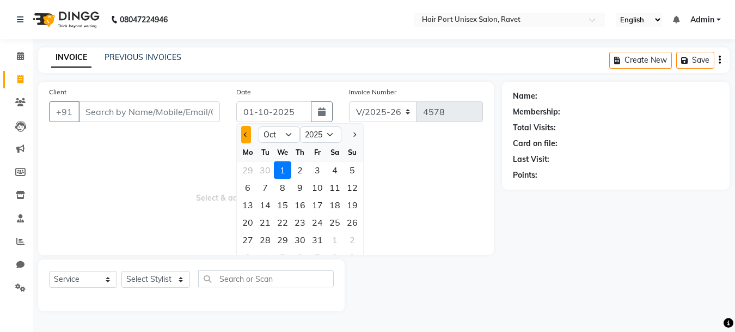
click at [247, 130] on button "Previous month" at bounding box center [245, 134] width 9 height 17
select select "9"
click at [267, 240] on div "30" at bounding box center [265, 239] width 17 height 17
type input "[DATE]"
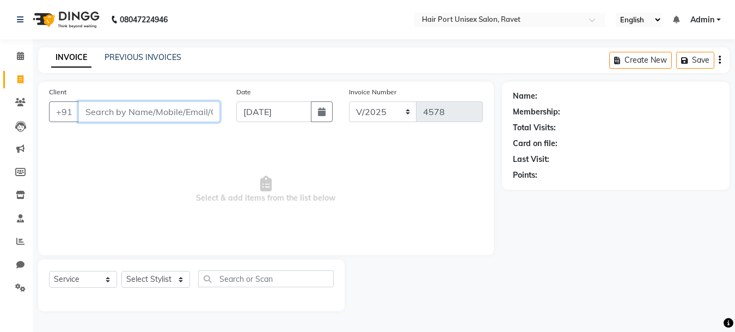
click at [108, 113] on input "Client" at bounding box center [149, 111] width 142 height 21
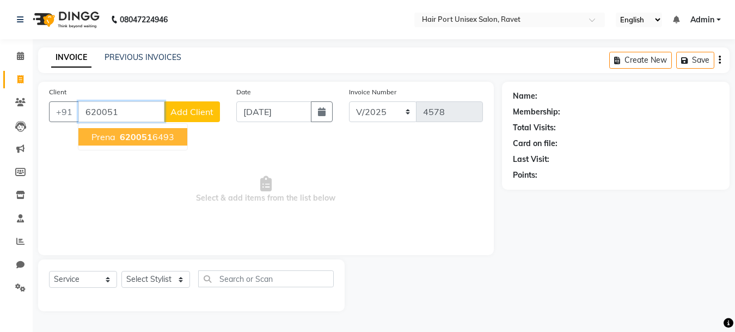
click at [124, 141] on span "620051" at bounding box center [136, 136] width 33 height 11
type input "6200516493"
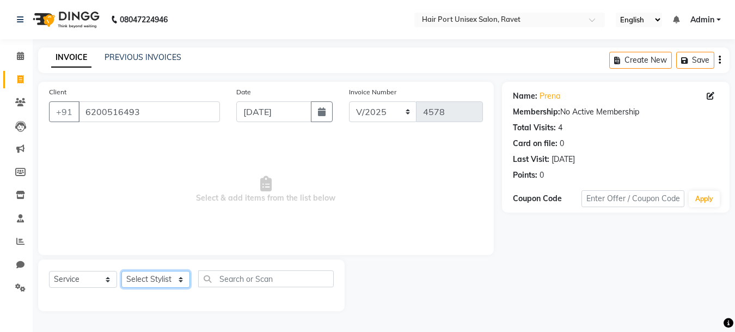
click at [173, 276] on select "Select Stylist [PERSON_NAME] [PERSON_NAME] [PERSON_NAME] [PERSON_NAME] [PERSON_…" at bounding box center [155, 279] width 69 height 17
select select "65581"
click at [121, 271] on select "Select Stylist [PERSON_NAME] [PERSON_NAME] [PERSON_NAME] [PERSON_NAME] [PERSON_…" at bounding box center [155, 279] width 69 height 17
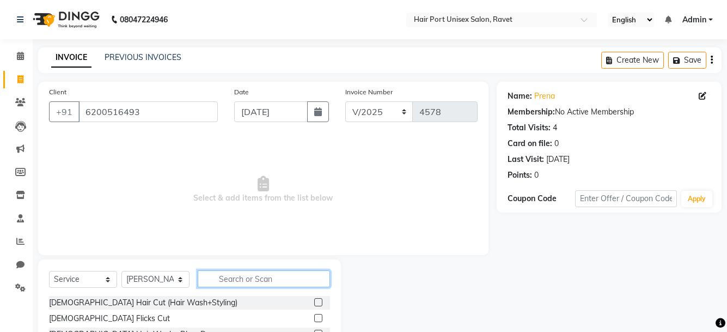
click at [249, 278] on input "text" at bounding box center [264, 278] width 132 height 17
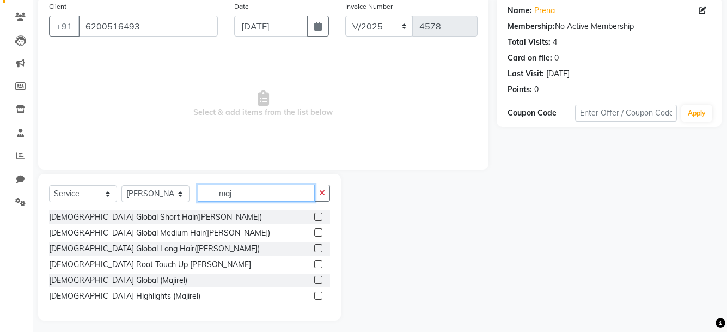
scroll to position [90, 0]
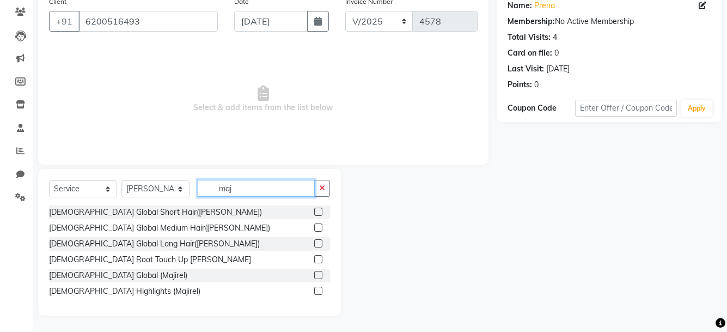
type input "maj"
click at [320, 259] on label at bounding box center [318, 259] width 8 height 8
click at [320, 259] on input "checkbox" at bounding box center [317, 259] width 7 height 7
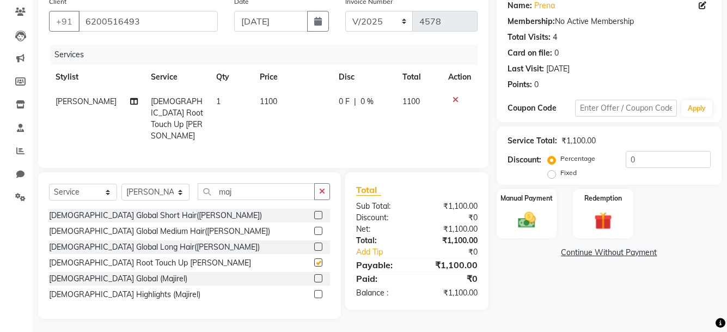
checkbox input "false"
click at [269, 103] on span "1100" at bounding box center [268, 101] width 17 height 10
select select "65581"
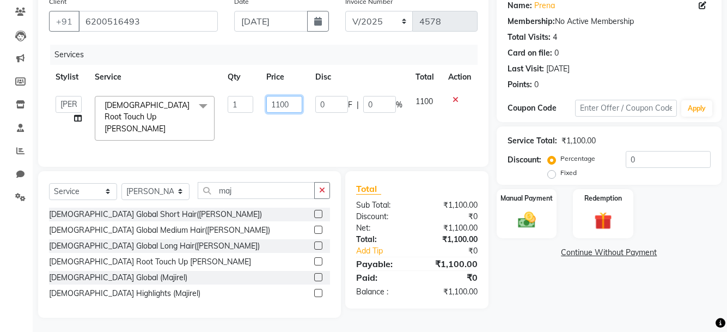
click at [294, 104] on input "1100" at bounding box center [284, 104] width 36 height 17
type input "1200"
click at [336, 118] on td "0 F | 0 %" at bounding box center [359, 118] width 100 height 58
select select "65581"
click at [316, 190] on button "button" at bounding box center [322, 190] width 16 height 17
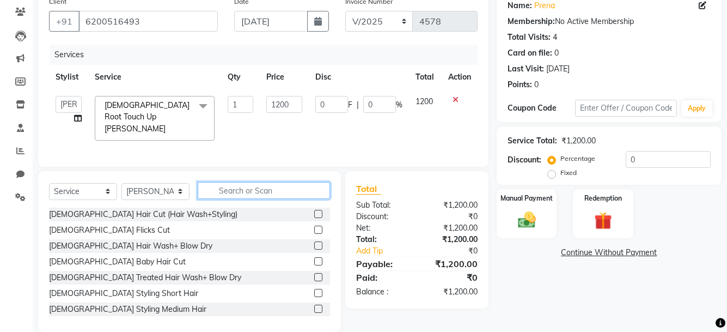
click at [259, 186] on input "text" at bounding box center [264, 190] width 132 height 17
type input "wax"
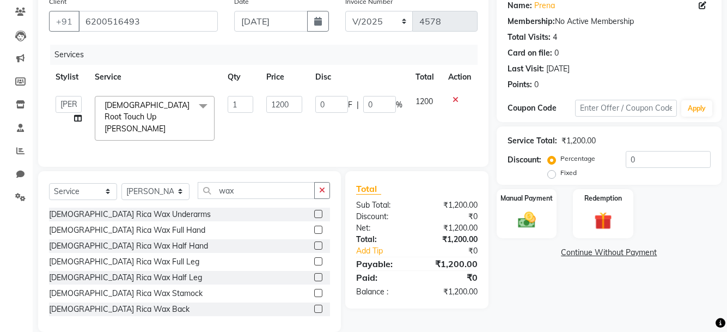
click at [304, 239] on div "[DEMOGRAPHIC_DATA] Rica Wax Half Hand" at bounding box center [189, 246] width 281 height 14
click at [314, 241] on label at bounding box center [318, 245] width 8 height 8
click at [314, 242] on input "checkbox" at bounding box center [317, 245] width 7 height 7
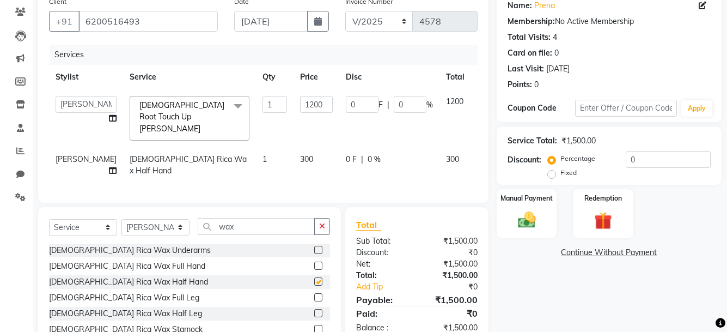
checkbox input "false"
click at [325, 226] on icon "button" at bounding box center [322, 226] width 6 height 8
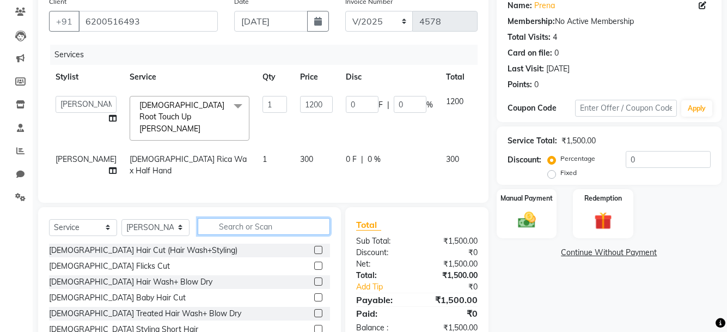
click at [295, 225] on input "text" at bounding box center [264, 226] width 132 height 17
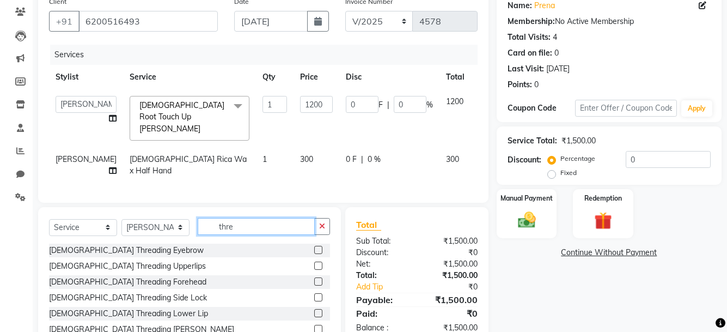
type input "thre"
click at [314, 246] on label at bounding box center [318, 250] width 8 height 8
click at [314, 247] on input "checkbox" at bounding box center [317, 250] width 7 height 7
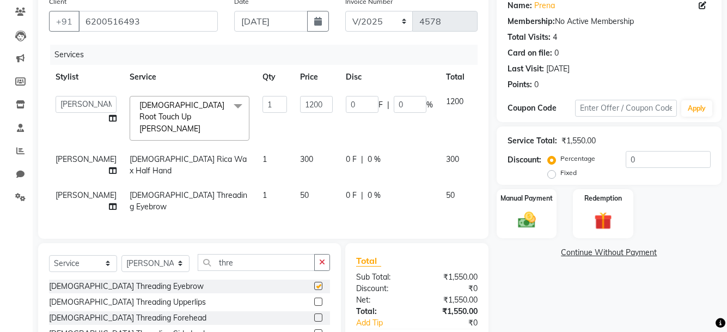
checkbox input "false"
click at [327, 258] on button "button" at bounding box center [322, 262] width 16 height 17
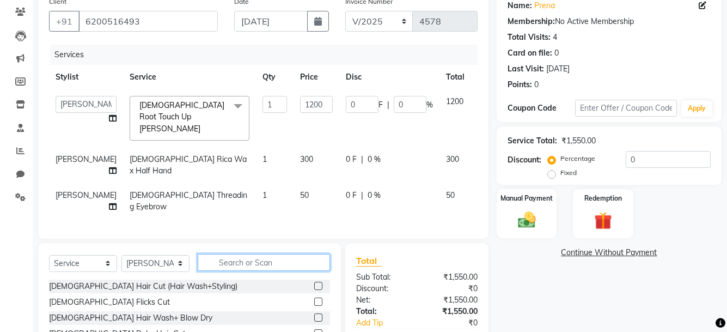
click at [296, 261] on input "text" at bounding box center [264, 262] width 132 height 17
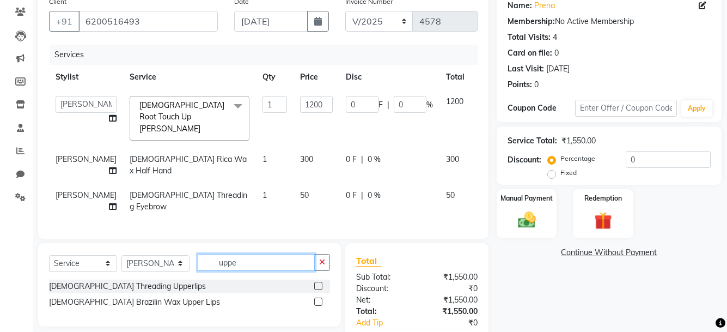
type input "uppe"
click at [316, 282] on label at bounding box center [318, 286] width 8 height 8
click at [316, 283] on input "checkbox" at bounding box center [317, 286] width 7 height 7
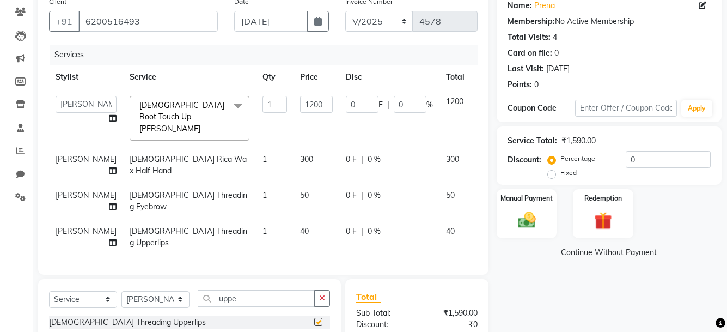
checkbox input "false"
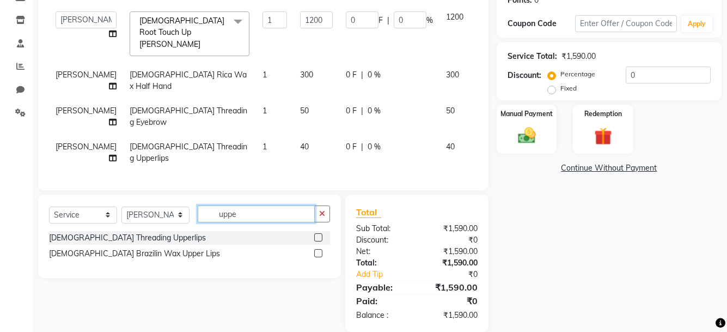
click at [265, 210] on input "uppe" at bounding box center [256, 213] width 117 height 17
type input "chin"
click at [317, 233] on label at bounding box center [318, 237] width 8 height 8
click at [317, 234] on input "checkbox" at bounding box center [317, 237] width 7 height 7
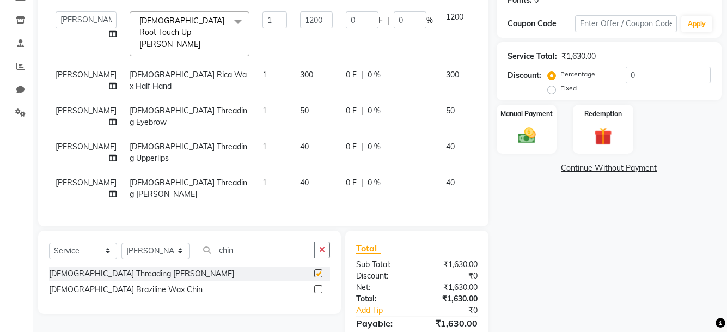
checkbox input "false"
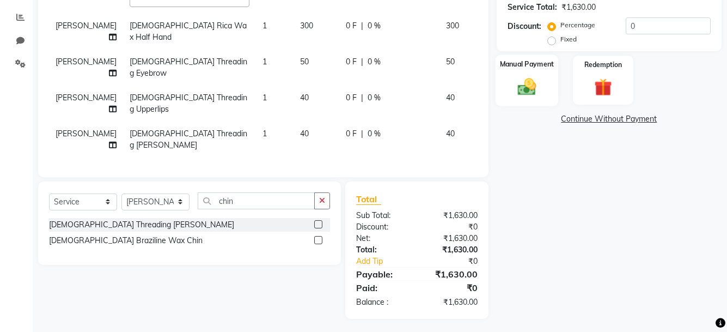
click at [527, 91] on img at bounding box center [526, 86] width 30 height 21
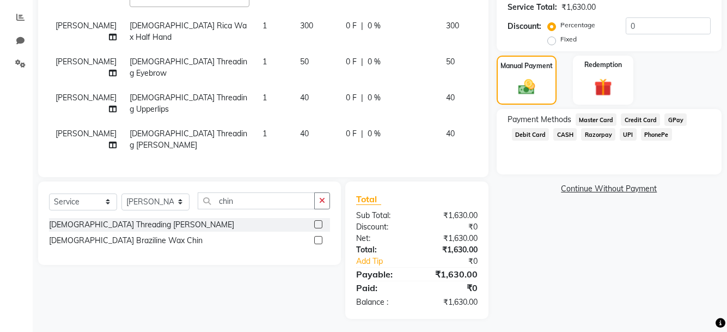
click at [656, 133] on span "PhonePe" at bounding box center [656, 134] width 31 height 13
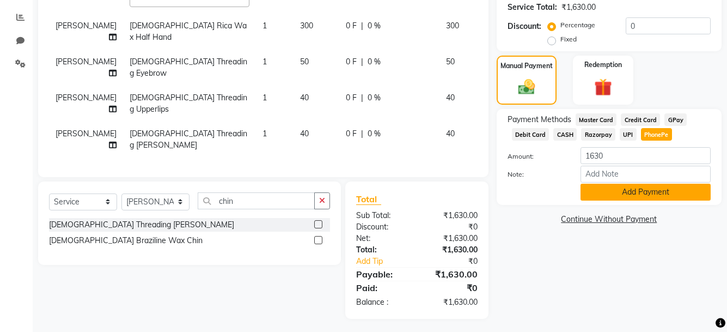
click at [652, 188] on button "Add Payment" at bounding box center [646, 192] width 130 height 17
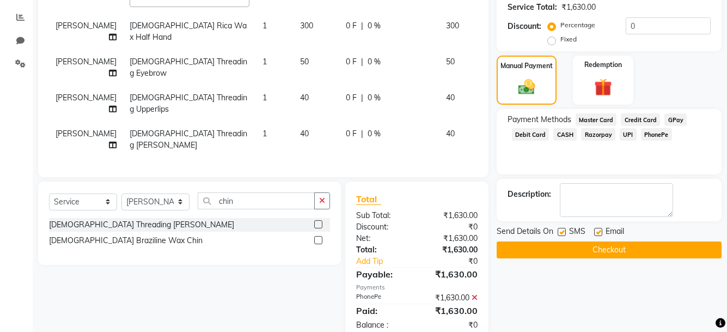
click at [648, 251] on button "Checkout" at bounding box center [609, 249] width 225 height 17
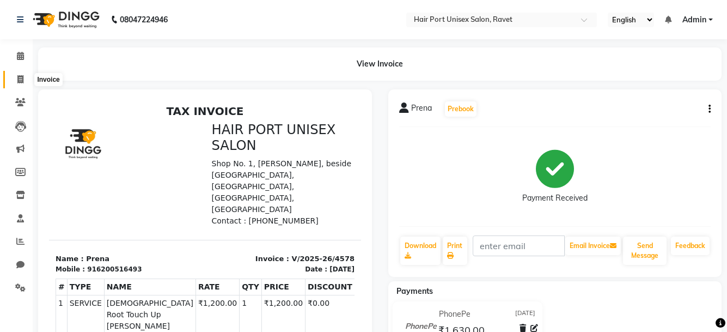
click at [19, 80] on icon at bounding box center [20, 79] width 6 height 8
select select "7015"
select select "service"
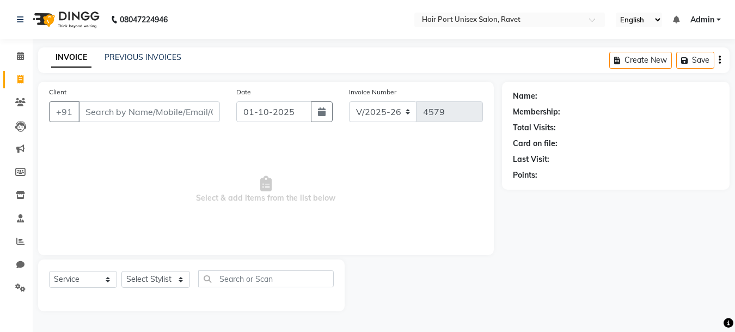
click at [121, 118] on input "Client" at bounding box center [149, 111] width 142 height 21
click at [126, 112] on input "Client" at bounding box center [149, 111] width 142 height 21
click at [139, 109] on input "7083868790" at bounding box center [121, 111] width 86 height 21
type input "7"
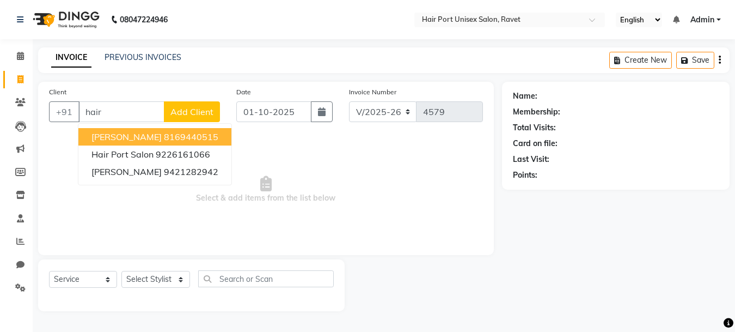
click at [137, 118] on input "hair" at bounding box center [121, 111] width 86 height 21
type input "h"
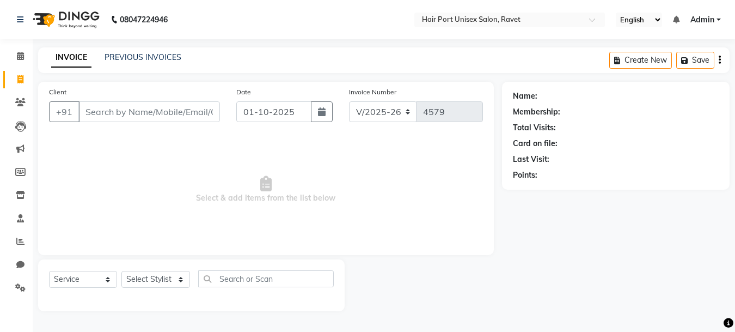
click at [135, 116] on input "Client" at bounding box center [149, 111] width 142 height 21
type input "7083868790"
click at [175, 115] on span "Add Client" at bounding box center [191, 111] width 43 height 11
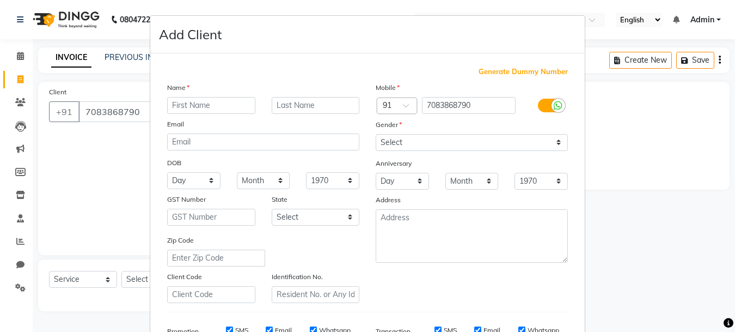
click at [222, 108] on input "text" at bounding box center [211, 105] width 88 height 17
type input "madam"
click at [425, 143] on select "Select [DEMOGRAPHIC_DATA] [DEMOGRAPHIC_DATA] Other Prefer Not To Say" at bounding box center [472, 142] width 192 height 17
select select "[DEMOGRAPHIC_DATA]"
click at [376, 134] on select "Select [DEMOGRAPHIC_DATA] [DEMOGRAPHIC_DATA] Other Prefer Not To Say" at bounding box center [472, 142] width 192 height 17
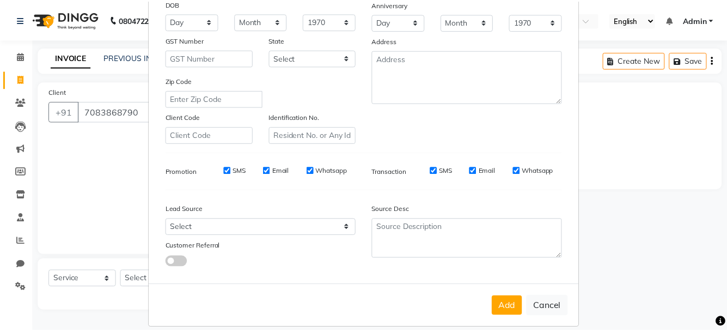
scroll to position [171, 0]
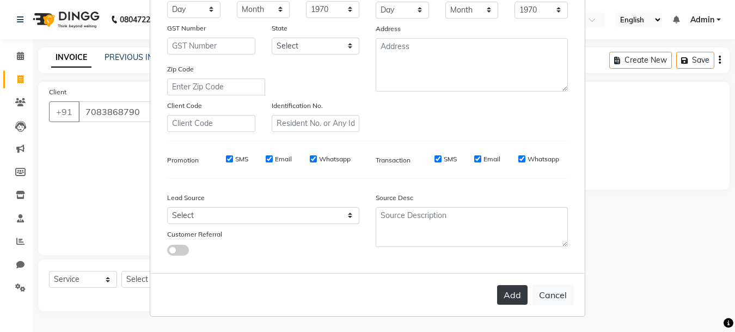
click at [504, 291] on button "Add" at bounding box center [512, 295] width 30 height 20
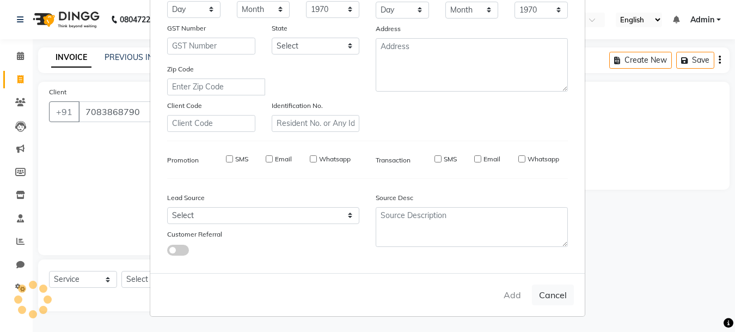
select select
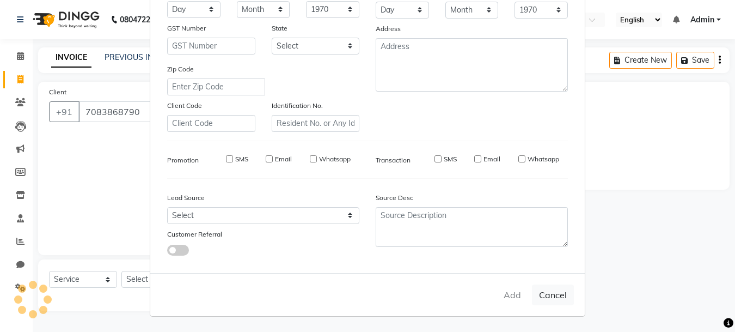
select select
checkbox input "false"
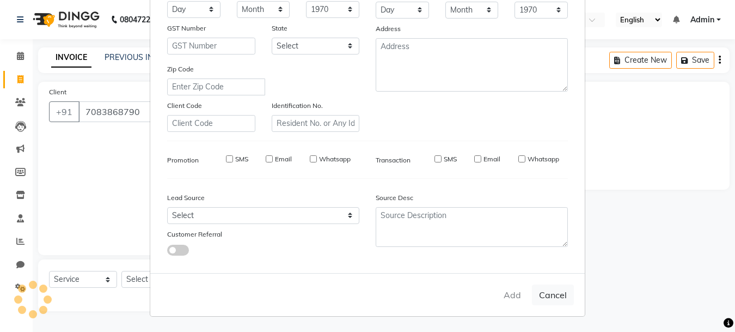
checkbox input "false"
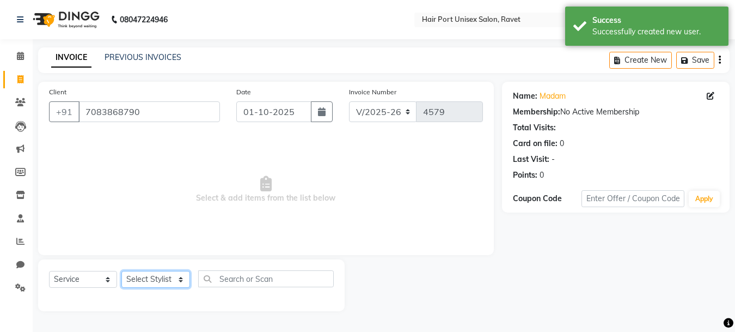
click at [179, 281] on select "Select Stylist [PERSON_NAME] [PERSON_NAME] [PERSON_NAME] [PERSON_NAME] [PERSON_…" at bounding box center [155, 279] width 69 height 17
select select "58688"
click at [121, 271] on select "Select Stylist [PERSON_NAME] [PERSON_NAME] [PERSON_NAME] [PERSON_NAME] [PERSON_…" at bounding box center [155, 279] width 69 height 17
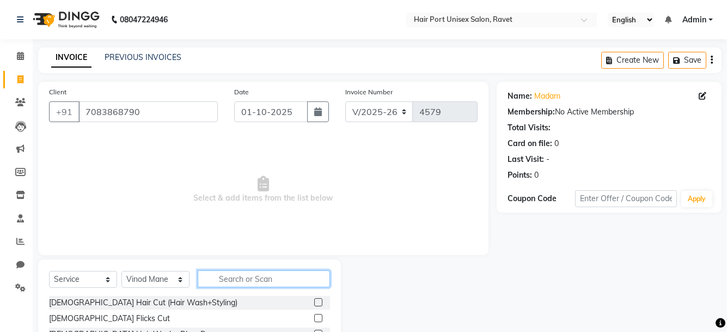
click at [278, 277] on input "text" at bounding box center [264, 278] width 132 height 17
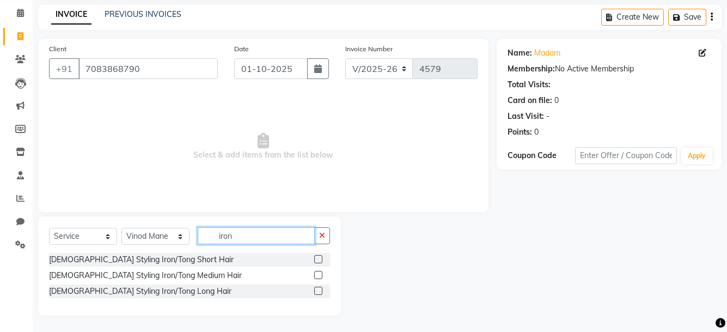
type input "iron"
click at [321, 289] on label at bounding box center [318, 290] width 8 height 8
click at [321, 289] on input "checkbox" at bounding box center [317, 291] width 7 height 7
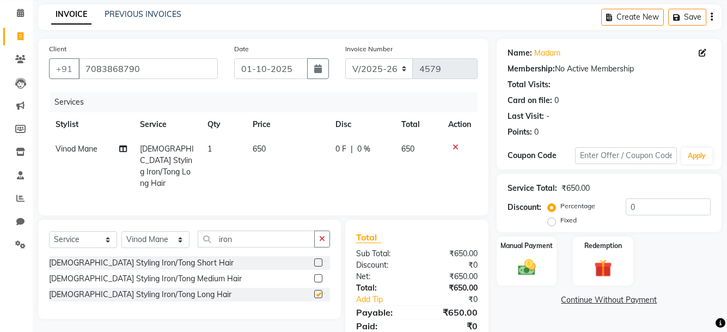
checkbox input "false"
click at [282, 239] on input "iron" at bounding box center [256, 238] width 117 height 17
type input "i"
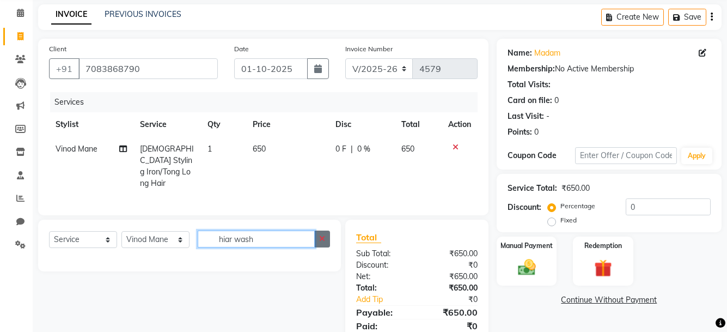
type input "hiar wash"
click at [322, 230] on button "button" at bounding box center [322, 238] width 16 height 17
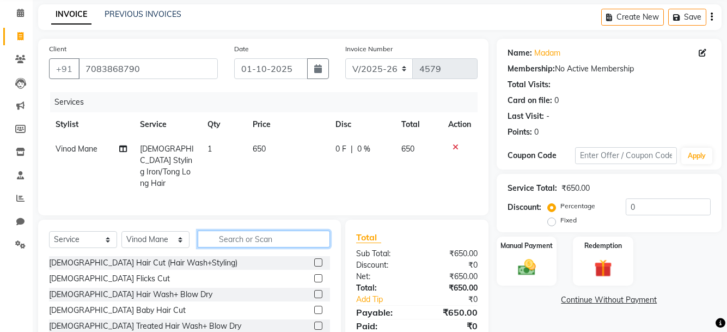
click at [300, 231] on input "text" at bounding box center [264, 238] width 132 height 17
type input "hair was"
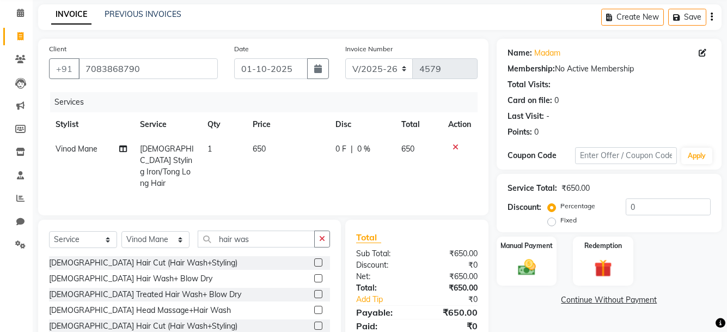
click at [314, 276] on label at bounding box center [318, 278] width 8 height 8
click at [314, 276] on input "checkbox" at bounding box center [317, 278] width 7 height 7
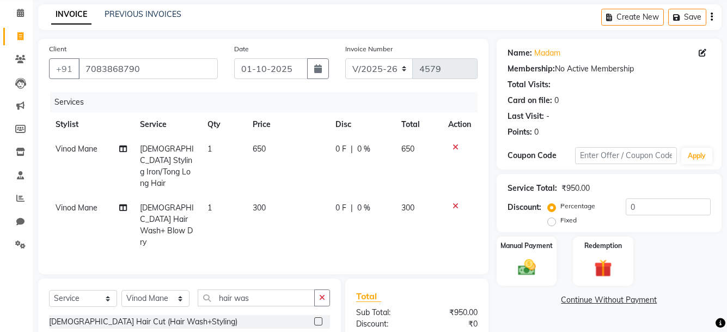
checkbox input "false"
click at [264, 203] on span "300" at bounding box center [259, 208] width 13 height 10
select select "58688"
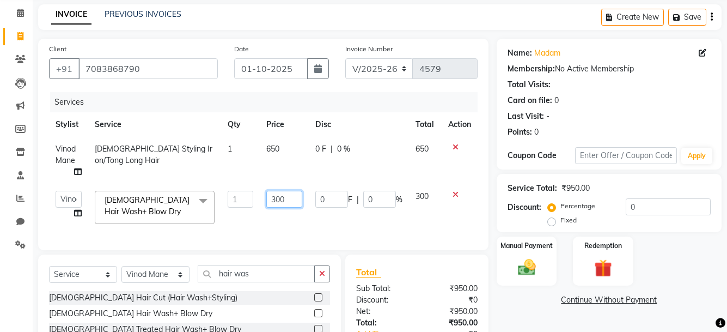
click at [284, 196] on input "300" at bounding box center [284, 199] width 36 height 17
type input "3"
type input "200"
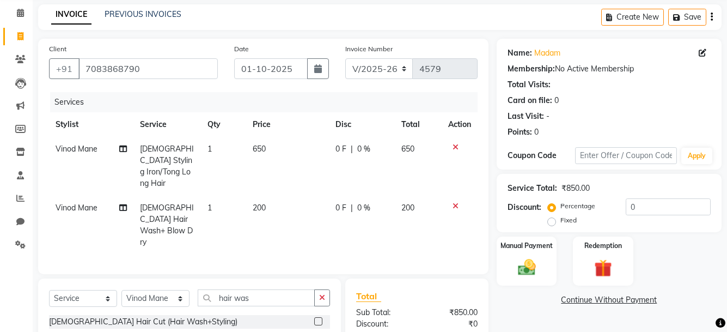
click at [374, 233] on div "Services Stylist Service Qty Price Disc Total Action Vinod Mane Female Styling …" at bounding box center [263, 177] width 429 height 171
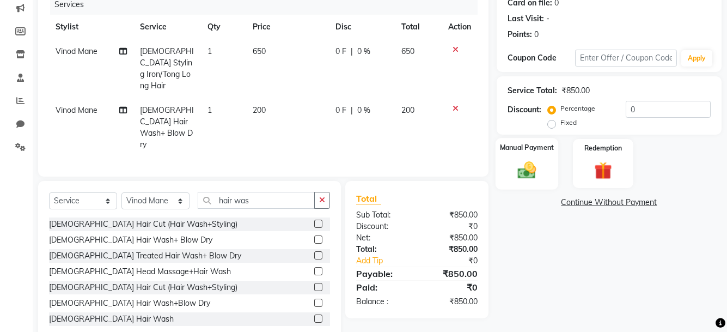
click at [529, 151] on label "Manual Payment" at bounding box center [526, 147] width 54 height 10
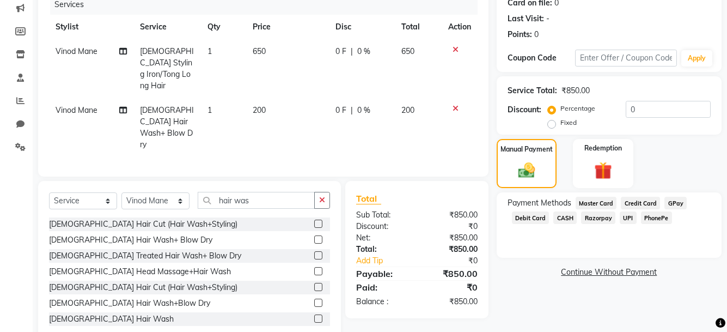
click at [662, 218] on span "PhonePe" at bounding box center [656, 217] width 31 height 13
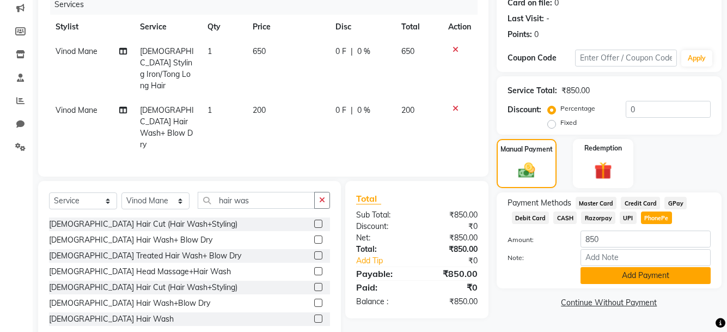
click at [652, 271] on button "Add Payment" at bounding box center [646, 275] width 130 height 17
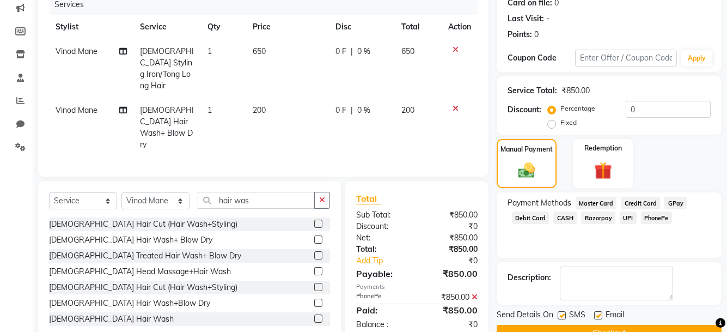
scroll to position [167, 0]
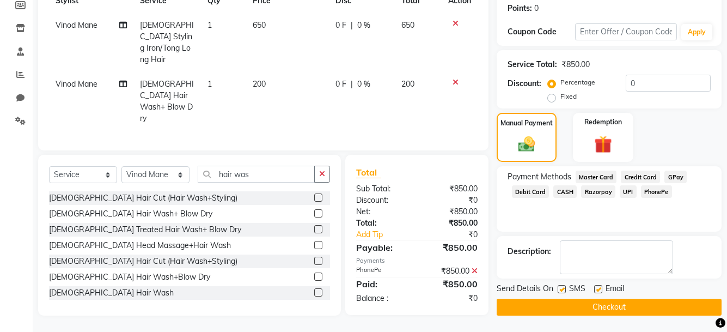
click at [610, 306] on button "Checkout" at bounding box center [609, 306] width 225 height 17
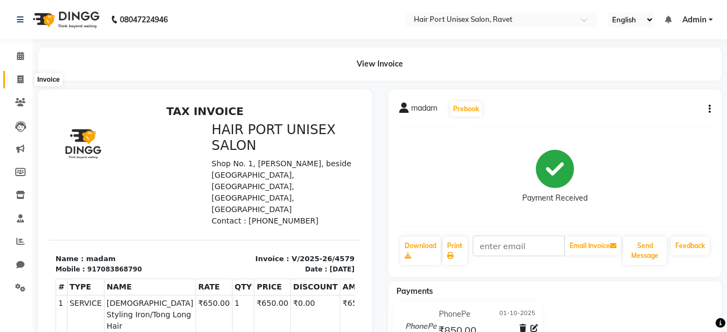
click at [20, 76] on icon at bounding box center [20, 79] width 6 height 8
select select "service"
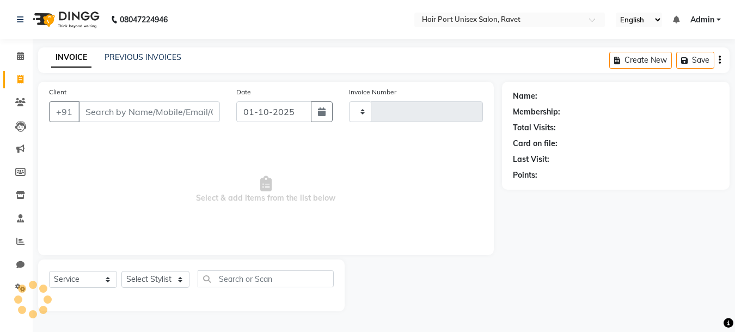
type input "4580"
select select "7015"
click at [104, 109] on input "Client" at bounding box center [149, 111] width 142 height 21
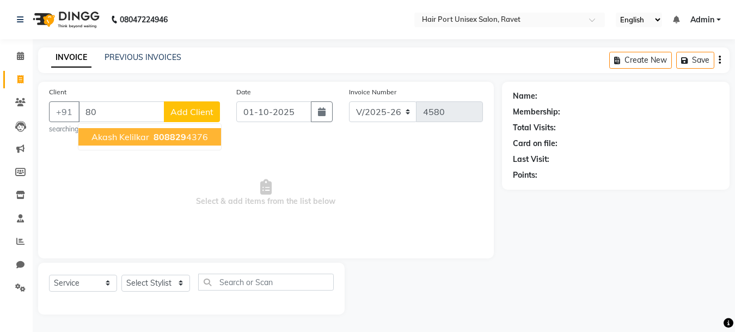
type input "8"
click at [160, 145] on ngb-typeahead-window "Shradhha kelilkar 876795 4118" at bounding box center [172, 136] width 188 height 27
click at [159, 140] on span "Shradhha kelilkar" at bounding box center [142, 136] width 102 height 11
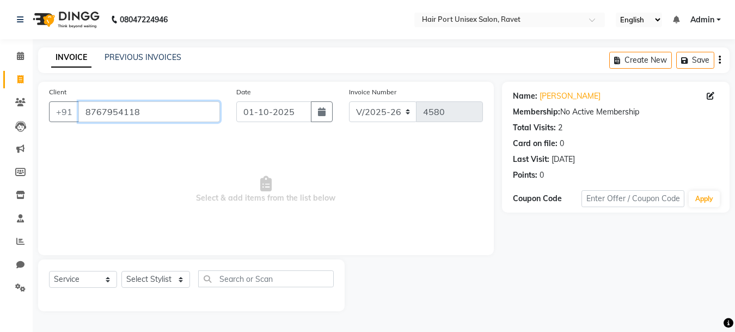
click at [145, 114] on input "8767954118" at bounding box center [149, 111] width 142 height 21
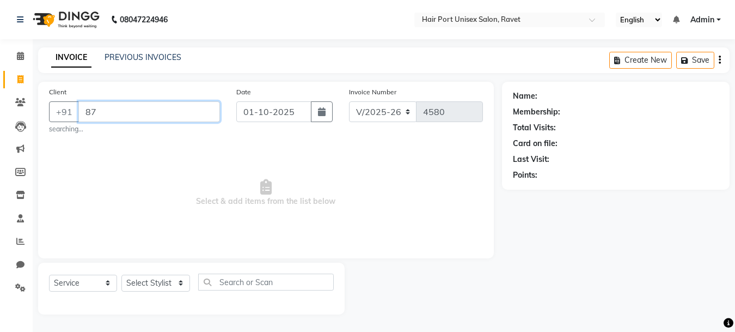
type input "8"
click at [145, 113] on input "Client" at bounding box center [149, 111] width 142 height 21
click at [116, 112] on input "Client" at bounding box center [149, 111] width 142 height 21
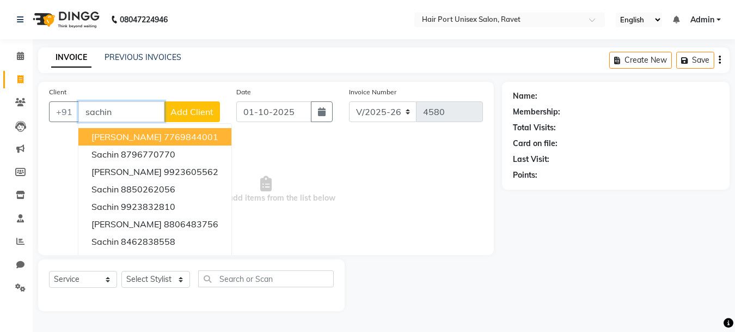
click at [140, 113] on input "sachin" at bounding box center [121, 111] width 86 height 21
type input "s"
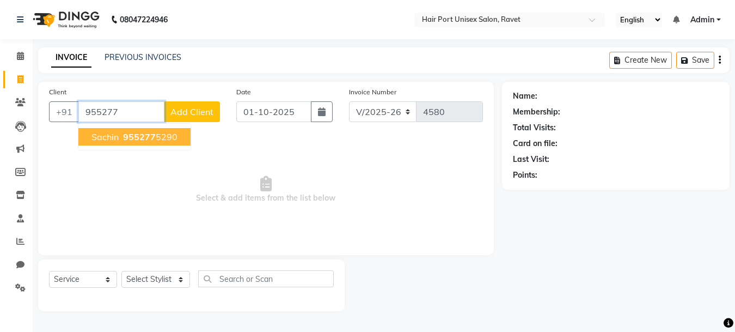
click at [150, 136] on span "955277" at bounding box center [139, 136] width 33 height 11
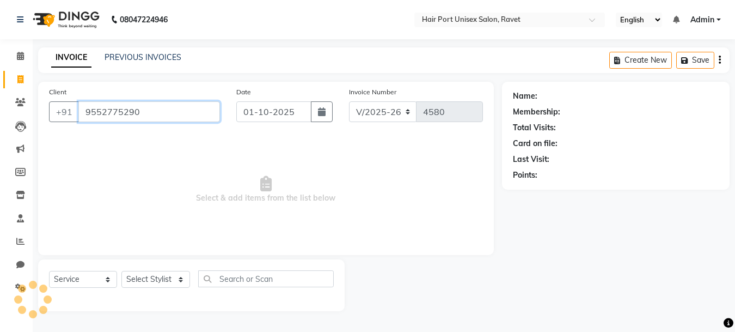
type input "9552775290"
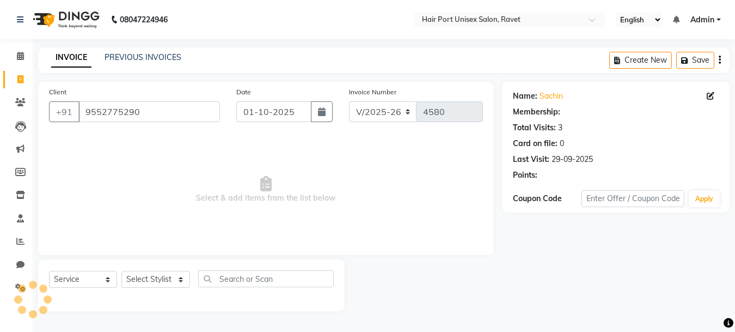
select select "1: Object"
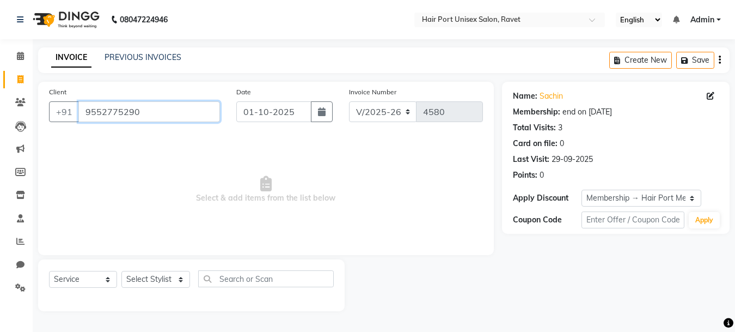
click at [177, 115] on input "9552775290" at bounding box center [149, 111] width 142 height 21
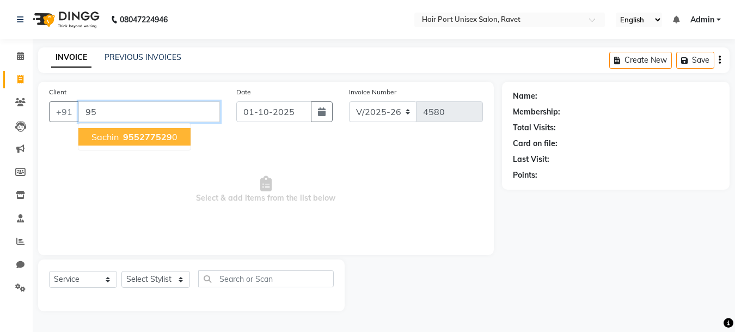
type input "9"
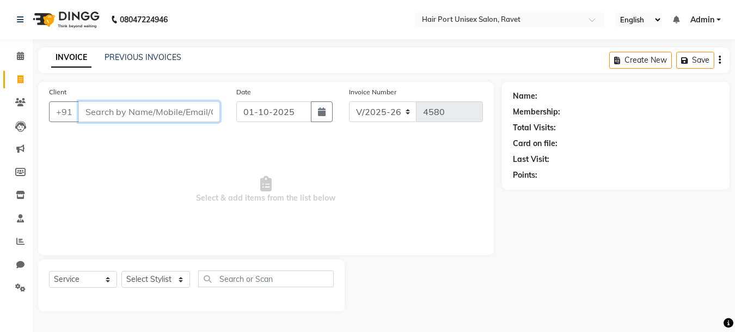
click at [146, 119] on input "Client" at bounding box center [149, 111] width 142 height 21
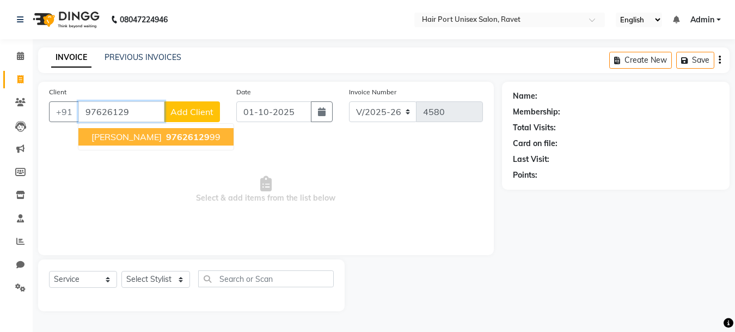
click at [146, 144] on button "kishor 97626129 99" at bounding box center [155, 136] width 155 height 17
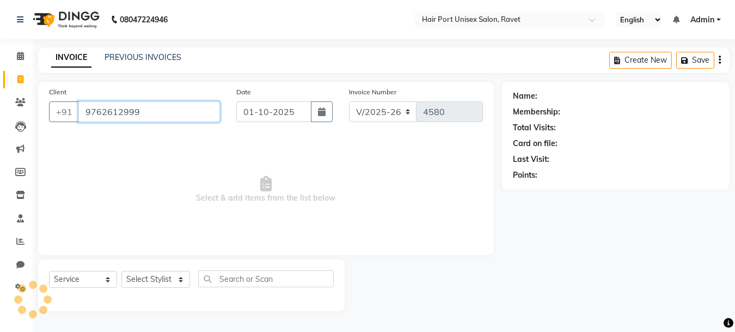
type input "9762612999"
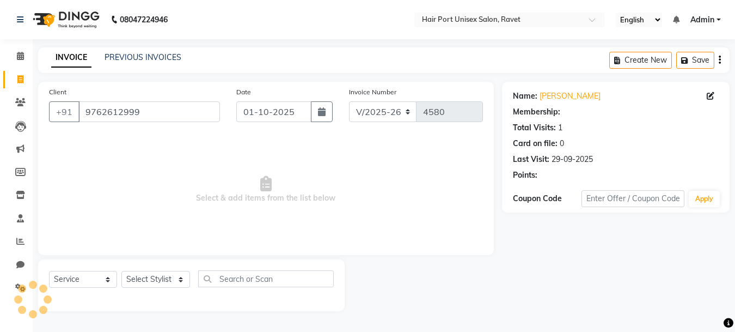
select select "1: Object"
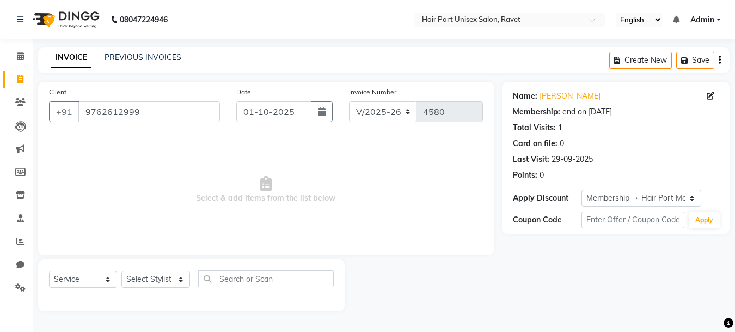
click at [217, 291] on div "Select Service Product Membership Package Voucher Prepaid Gift Card Select Styl…" at bounding box center [191, 283] width 285 height 26
click at [148, 107] on input "9762612999" at bounding box center [149, 111] width 142 height 21
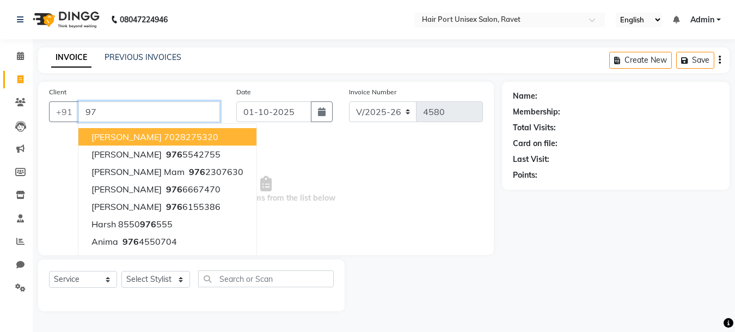
type input "9"
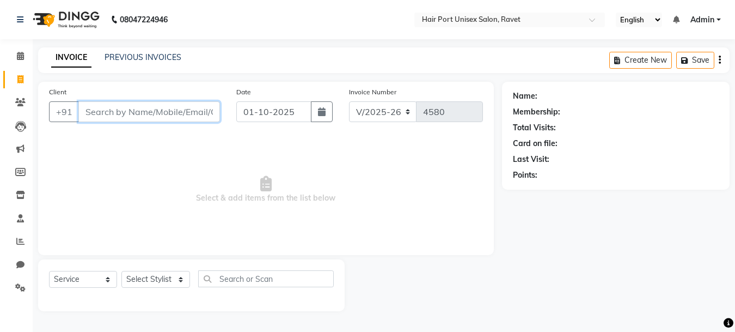
click at [135, 109] on input "Client" at bounding box center [149, 111] width 142 height 21
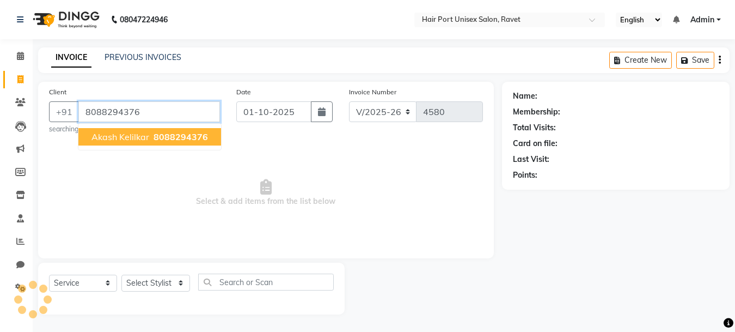
type input "8088294376"
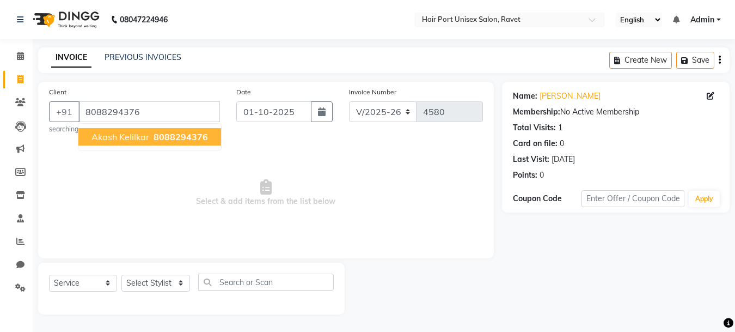
click at [133, 137] on span "Akash kelilkar" at bounding box center [120, 136] width 58 height 11
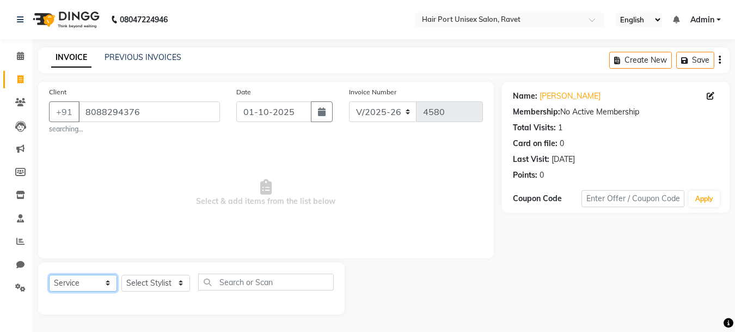
click at [99, 283] on select "Select Service Product Membership Package Voucher Prepaid Gift Card" at bounding box center [83, 282] width 68 height 17
click at [166, 221] on span "Select & add items from the list below" at bounding box center [266, 192] width 434 height 109
click at [165, 279] on select "Select Stylist [PERSON_NAME] [PERSON_NAME] [PERSON_NAME] [PERSON_NAME] [PERSON_…" at bounding box center [155, 282] width 69 height 17
select select "66342"
click at [121, 274] on select "Select Stylist [PERSON_NAME] [PERSON_NAME] [PERSON_NAME] [PERSON_NAME] [PERSON_…" at bounding box center [155, 282] width 69 height 17
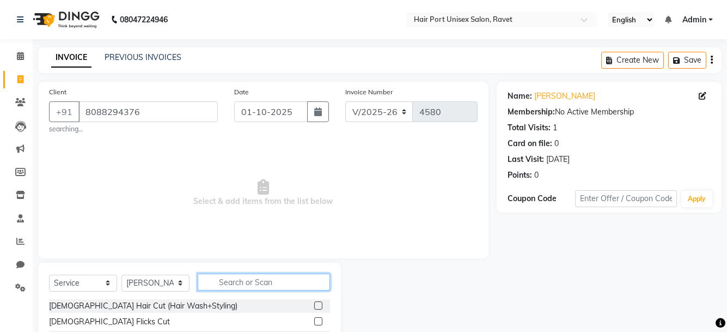
click at [224, 278] on input "text" at bounding box center [264, 281] width 132 height 17
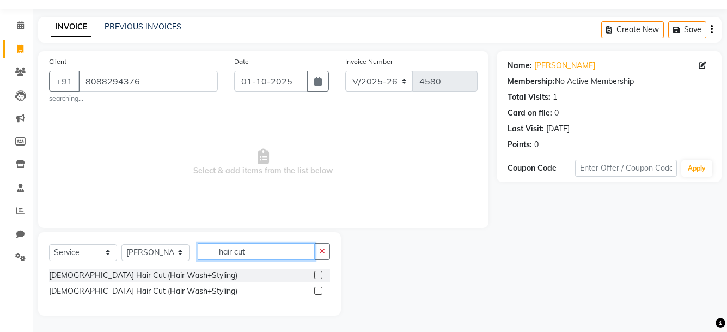
type input "hair cut"
click at [318, 289] on label at bounding box center [318, 290] width 8 height 8
click at [318, 289] on input "checkbox" at bounding box center [317, 291] width 7 height 7
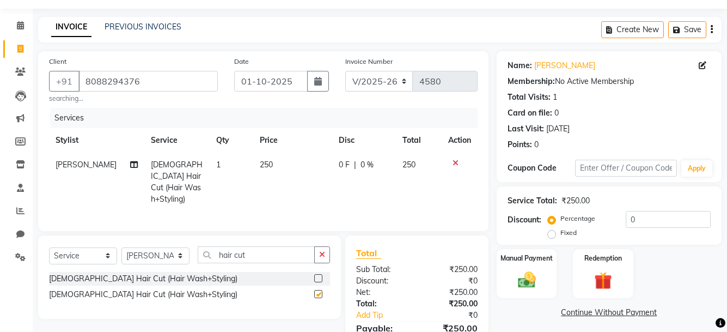
checkbox input "false"
click at [318, 247] on button "button" at bounding box center [322, 254] width 16 height 17
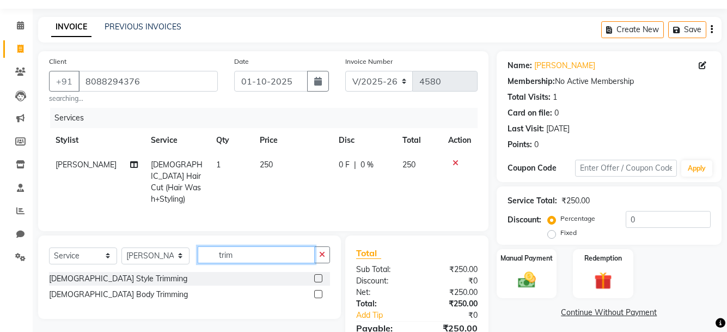
type input "trim"
click at [321, 274] on label at bounding box center [318, 278] width 8 height 8
click at [321, 275] on input "checkbox" at bounding box center [317, 278] width 7 height 7
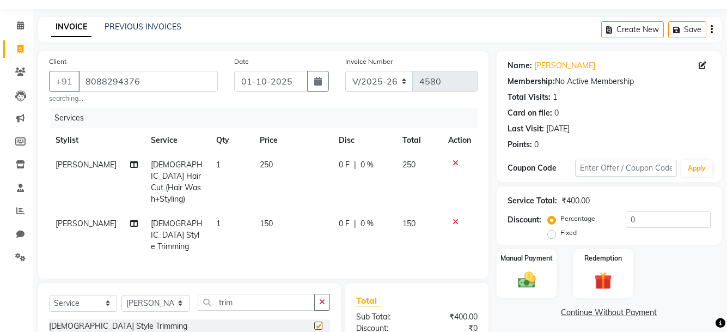
checkbox input "false"
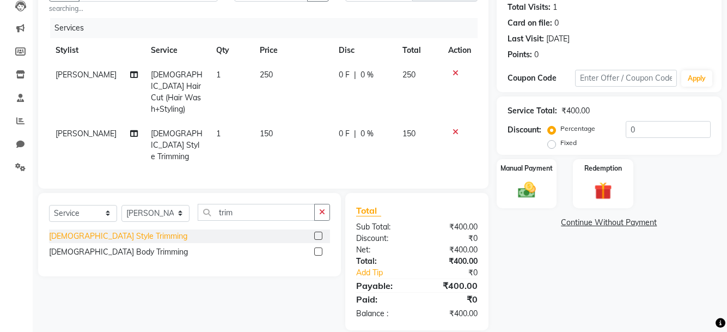
scroll to position [84, 0]
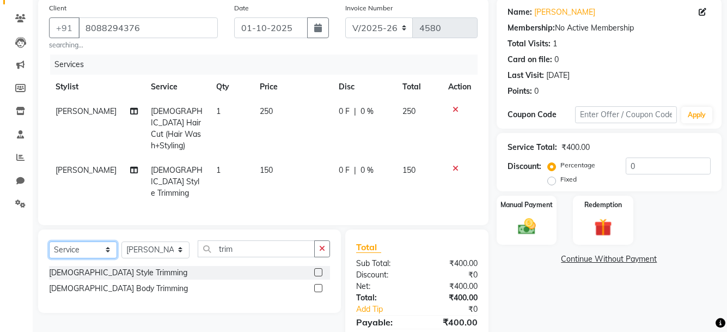
click at [110, 241] on select "Select Service Product Membership Package Voucher Prepaid Gift Card" at bounding box center [83, 249] width 68 height 17
click at [49, 241] on select "Select Service Product Membership Package Voucher Prepaid Gift Card" at bounding box center [83, 249] width 68 height 17
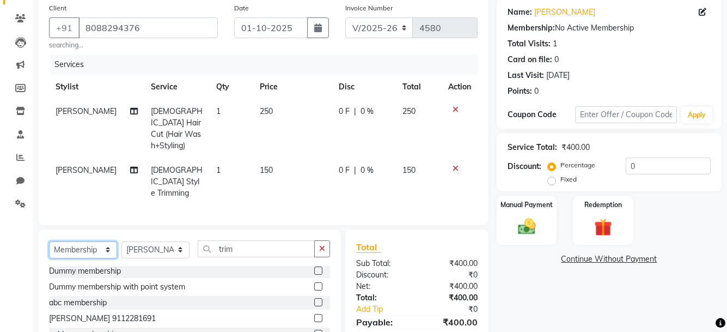
scroll to position [144, 0]
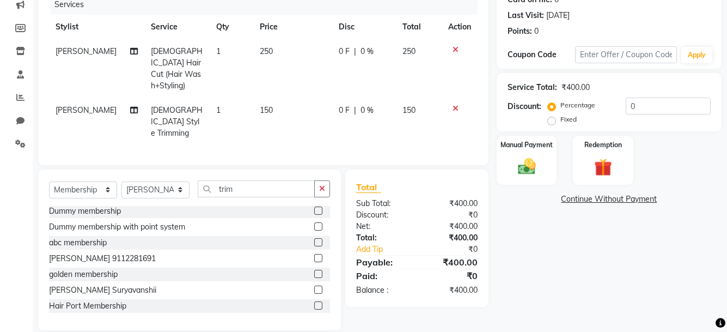
click at [314, 301] on label at bounding box center [318, 305] width 8 height 8
click at [314, 302] on input "checkbox" at bounding box center [317, 305] width 7 height 7
select select "select"
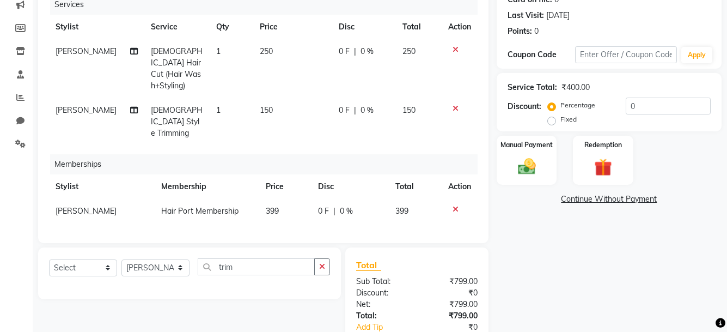
scroll to position [0, 0]
click at [261, 105] on span "150" at bounding box center [266, 110] width 13 height 10
select select "66342"
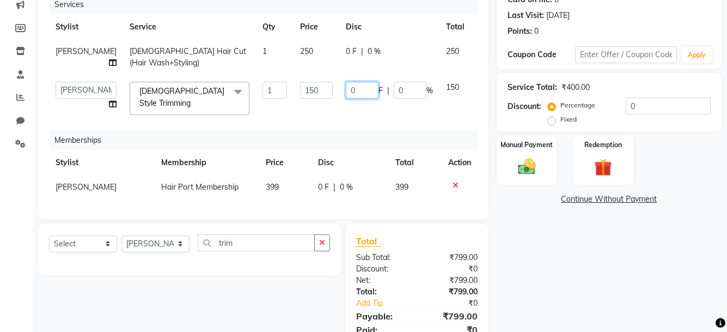
click at [346, 89] on input "0" at bounding box center [362, 90] width 33 height 17
type input "10"
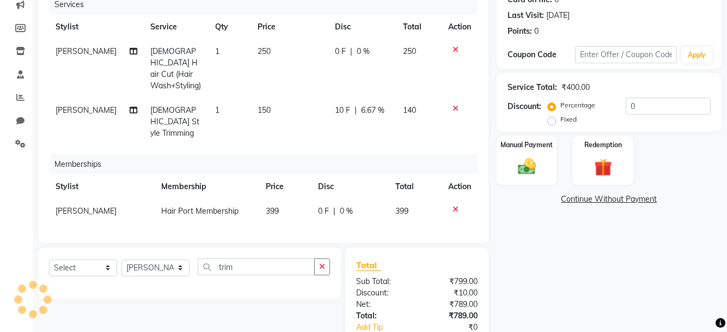
click at [341, 53] on span "0 F" at bounding box center [340, 51] width 11 height 11
select select "66342"
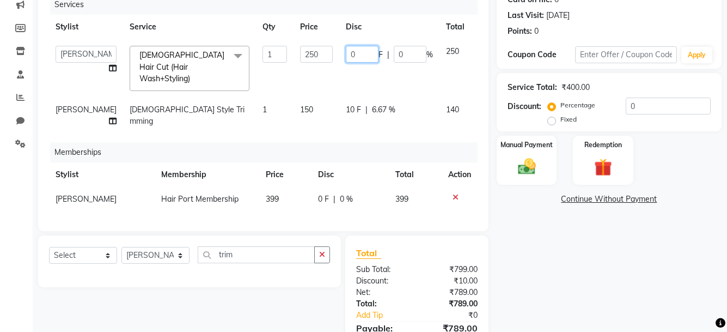
click at [346, 53] on input "0" at bounding box center [362, 54] width 33 height 17
type input "20"
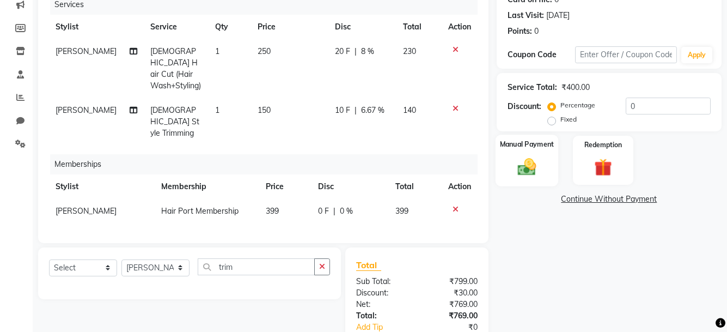
click at [528, 169] on img at bounding box center [526, 166] width 30 height 21
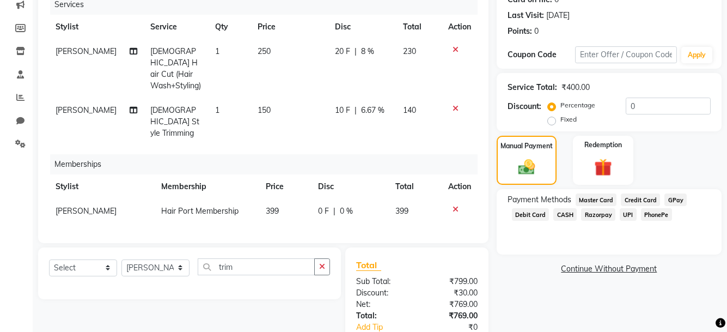
click at [651, 216] on span "PhonePe" at bounding box center [656, 214] width 31 height 13
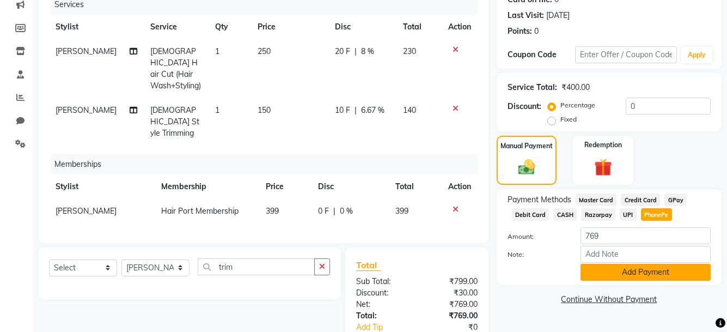
click at [649, 267] on button "Add Payment" at bounding box center [646, 272] width 130 height 17
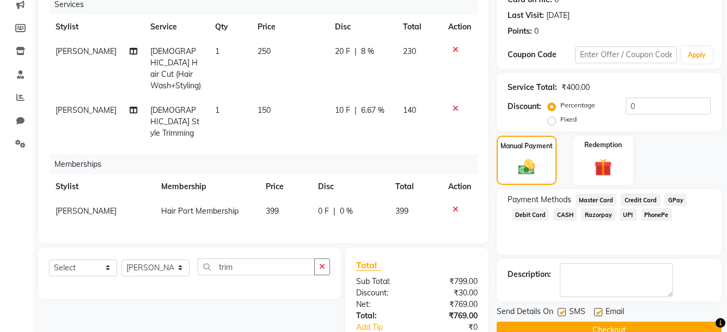
scroll to position [221, 0]
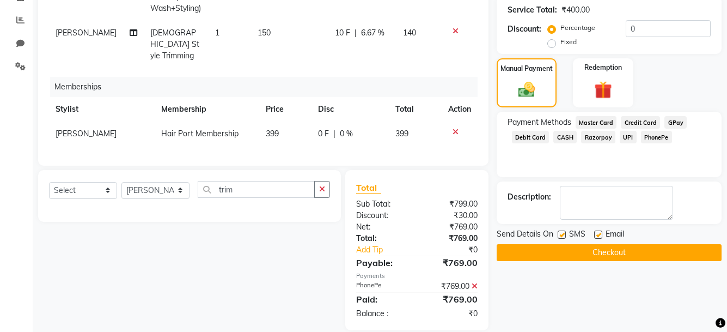
click at [629, 252] on button "Checkout" at bounding box center [609, 252] width 225 height 17
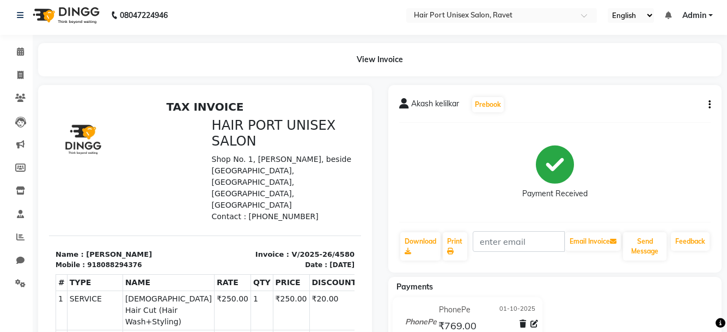
scroll to position [88, 0]
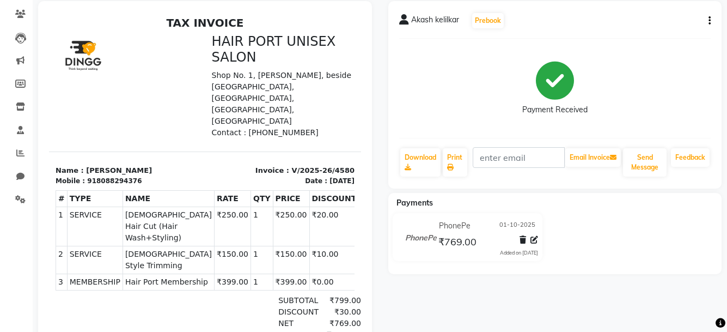
select select "service"
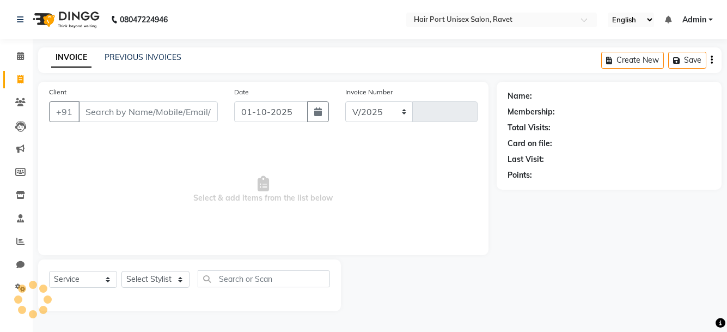
select select "7015"
type input "4581"
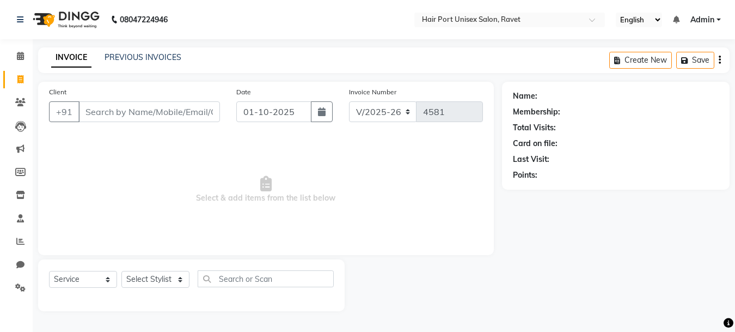
click at [95, 114] on input "Client" at bounding box center [149, 111] width 142 height 21
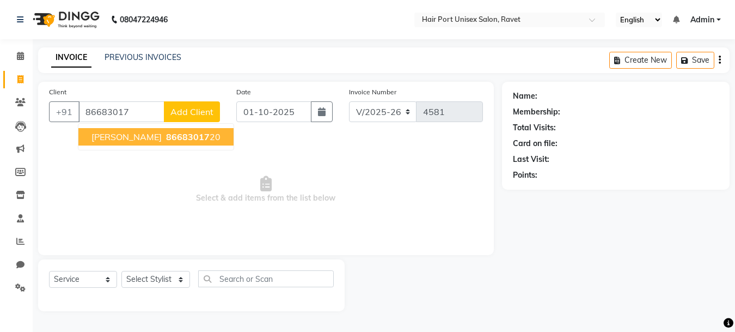
click at [99, 138] on span "sejal" at bounding box center [126, 136] width 70 height 11
type input "8668301720"
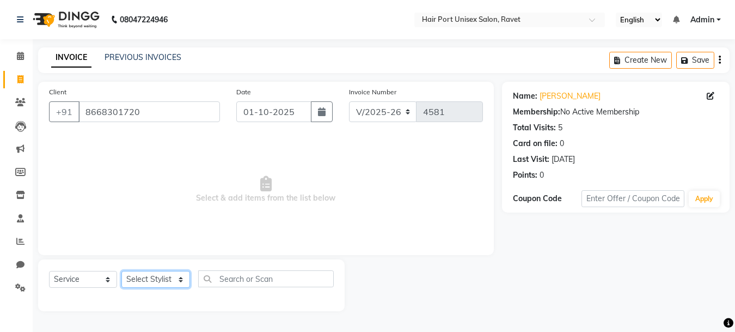
click at [149, 278] on select "Select Stylist [PERSON_NAME] [PERSON_NAME] [PERSON_NAME] [PERSON_NAME] [PERSON_…" at bounding box center [155, 279] width 69 height 17
select select "65581"
click at [121, 271] on select "Select Stylist [PERSON_NAME] [PERSON_NAME] [PERSON_NAME] [PERSON_NAME] [PERSON_…" at bounding box center [155, 279] width 69 height 17
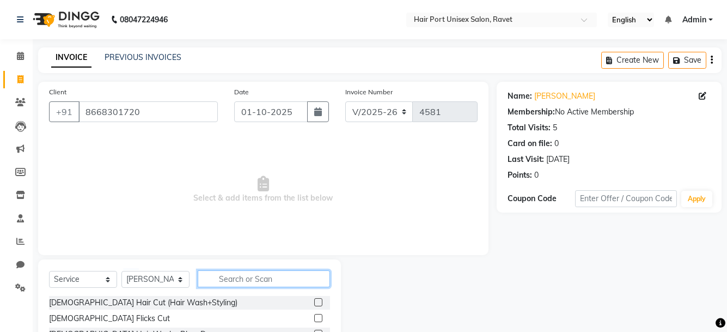
click at [231, 276] on input "text" at bounding box center [264, 278] width 132 height 17
type input "thr"
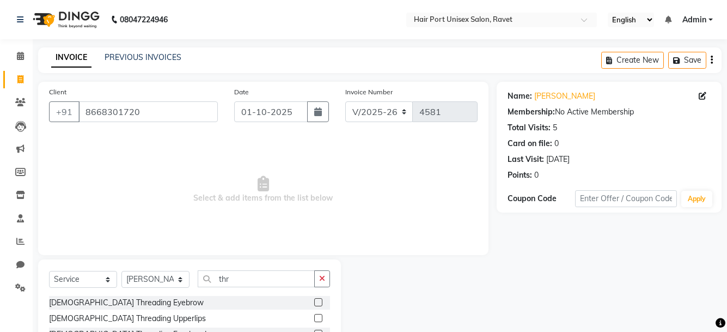
click at [314, 300] on label at bounding box center [318, 302] width 8 height 8
click at [314, 300] on input "checkbox" at bounding box center [317, 302] width 7 height 7
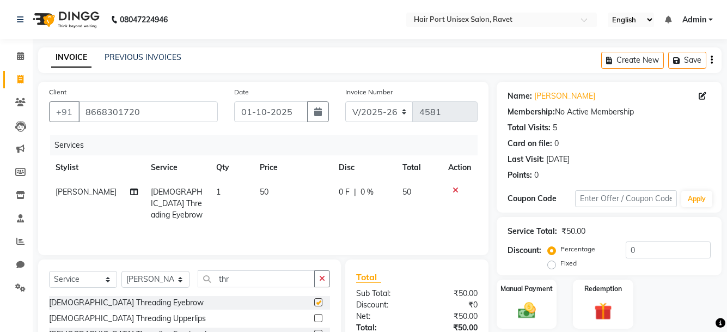
checkbox input "false"
click at [371, 257] on div "Client +91 8668301720 Date 01-10-2025 Invoice Number V/2025 V/2025-26 4581 Serv…" at bounding box center [263, 251] width 467 height 338
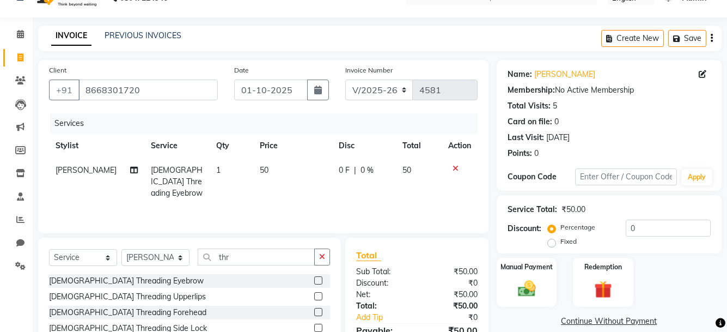
scroll to position [105, 0]
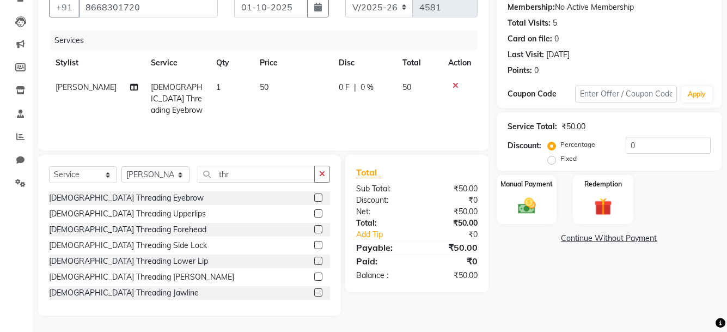
click at [314, 224] on div at bounding box center [322, 230] width 16 height 14
click at [314, 229] on label at bounding box center [318, 229] width 8 height 8
click at [314, 229] on input "checkbox" at bounding box center [317, 229] width 7 height 7
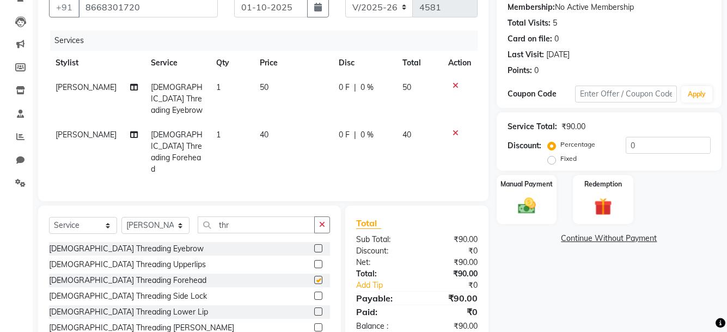
checkbox input "false"
click at [527, 206] on img at bounding box center [526, 205] width 30 height 21
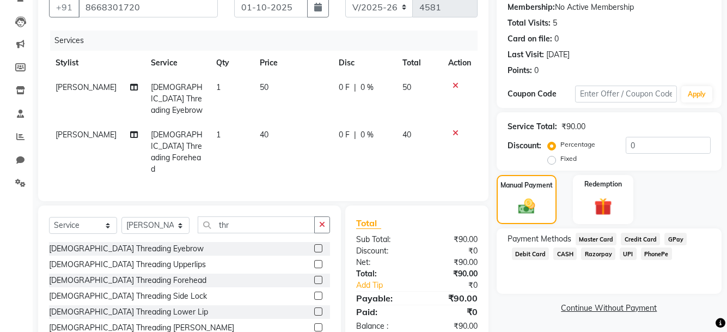
click at [620, 251] on span "UPI" at bounding box center [628, 253] width 17 height 13
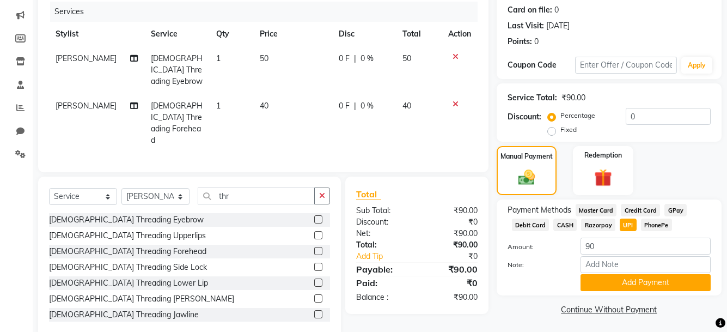
scroll to position [136, 0]
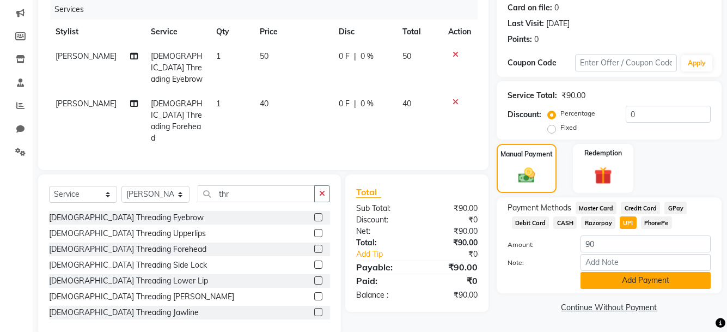
click at [640, 280] on button "Add Payment" at bounding box center [646, 280] width 130 height 17
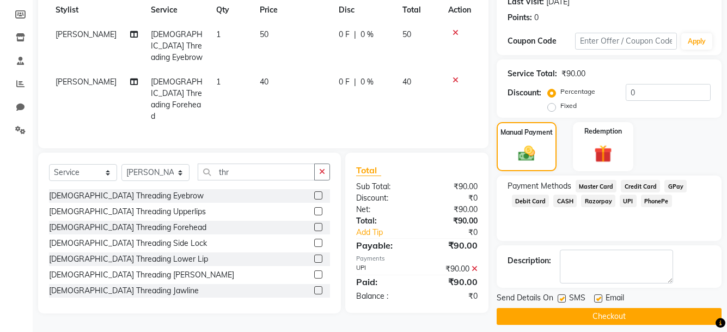
scroll to position [167, 0]
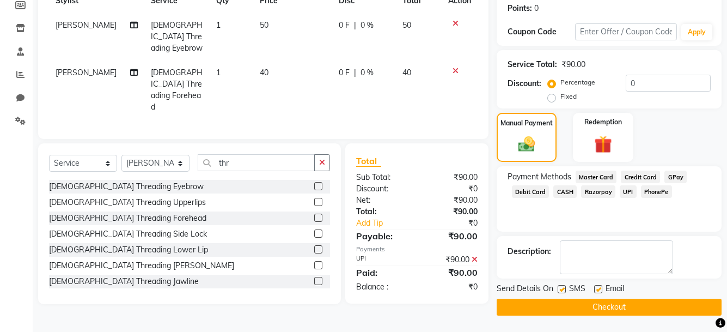
click at [660, 305] on button "Checkout" at bounding box center [609, 306] width 225 height 17
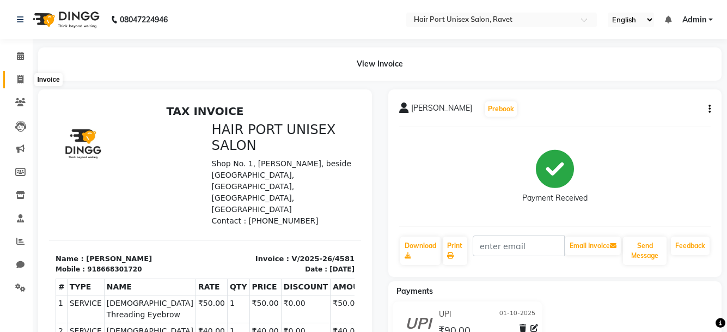
click at [17, 78] on icon at bounding box center [20, 79] width 6 height 8
select select "service"
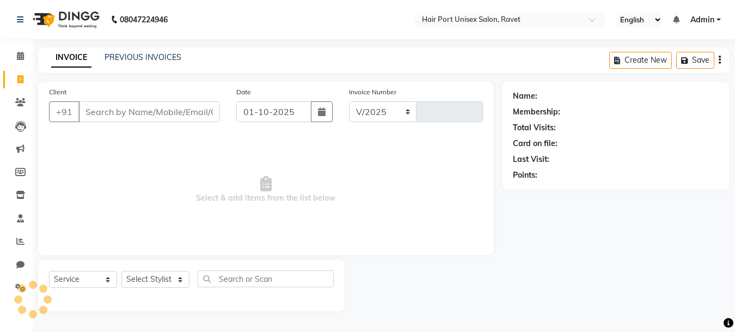
select select "7015"
type input "4582"
click at [110, 116] on input "Client" at bounding box center [149, 111] width 142 height 21
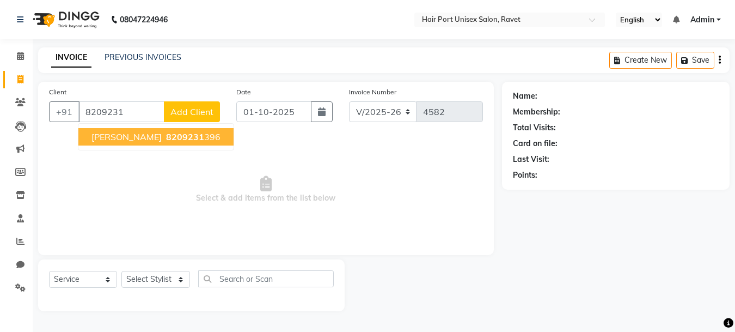
click at [164, 135] on ngb-highlight "8209231 396" at bounding box center [192, 136] width 57 height 11
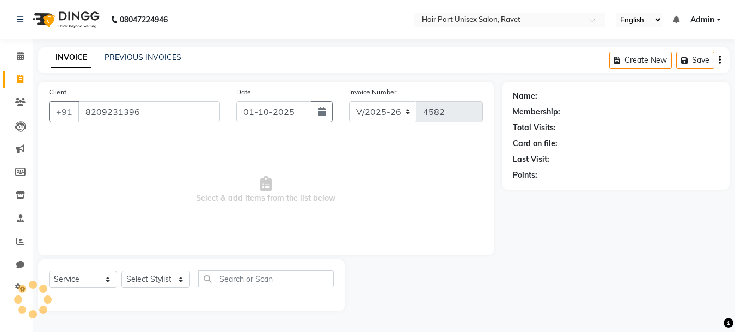
type input "8209231396"
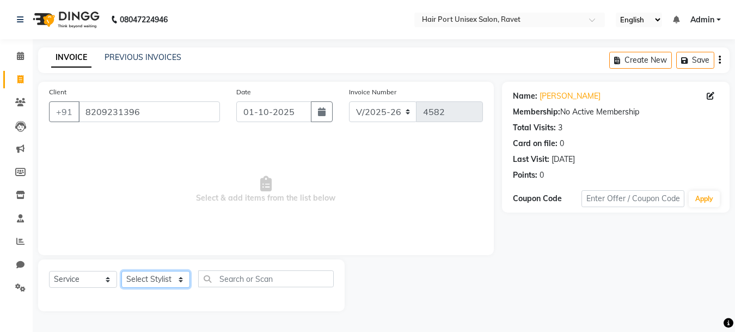
click at [180, 282] on select "Select Stylist [PERSON_NAME] [PERSON_NAME] [PERSON_NAME] [PERSON_NAME] [PERSON_…" at bounding box center [155, 279] width 69 height 17
select select "63965"
click at [121, 271] on select "Select Stylist [PERSON_NAME] [PERSON_NAME] [PERSON_NAME] [PERSON_NAME] [PERSON_…" at bounding box center [155, 279] width 69 height 17
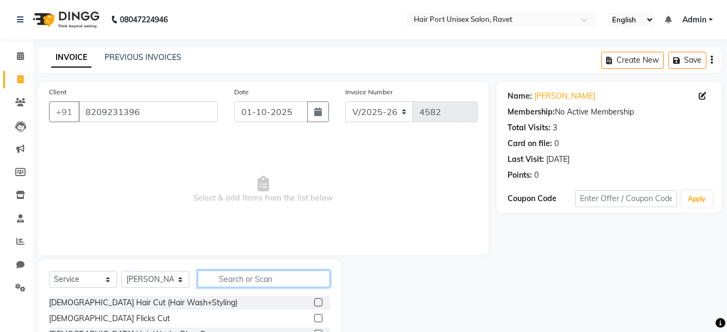
click at [229, 273] on input "text" at bounding box center [264, 278] width 132 height 17
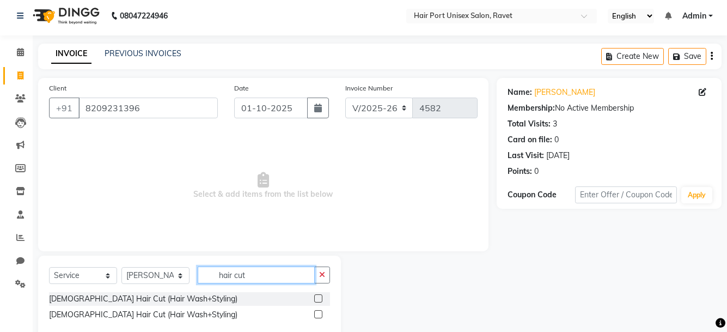
scroll to position [27, 0]
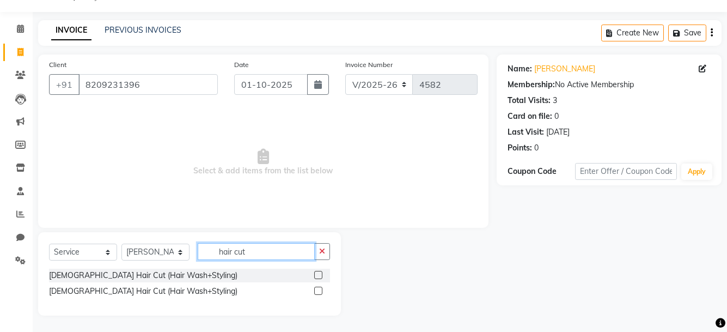
type input "hair cut"
click at [316, 290] on label at bounding box center [318, 290] width 8 height 8
click at [316, 290] on input "checkbox" at bounding box center [317, 291] width 7 height 7
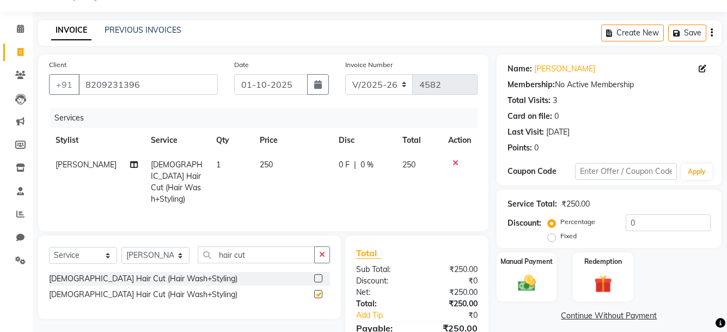
checkbox input "false"
click at [286, 250] on input "hair cut" at bounding box center [256, 254] width 117 height 17
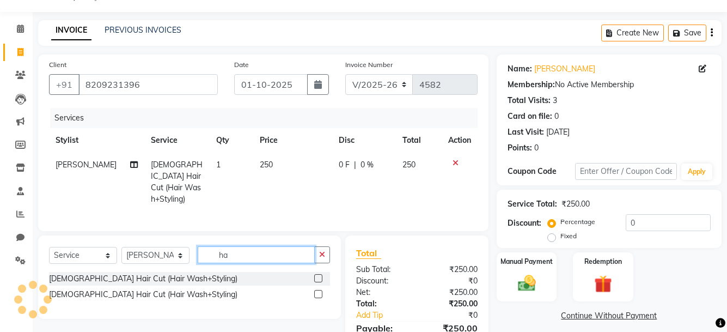
type input "h"
type input "trim"
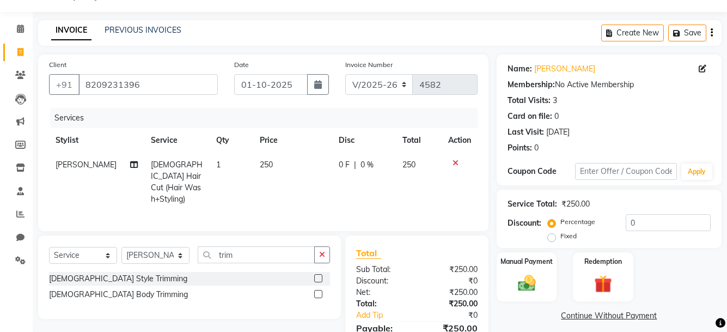
click at [318, 275] on label at bounding box center [318, 278] width 8 height 8
click at [318, 275] on input "checkbox" at bounding box center [317, 278] width 7 height 7
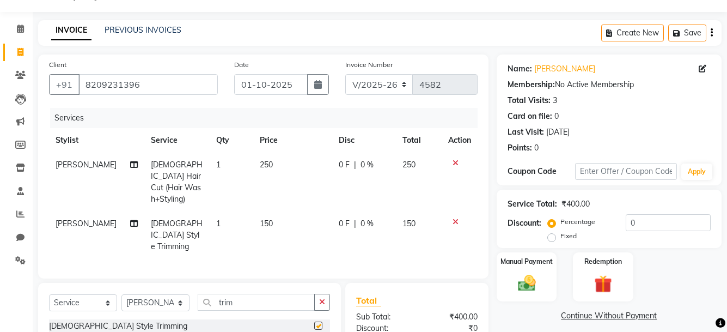
checkbox input "false"
click at [513, 268] on div "Manual Payment" at bounding box center [526, 276] width 63 height 51
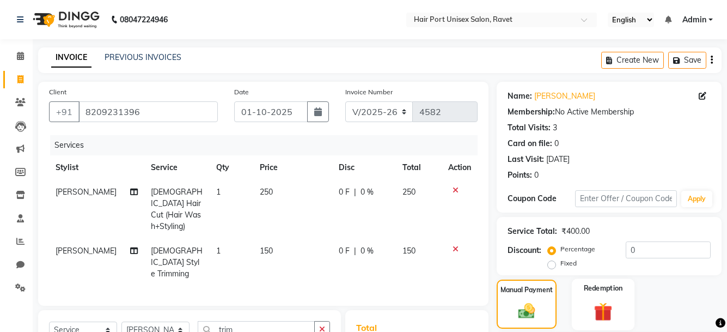
scroll to position [117, 0]
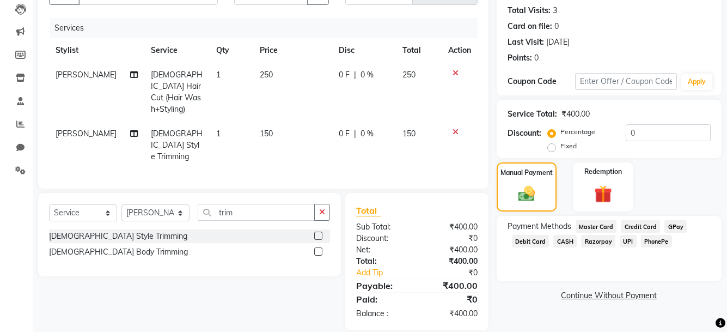
click at [655, 241] on span "PhonePe" at bounding box center [656, 241] width 31 height 13
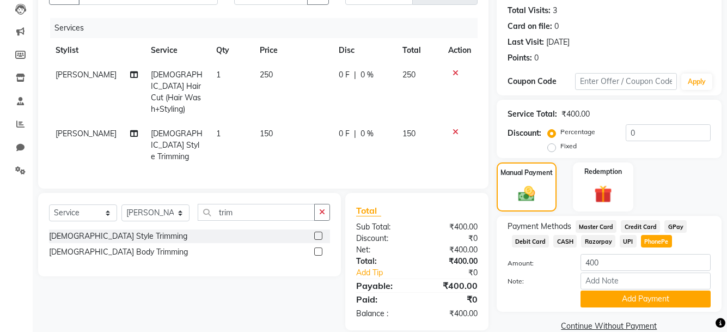
scroll to position [136, 0]
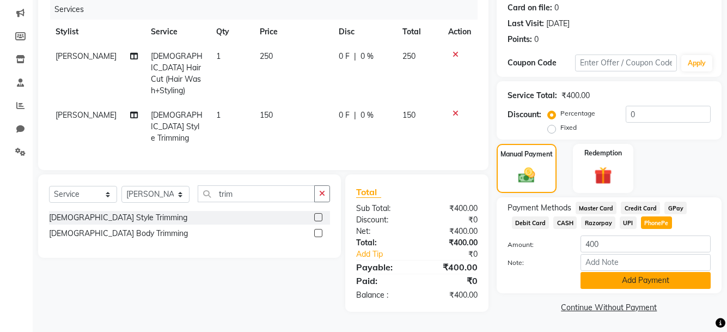
click at [647, 281] on button "Add Payment" at bounding box center [646, 280] width 130 height 17
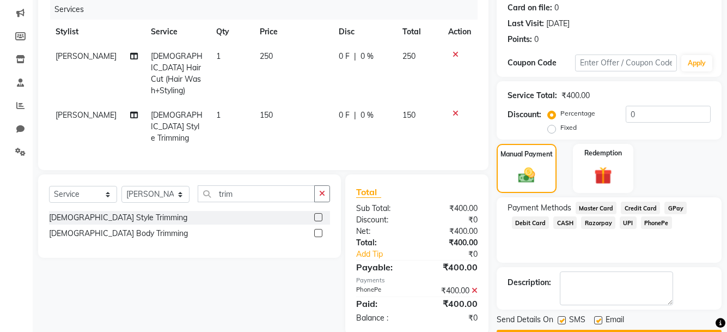
scroll to position [167, 0]
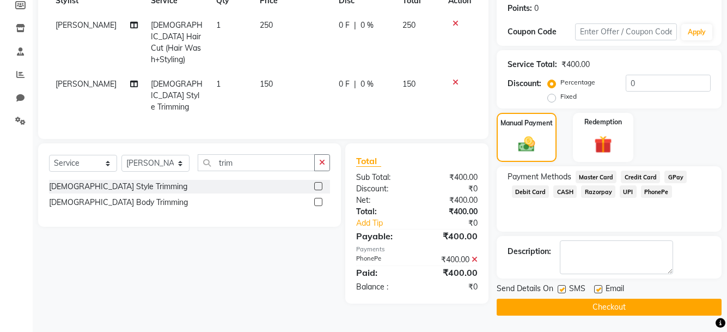
click at [616, 306] on button "Checkout" at bounding box center [609, 306] width 225 height 17
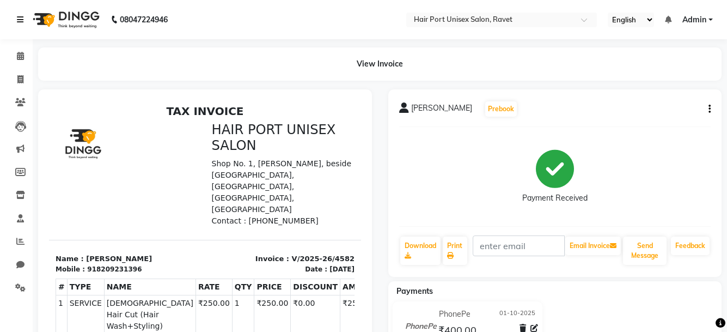
click at [20, 20] on icon at bounding box center [20, 20] width 7 height 8
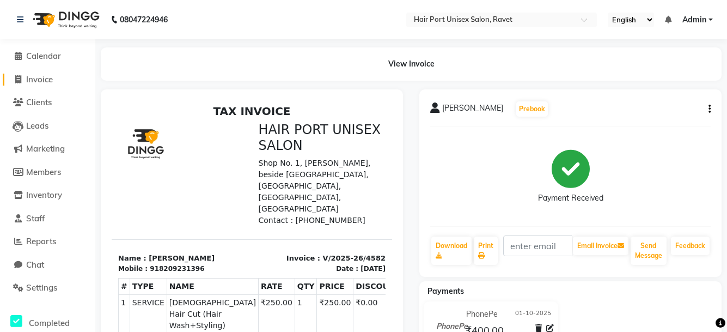
click at [49, 77] on span "Invoice" at bounding box center [39, 79] width 27 height 10
select select "service"
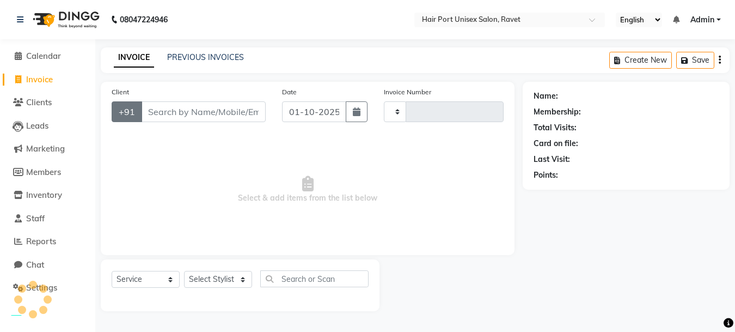
type input "4583"
select select "7015"
click at [176, 111] on input "Client" at bounding box center [203, 111] width 125 height 21
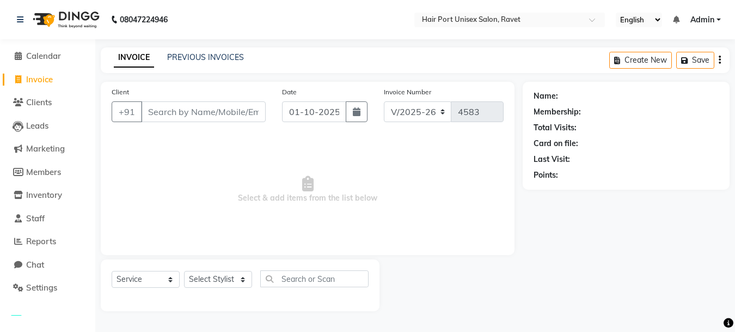
click at [176, 111] on input "Client" at bounding box center [203, 111] width 125 height 21
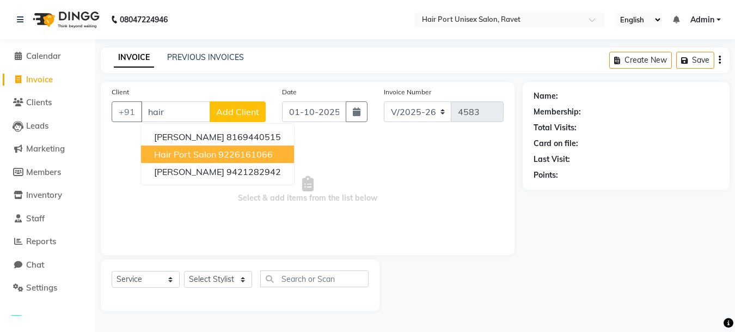
click at [205, 155] on span "Hair port salon" at bounding box center [185, 154] width 62 height 11
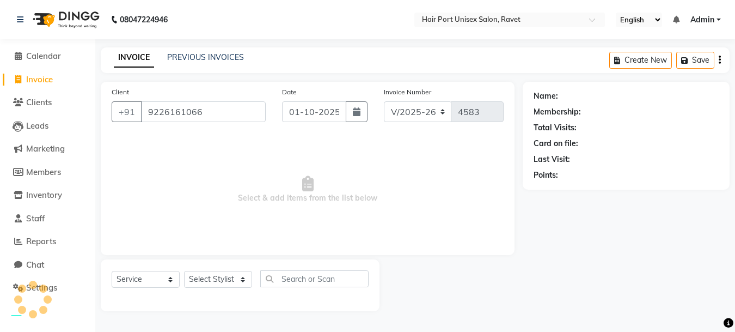
type input "9226161066"
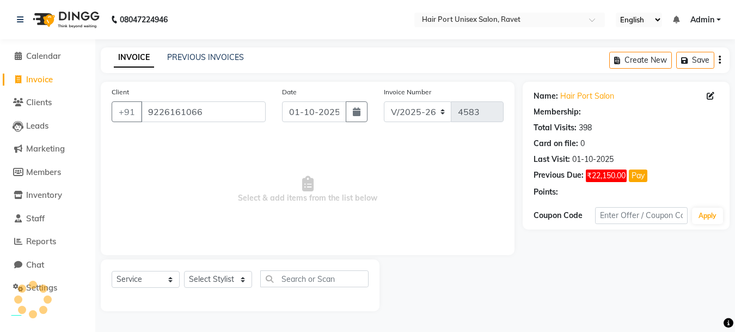
select select "1: Object"
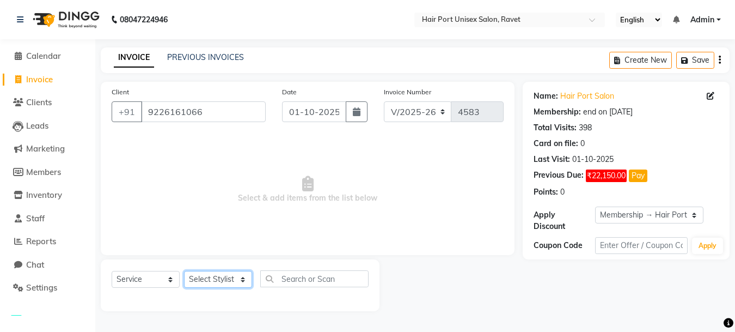
click at [242, 278] on select "Select Stylist [PERSON_NAME] [PERSON_NAME] [PERSON_NAME] [PERSON_NAME] [PERSON_…" at bounding box center [218, 279] width 68 height 17
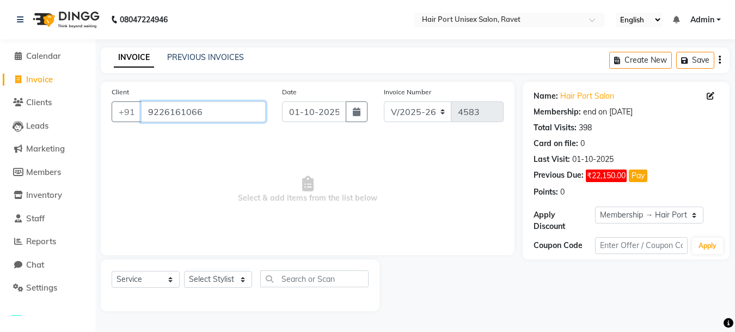
click at [209, 115] on input "9226161066" at bounding box center [203, 111] width 125 height 21
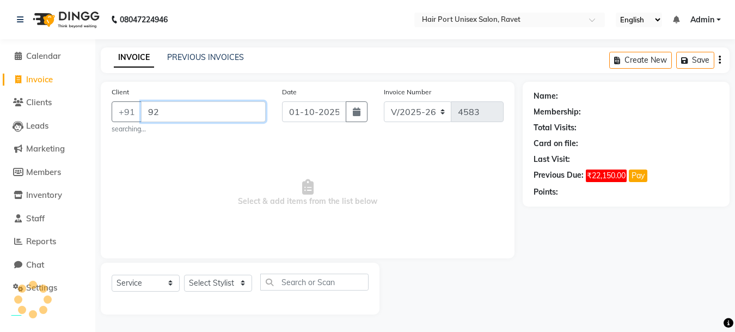
type input "9"
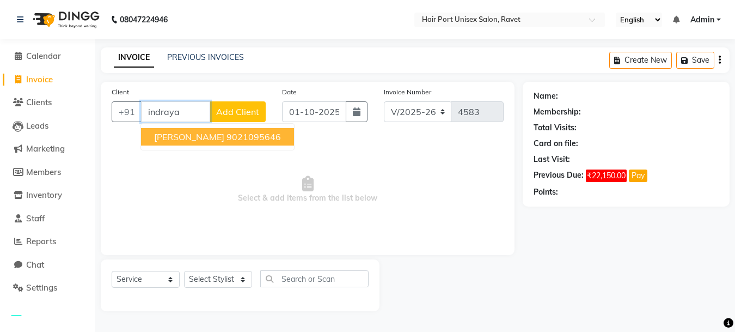
click at [231, 133] on ngb-highlight "9021095646" at bounding box center [254, 136] width 54 height 11
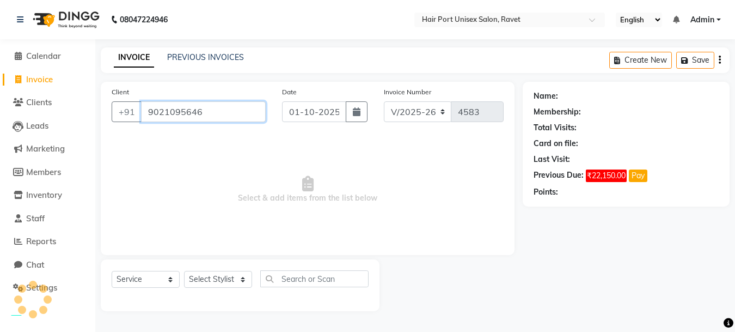
type input "9021095646"
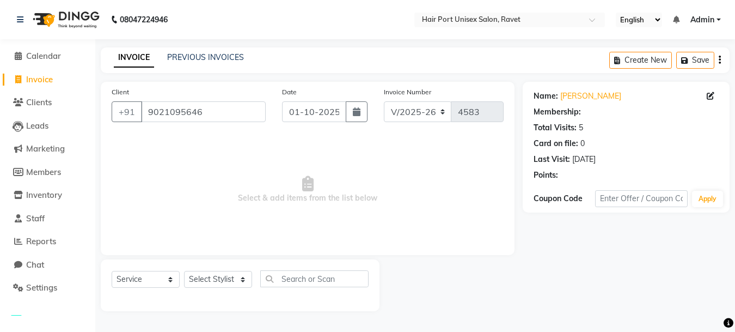
select select "1: Object"
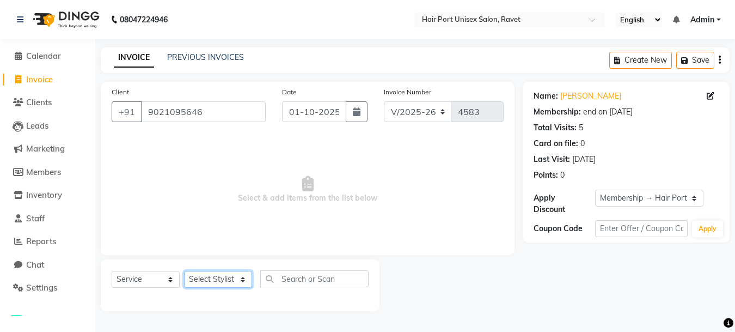
click at [243, 279] on select "Select Stylist [PERSON_NAME] [PERSON_NAME] [PERSON_NAME] [PERSON_NAME] [PERSON_…" at bounding box center [218, 279] width 68 height 17
select select "65581"
click at [184, 271] on select "Select Stylist [PERSON_NAME] [PERSON_NAME] [PERSON_NAME] [PERSON_NAME] [PERSON_…" at bounding box center [218, 279] width 68 height 17
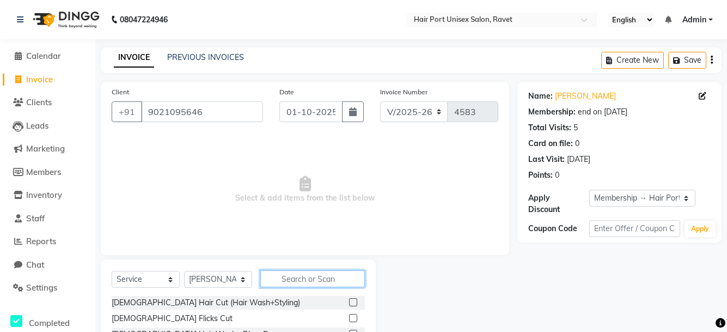
click at [295, 277] on input "text" at bounding box center [312, 278] width 105 height 17
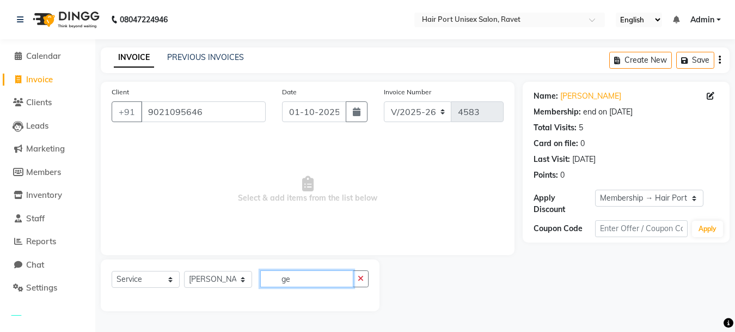
type input "g"
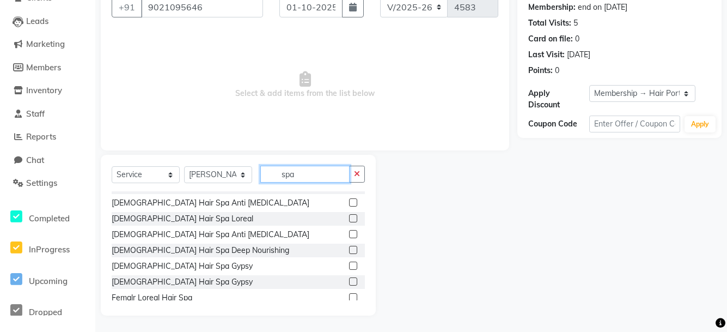
scroll to position [17, 0]
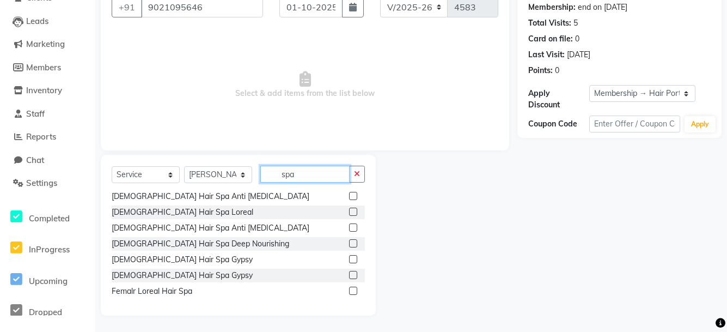
type input "spa"
click at [349, 274] on label at bounding box center [353, 275] width 8 height 8
click at [349, 274] on input "checkbox" at bounding box center [352, 275] width 7 height 7
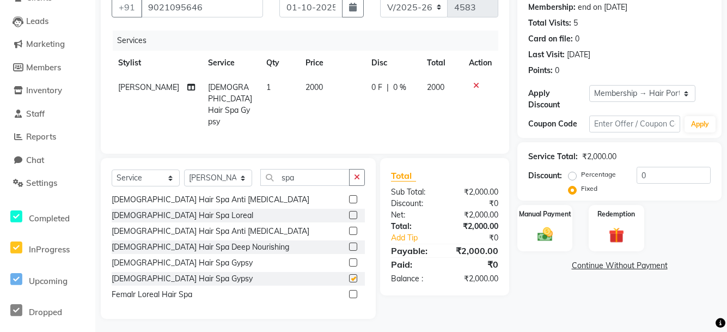
checkbox input "false"
click at [374, 87] on span "0 F" at bounding box center [376, 87] width 11 height 11
select select "65581"
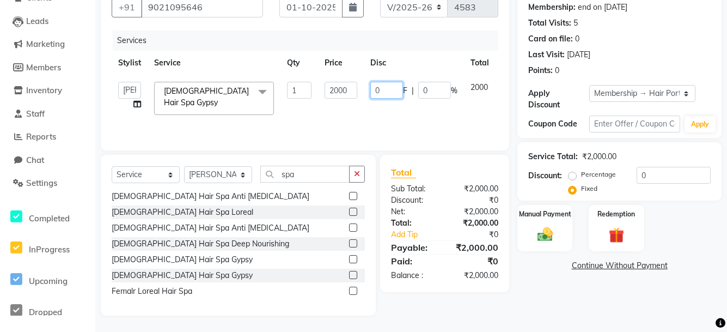
click at [381, 89] on input "0" at bounding box center [386, 90] width 33 height 17
type input "200"
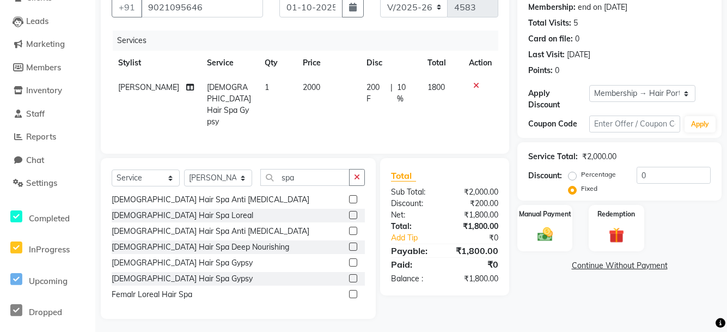
scroll to position [97, 0]
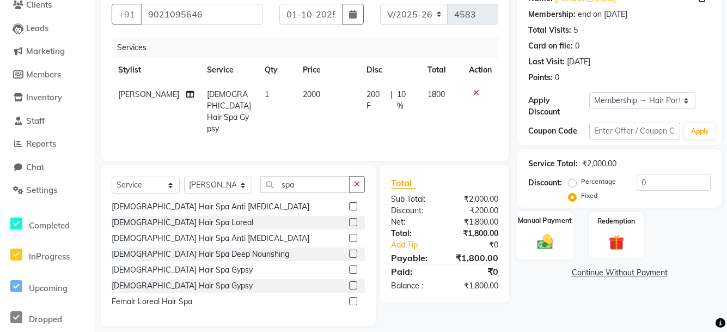
click at [545, 231] on div "Manual Payment" at bounding box center [544, 235] width 57 height 48
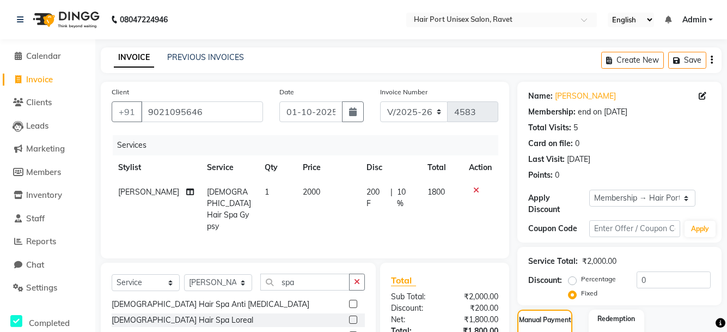
scroll to position [132, 0]
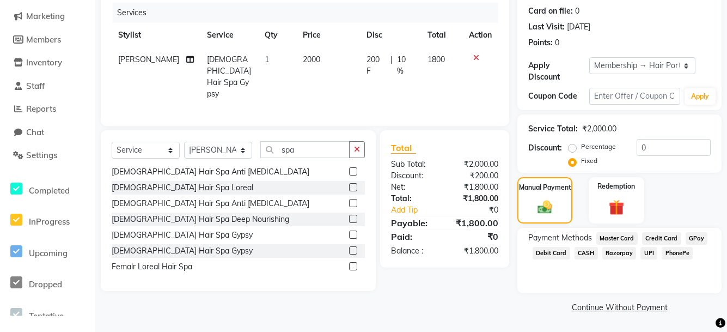
click at [670, 253] on span "PhonePe" at bounding box center [677, 253] width 31 height 13
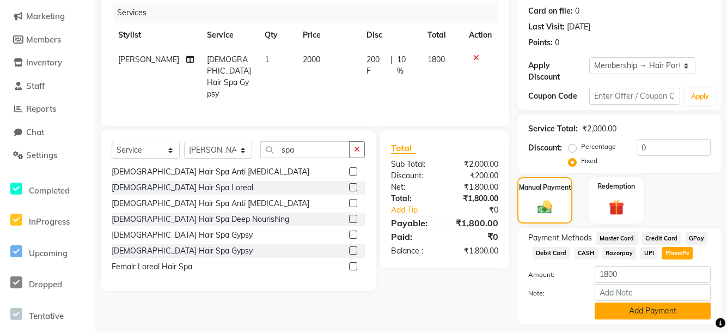
scroll to position [156, 0]
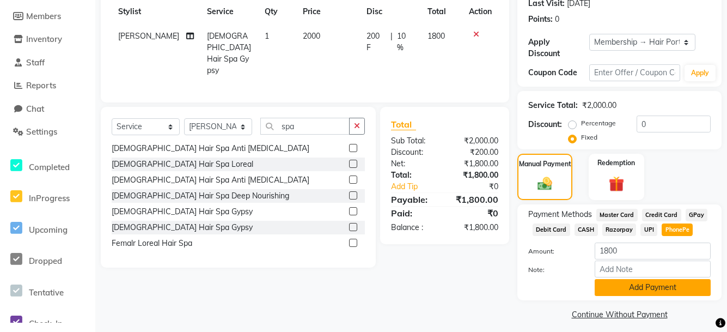
click at [660, 287] on button "Add Payment" at bounding box center [653, 287] width 116 height 17
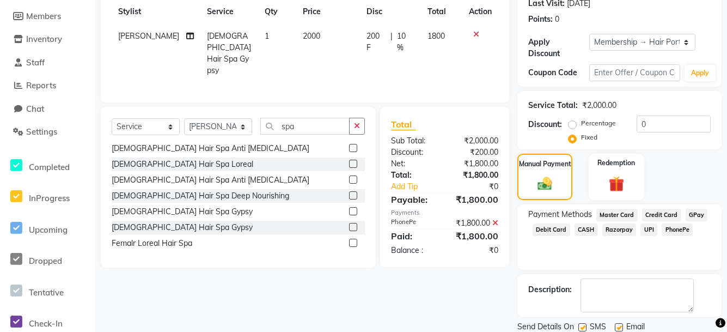
scroll to position [194, 0]
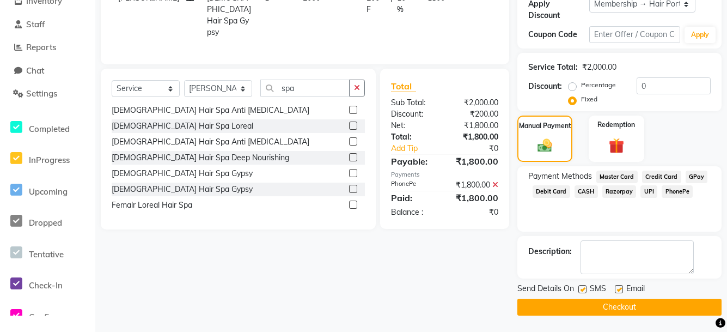
click at [658, 300] on button "Checkout" at bounding box center [619, 306] width 204 height 17
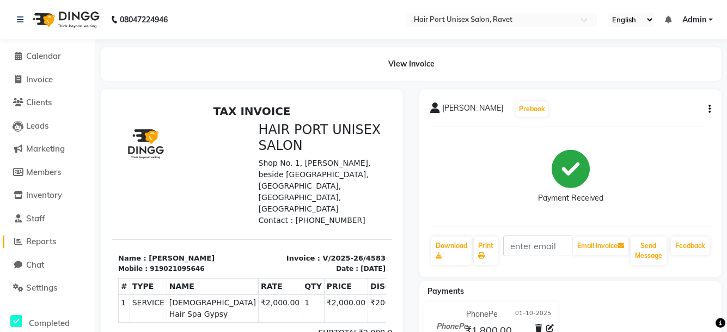
click at [47, 239] on span "Reports" at bounding box center [41, 241] width 30 height 10
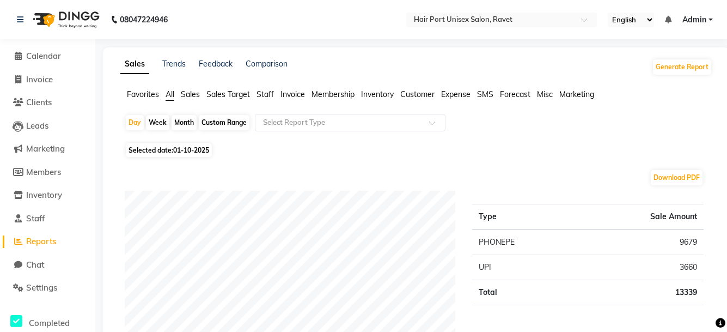
click at [268, 95] on span "Staff" at bounding box center [265, 94] width 17 height 10
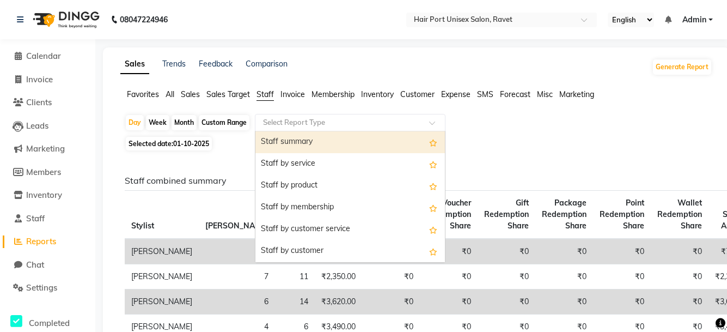
click at [312, 119] on input "text" at bounding box center [339, 122] width 157 height 11
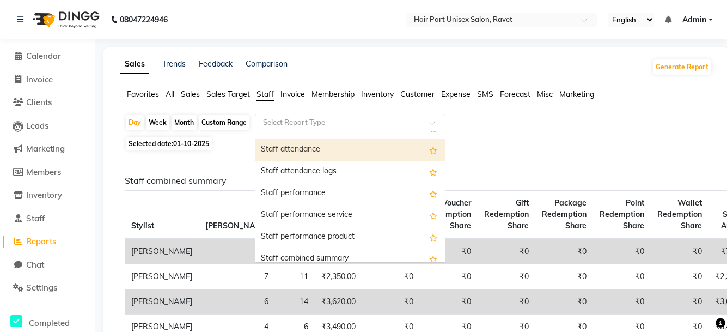
scroll to position [124, 0]
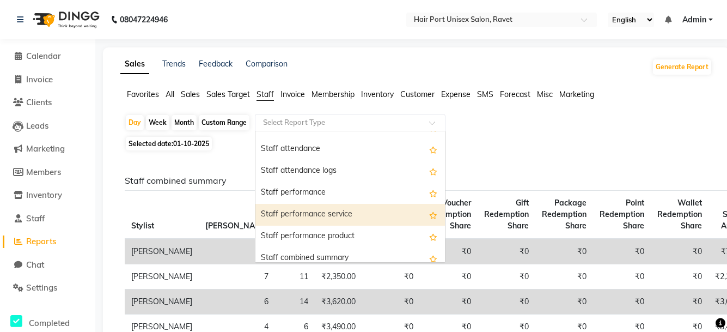
click at [336, 212] on div "Staff performance service" at bounding box center [350, 215] width 190 height 22
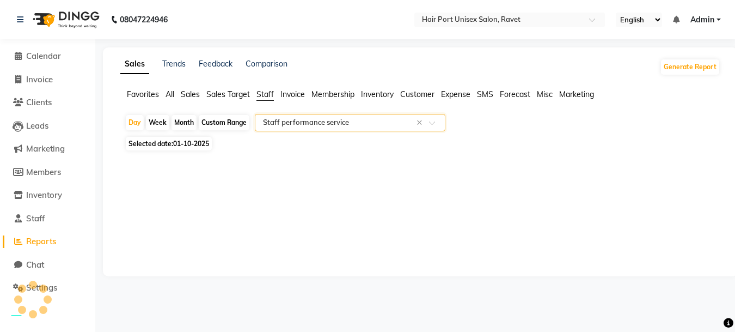
select select "filtered_report"
select select "csv"
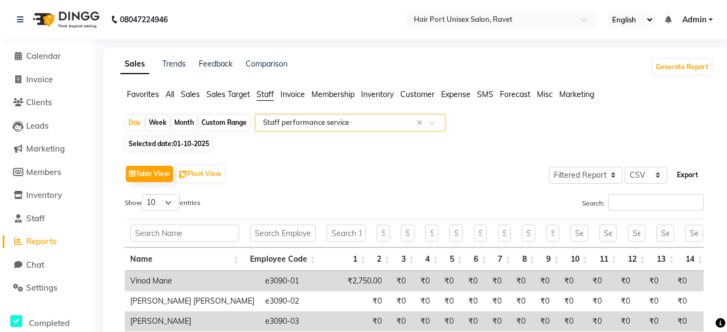
click at [684, 173] on button "Export" at bounding box center [688, 175] width 30 height 19
click at [15, 54] on icon at bounding box center [18, 56] width 7 height 8
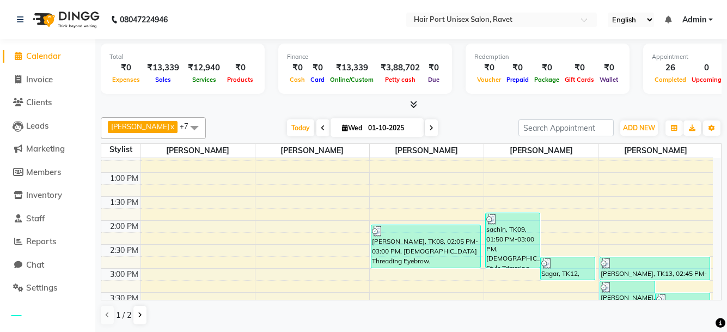
scroll to position [295, 0]
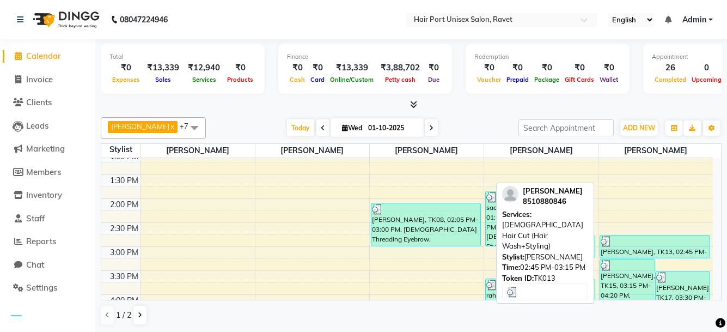
drag, startPoint x: 578, startPoint y: 261, endPoint x: 678, endPoint y: 265, distance: 100.3
click at [678, 265] on tr "monali, TK06, 12:25 PM-12:40 PM, Female Brazilin Wax Upper Lips Vaishanvi, TK08…" at bounding box center [407, 246] width 612 height 766
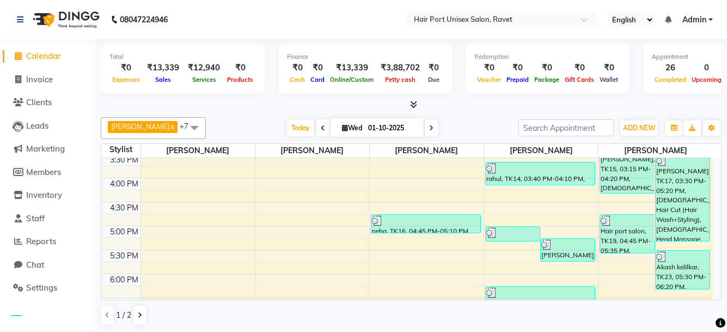
scroll to position [522, 0]
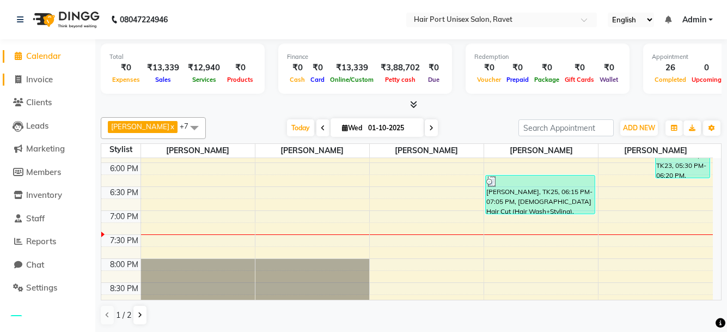
click at [34, 82] on span "Invoice" at bounding box center [39, 79] width 27 height 10
select select "service"
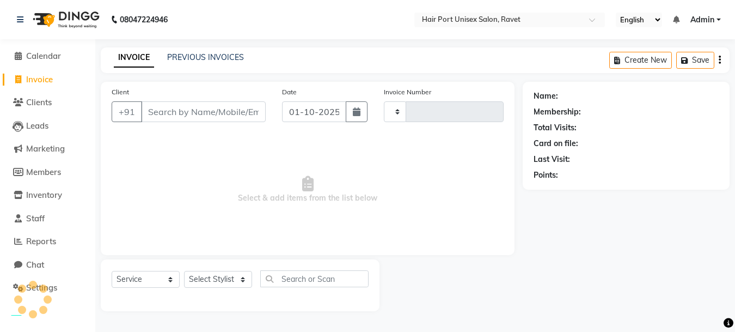
type input "4584"
select select "7015"
click at [178, 111] on input "Client" at bounding box center [203, 111] width 125 height 21
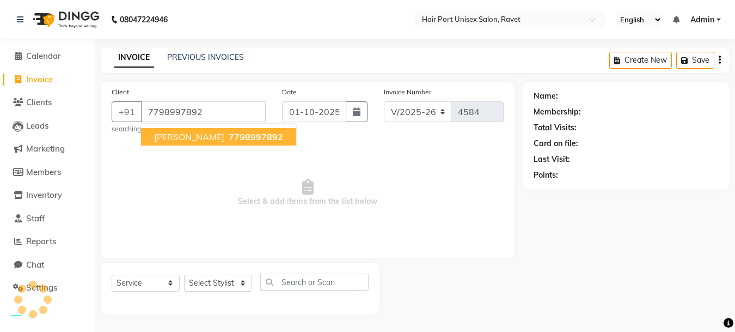
type input "7798997892"
select select "1: Object"
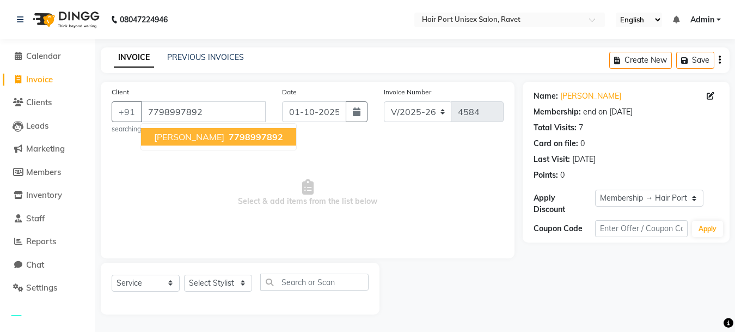
click at [199, 137] on span "amisha Dalvi" at bounding box center [189, 136] width 70 height 11
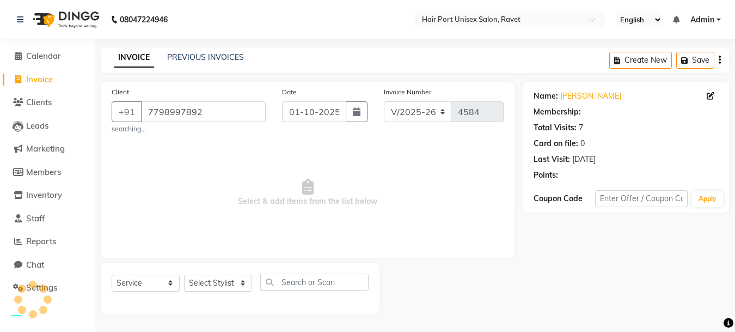
select select "1: Object"
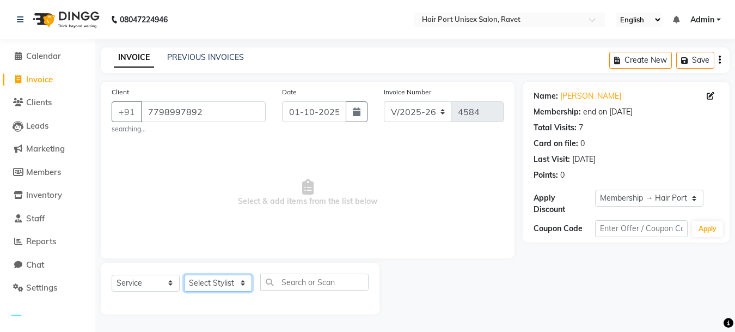
click at [243, 281] on select "Select Stylist [PERSON_NAME] [PERSON_NAME] [PERSON_NAME] [PERSON_NAME] [PERSON_…" at bounding box center [218, 282] width 68 height 17
select select "65581"
click at [184, 274] on select "Select Stylist [PERSON_NAME] [PERSON_NAME] [PERSON_NAME] [PERSON_NAME] [PERSON_…" at bounding box center [218, 282] width 68 height 17
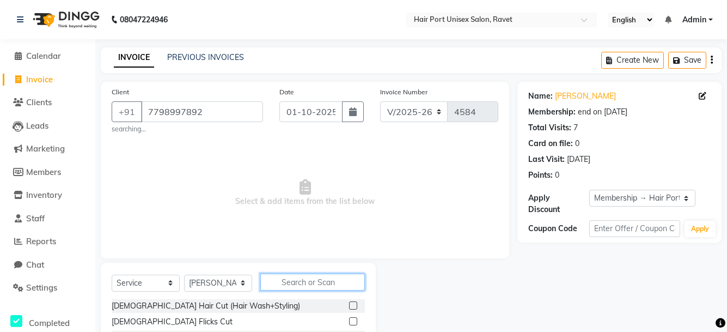
click at [298, 279] on input "text" at bounding box center [312, 281] width 105 height 17
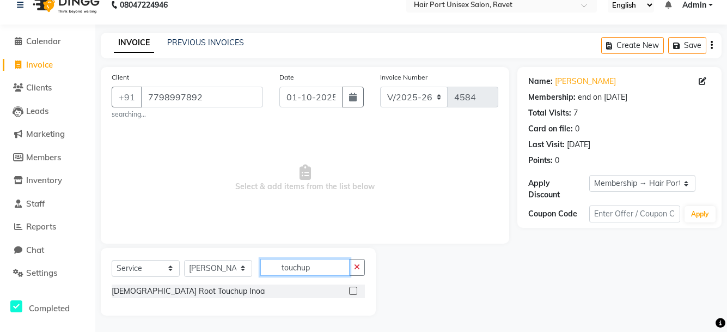
type input "touchup"
click at [354, 290] on label at bounding box center [353, 290] width 8 height 8
click at [354, 290] on input "checkbox" at bounding box center [352, 291] width 7 height 7
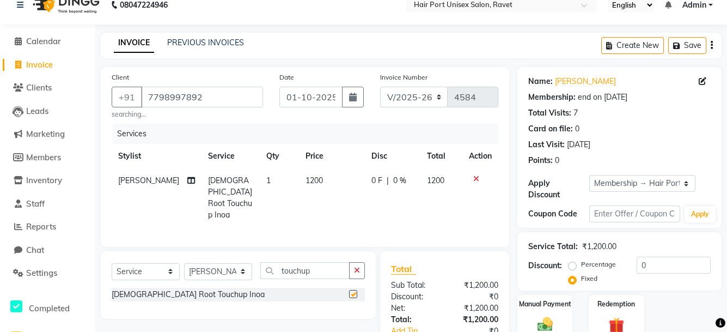
checkbox input "false"
click at [375, 179] on span "0 F" at bounding box center [376, 180] width 11 height 11
select select "65581"
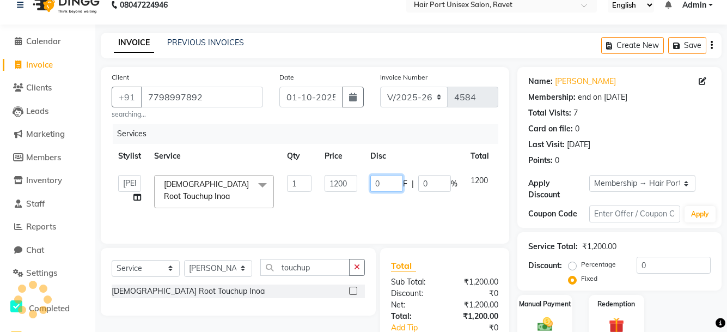
click at [391, 179] on input "0" at bounding box center [386, 183] width 33 height 17
type input "200"
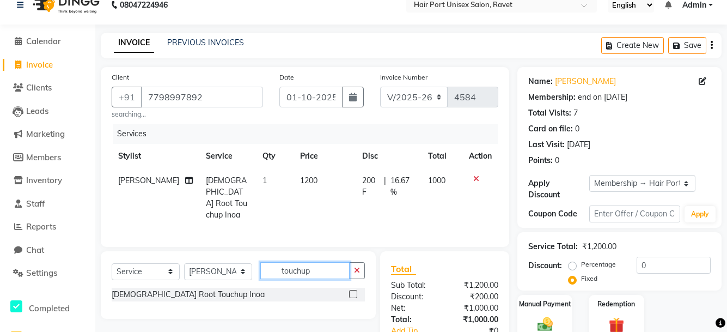
click at [280, 264] on input "touchup" at bounding box center [304, 270] width 89 height 17
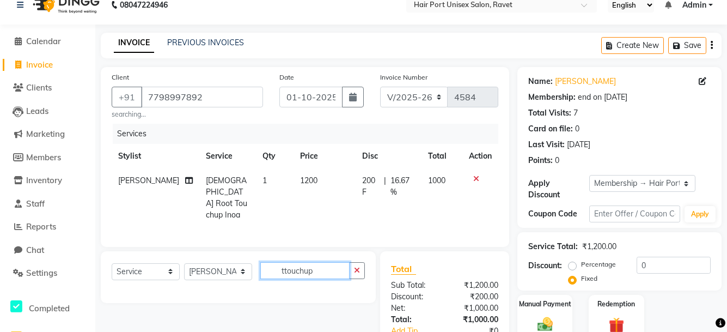
type input "touchup"
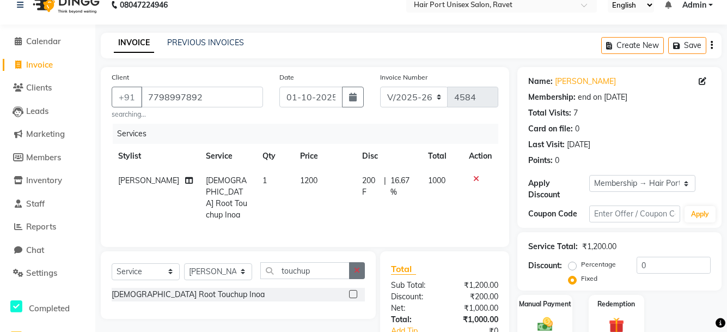
click at [356, 268] on icon "button" at bounding box center [357, 270] width 6 height 8
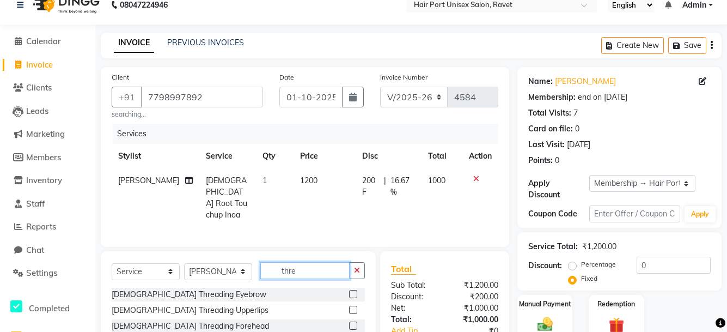
type input "thre"
click at [349, 290] on label at bounding box center [353, 294] width 8 height 8
click at [349, 291] on input "checkbox" at bounding box center [352, 294] width 7 height 7
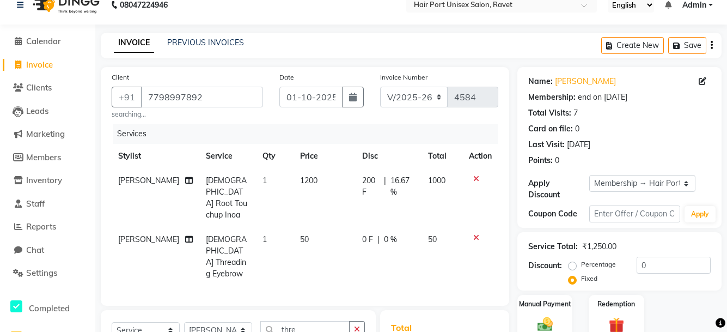
checkbox input "false"
click at [365, 234] on span "0 F" at bounding box center [367, 239] width 11 height 11
select select "65581"
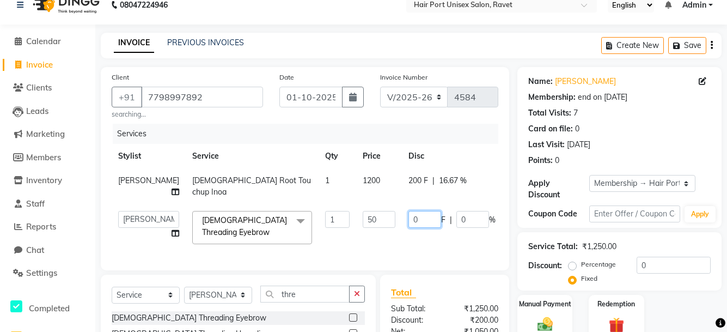
click at [408, 215] on input "0" at bounding box center [424, 219] width 33 height 17
type input "10"
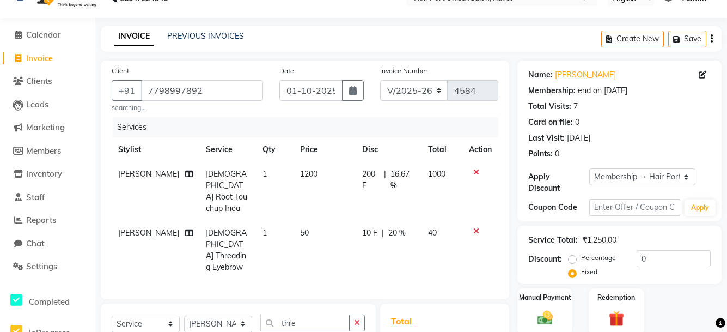
scroll to position [68, 0]
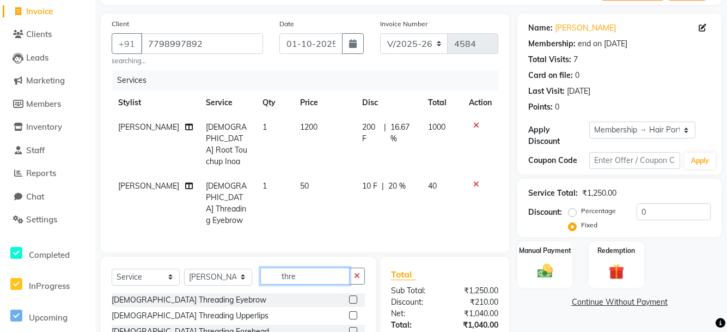
click at [309, 267] on input "thre" at bounding box center [304, 275] width 89 height 17
type input "t"
type input "upp"
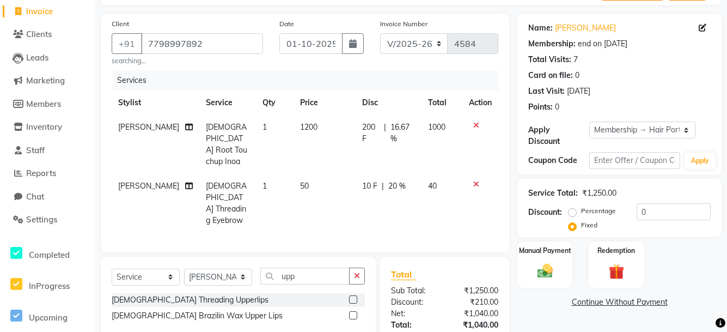
click at [351, 295] on label at bounding box center [353, 299] width 8 height 8
click at [351, 296] on input "checkbox" at bounding box center [352, 299] width 7 height 7
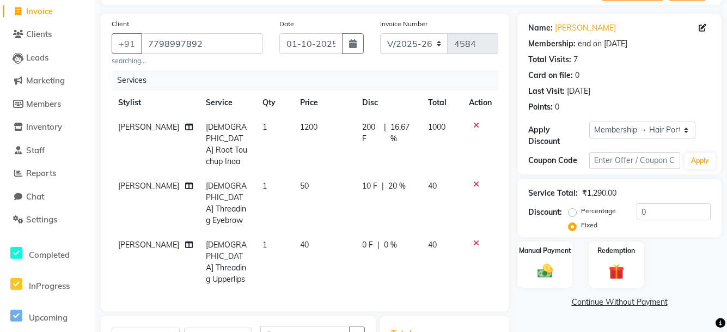
checkbox input "false"
click at [367, 239] on span "0 F" at bounding box center [367, 244] width 11 height 11
select select "65581"
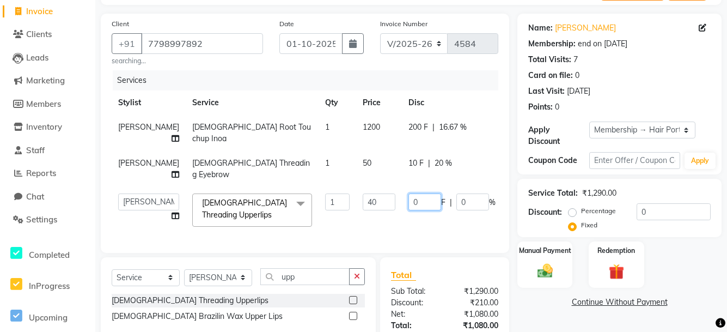
click at [408, 199] on input "0" at bounding box center [424, 201] width 33 height 17
type input "10"
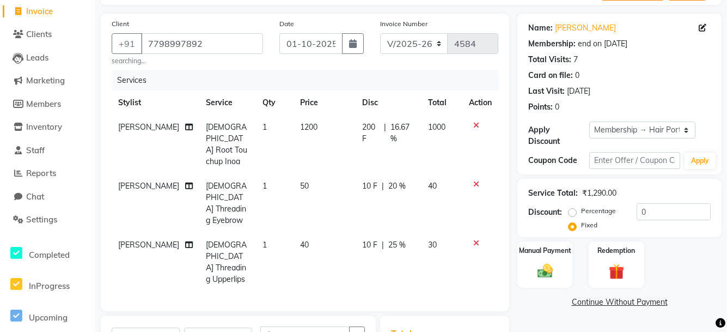
scroll to position [179, 0]
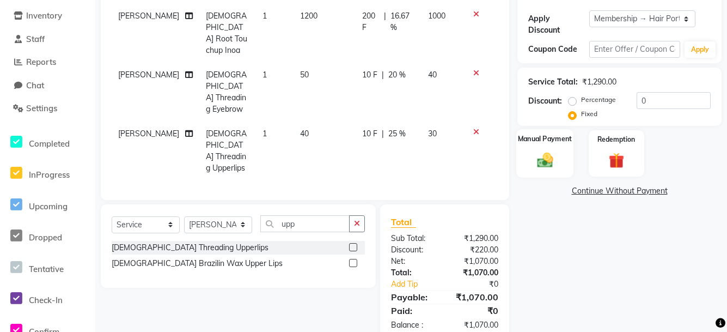
click at [536, 158] on img at bounding box center [545, 159] width 26 height 19
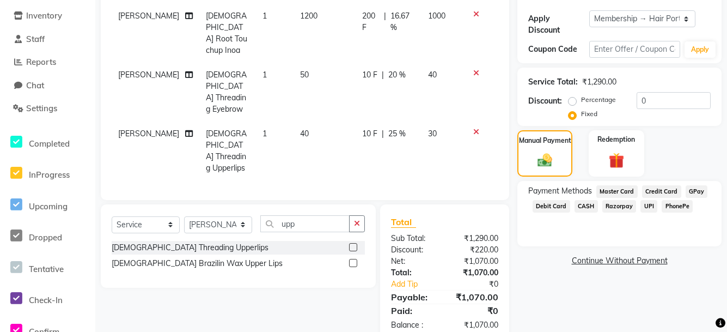
click at [672, 203] on span "PhonePe" at bounding box center [677, 206] width 31 height 13
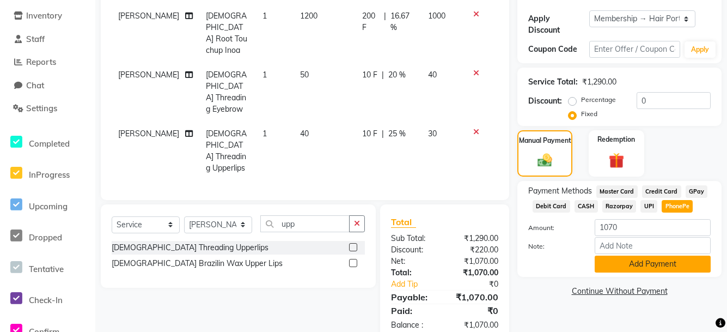
click at [639, 259] on button "Add Payment" at bounding box center [653, 263] width 116 height 17
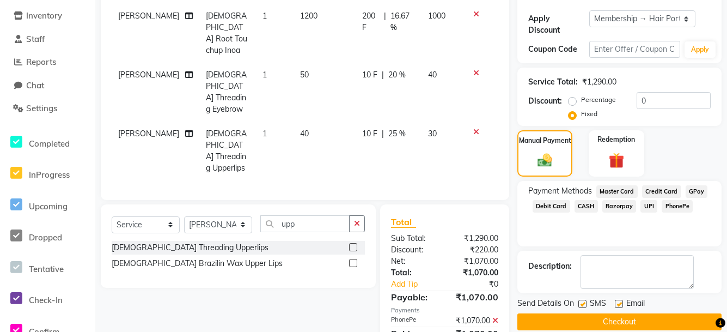
scroll to position [202, 0]
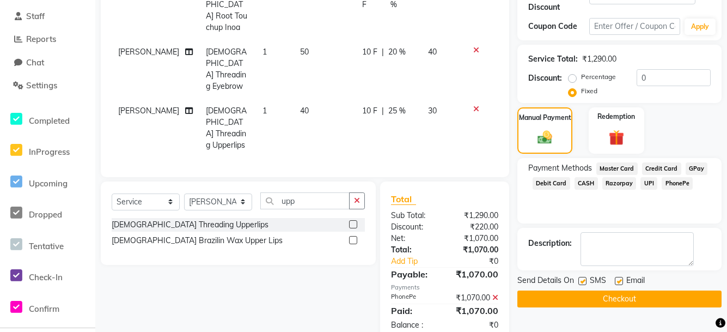
click at [633, 293] on button "Checkout" at bounding box center [619, 298] width 204 height 17
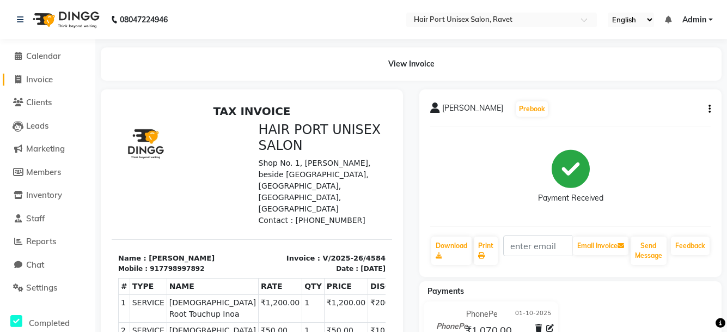
click at [48, 79] on span "Invoice" at bounding box center [39, 79] width 27 height 10
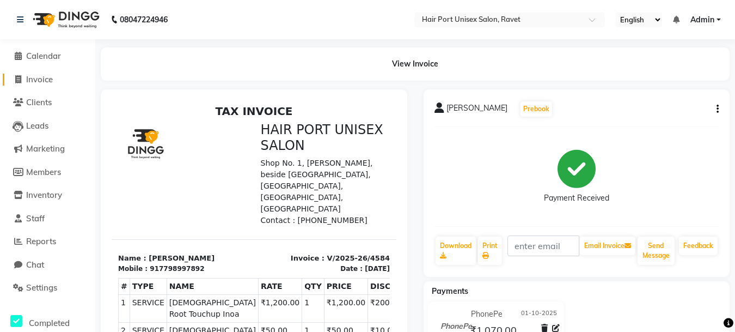
select select "service"
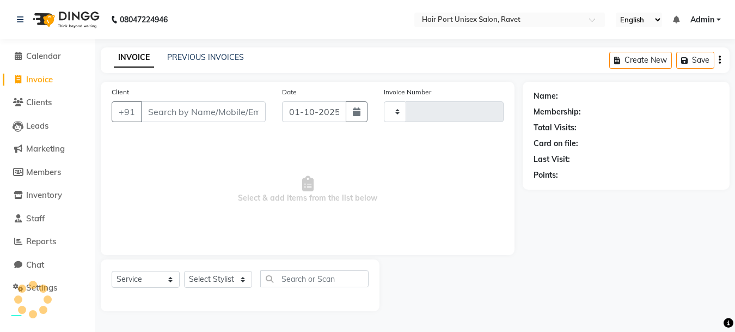
type input "4585"
select select "7015"
click at [48, 80] on span "Invoice" at bounding box center [39, 79] width 27 height 10
select select "7015"
select select "service"
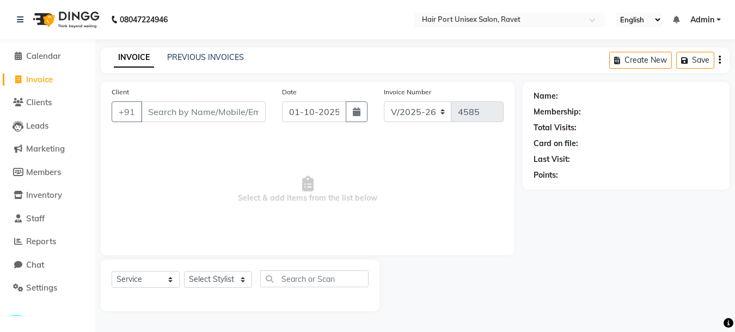
click at [163, 108] on input "Client" at bounding box center [203, 111] width 125 height 21
click at [42, 243] on span "Reports" at bounding box center [41, 241] width 30 height 10
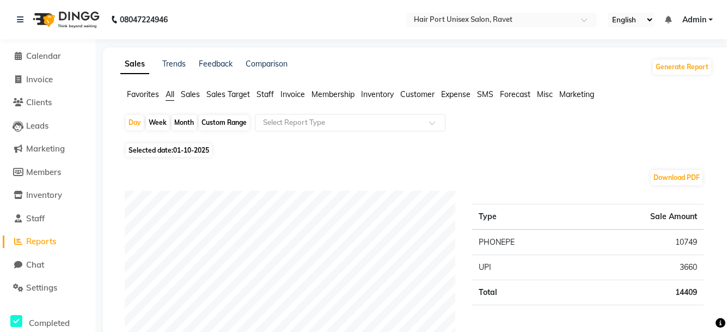
click at [266, 93] on span "Staff" at bounding box center [265, 94] width 17 height 10
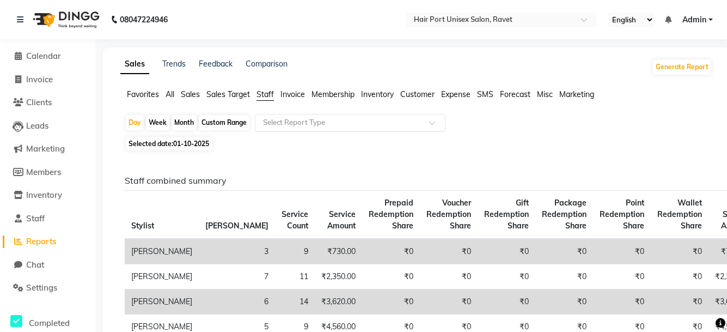
click at [353, 124] on input "text" at bounding box center [339, 122] width 157 height 11
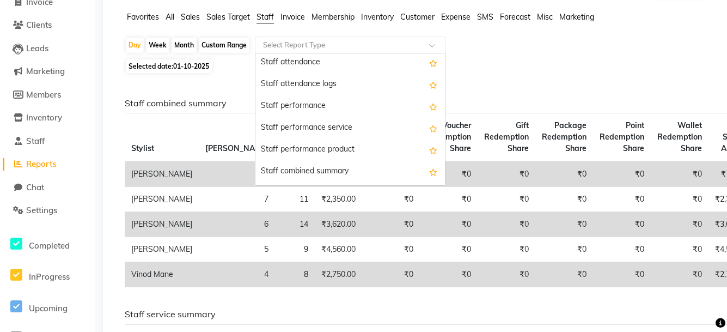
scroll to position [142, 0]
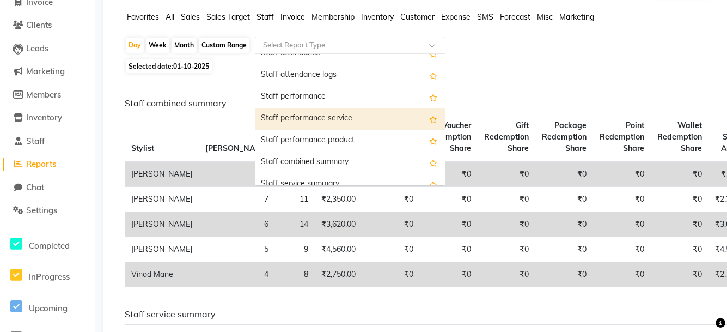
click at [365, 116] on div "Staff performance service" at bounding box center [350, 119] width 190 height 22
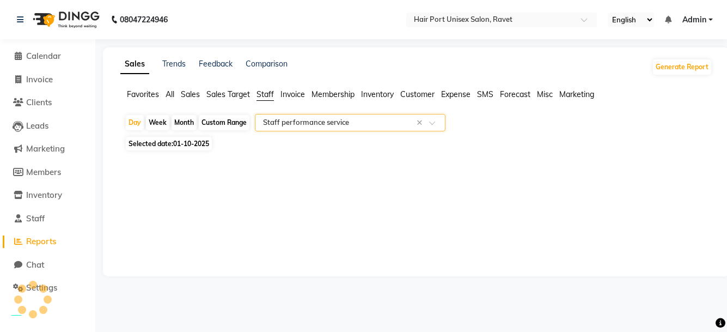
select select "filtered_report"
select select "csv"
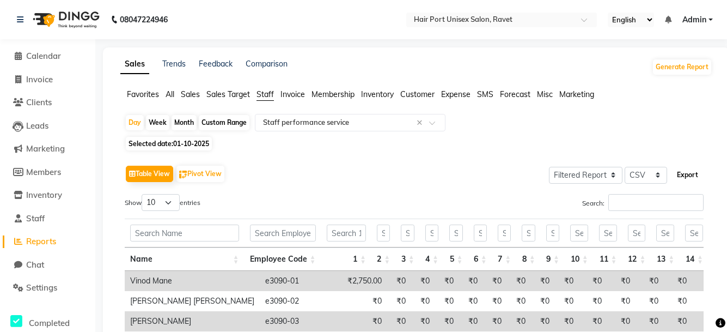
click at [688, 175] on button "Export" at bounding box center [688, 175] width 30 height 19
click at [694, 170] on button "Export" at bounding box center [688, 175] width 30 height 19
click at [681, 173] on button "Export" at bounding box center [688, 175] width 30 height 19
click at [688, 172] on button "Export" at bounding box center [688, 175] width 30 height 19
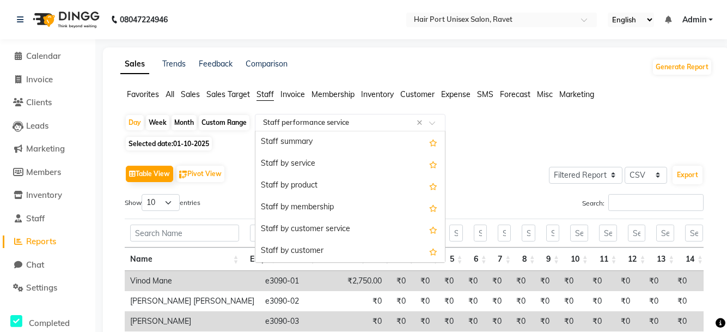
click at [414, 126] on input "text" at bounding box center [339, 122] width 157 height 11
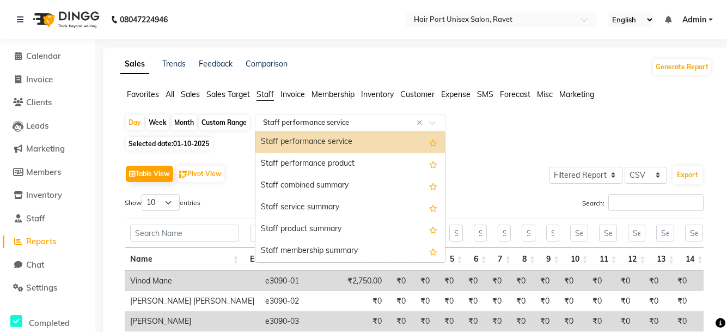
click at [340, 141] on div "Staff performance service" at bounding box center [350, 142] width 190 height 22
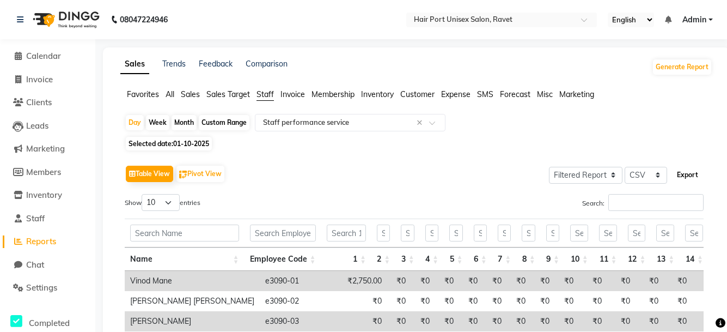
click at [689, 171] on button "Export" at bounding box center [688, 175] width 30 height 19
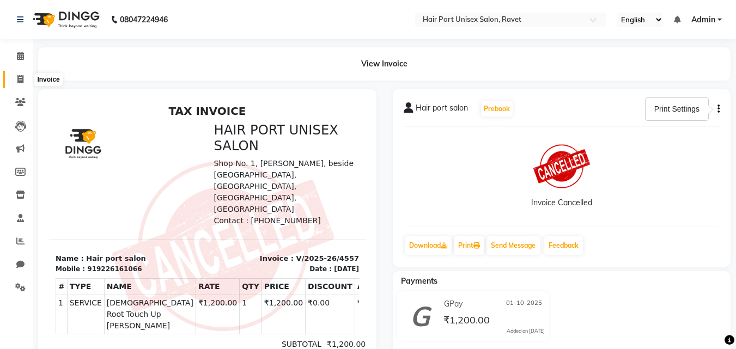
click at [17, 76] on icon at bounding box center [20, 79] width 6 height 8
select select "service"
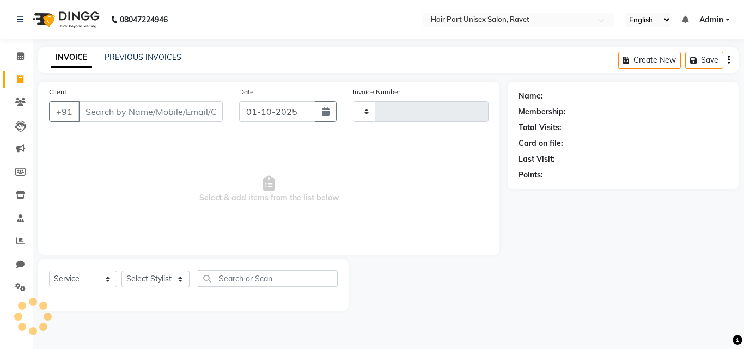
type input "4585"
select select "7015"
click at [138, 107] on input "Client" at bounding box center [150, 111] width 144 height 21
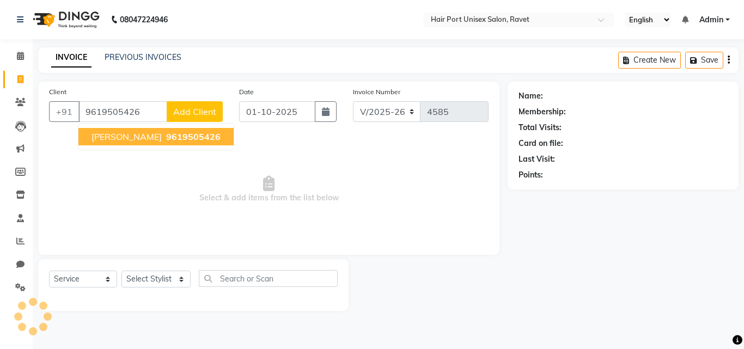
type input "9619505426"
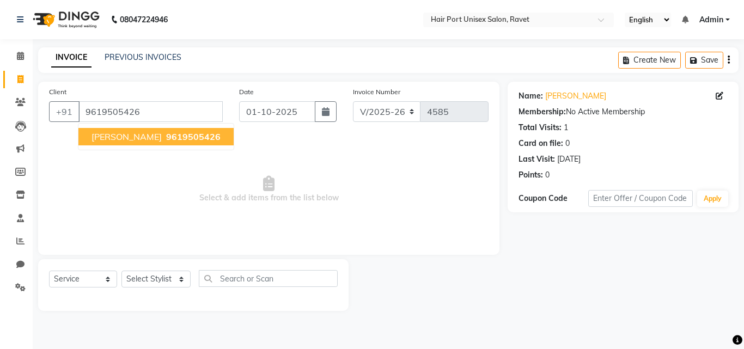
click at [123, 132] on span "Rajendr shine" at bounding box center [126, 136] width 70 height 11
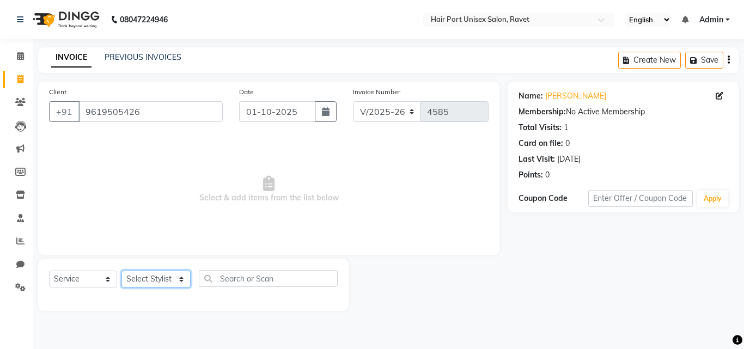
click at [174, 280] on select "Select Stylist [PERSON_NAME] [PERSON_NAME] [PERSON_NAME] [PERSON_NAME] [PERSON_…" at bounding box center [155, 279] width 69 height 17
select select "66342"
click at [121, 271] on select "Select Stylist [PERSON_NAME] [PERSON_NAME] [PERSON_NAME] [PERSON_NAME] [PERSON_…" at bounding box center [155, 279] width 69 height 17
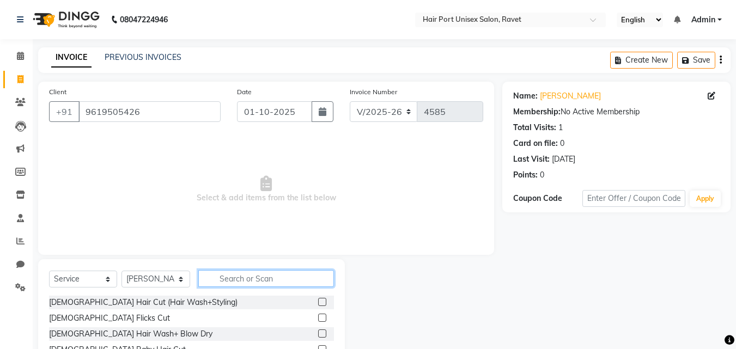
click at [272, 283] on input "text" at bounding box center [266, 278] width 136 height 17
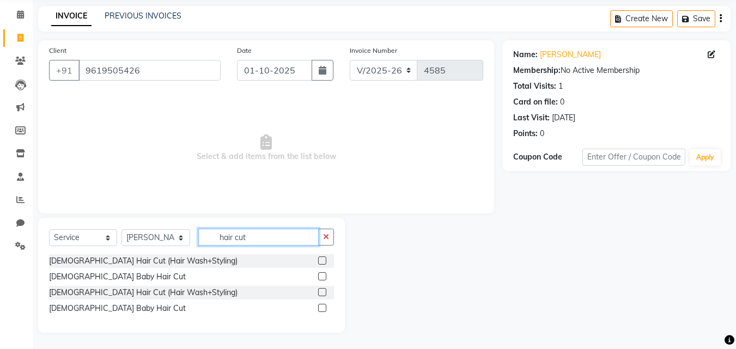
type input "hair cut"
click at [320, 289] on label at bounding box center [322, 292] width 8 height 8
click at [320, 289] on input "checkbox" at bounding box center [321, 292] width 7 height 7
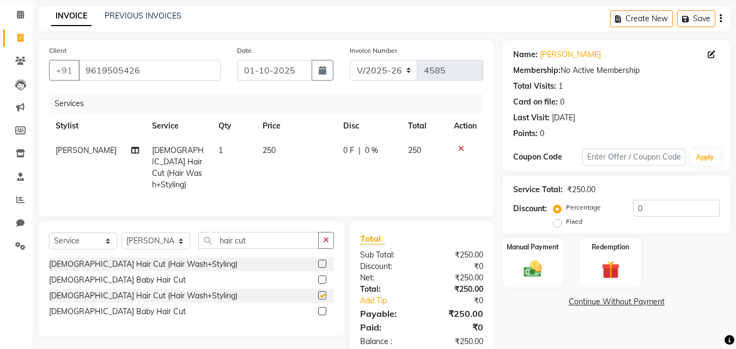
checkbox input "false"
click at [325, 236] on icon "button" at bounding box center [326, 240] width 6 height 8
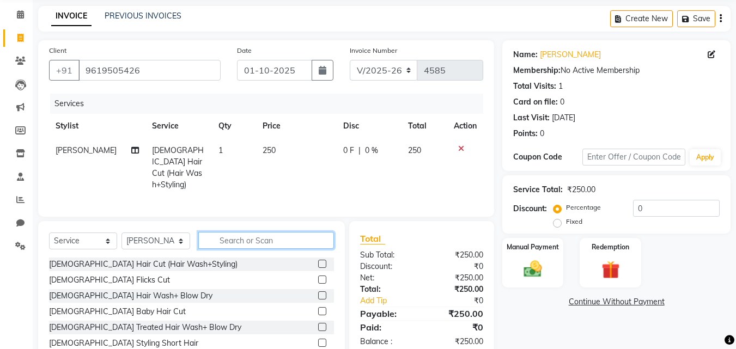
click at [305, 234] on input "text" at bounding box center [266, 240] width 136 height 17
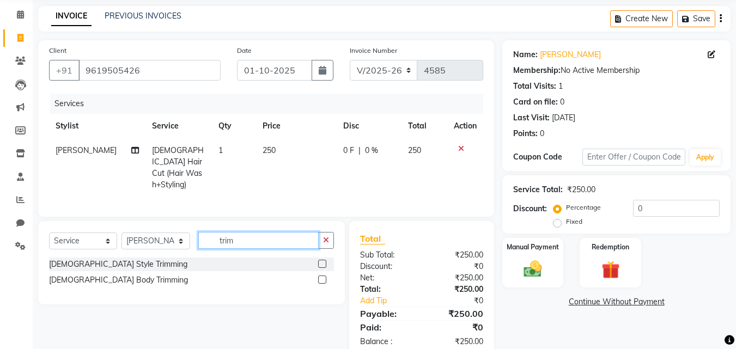
type input "trim"
click at [318, 258] on div "[DEMOGRAPHIC_DATA] Style Trimming" at bounding box center [191, 265] width 285 height 14
click at [322, 260] on label at bounding box center [322, 264] width 8 height 8
click at [322, 261] on input "checkbox" at bounding box center [321, 264] width 7 height 7
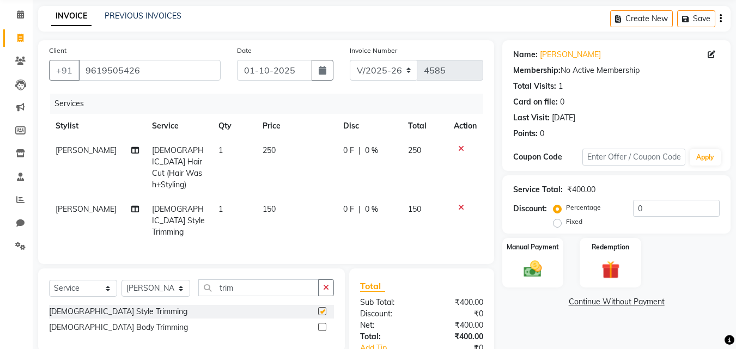
checkbox input "false"
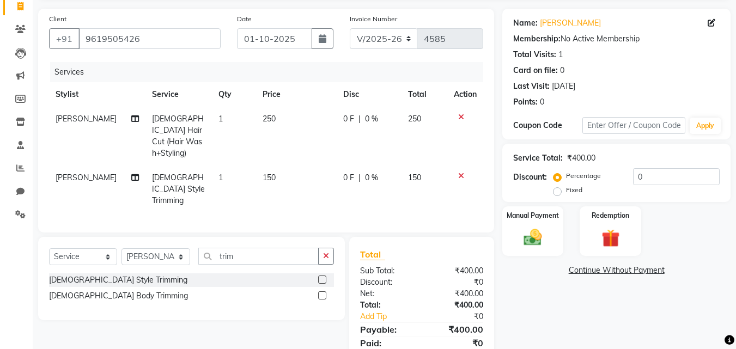
scroll to position [74, 0]
click at [541, 229] on img at bounding box center [532, 237] width 30 height 22
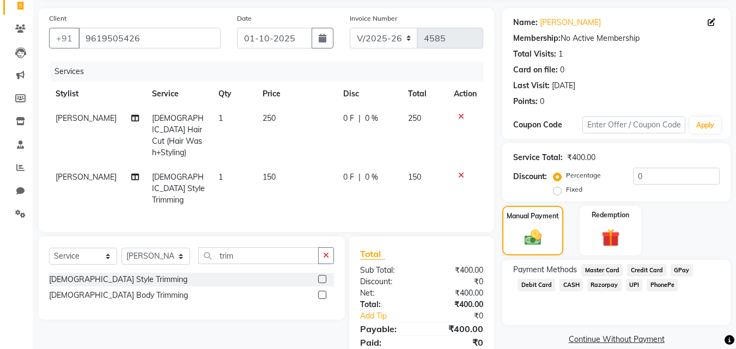
click at [654, 283] on span "PhonePe" at bounding box center [661, 285] width 31 height 13
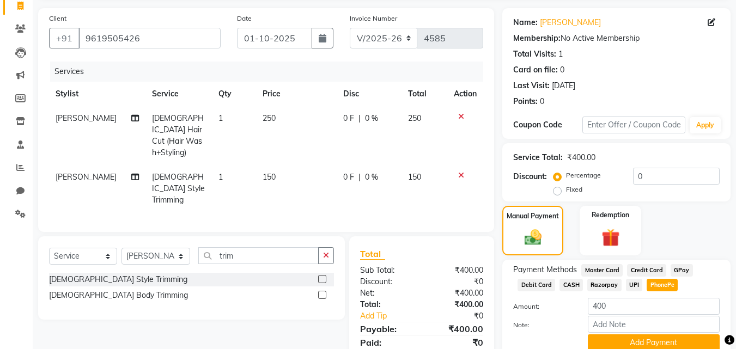
scroll to position [119, 0]
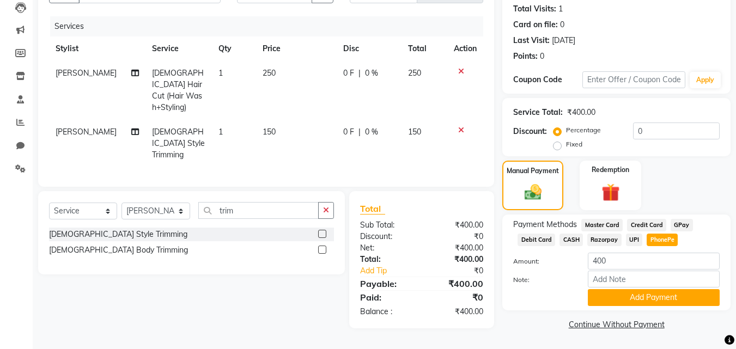
click at [654, 296] on button "Add Payment" at bounding box center [654, 297] width 132 height 17
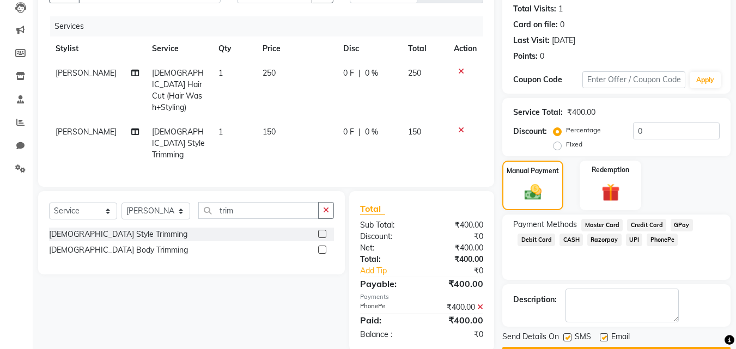
scroll to position [150, 0]
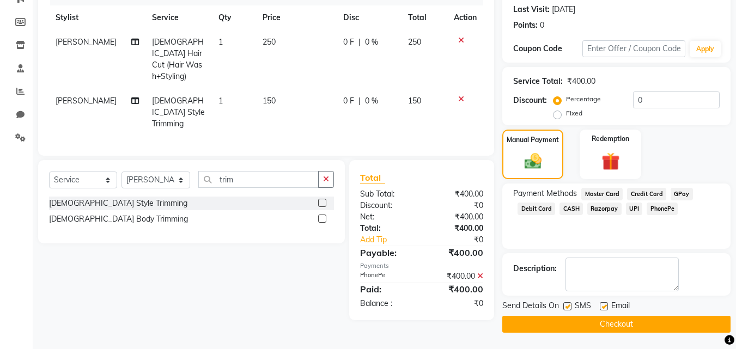
click at [612, 322] on button "Checkout" at bounding box center [616, 324] width 228 height 17
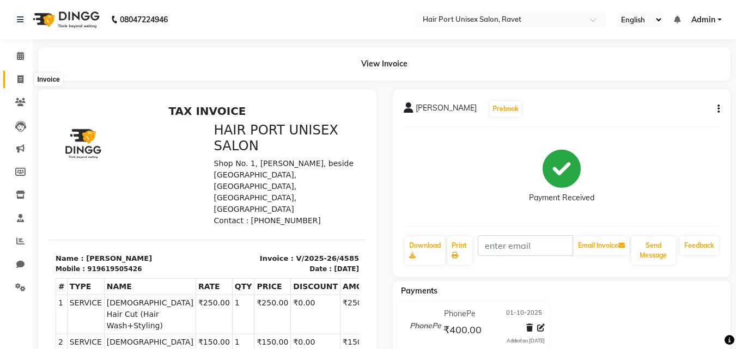
click at [24, 78] on span at bounding box center [20, 80] width 19 height 13
select select "service"
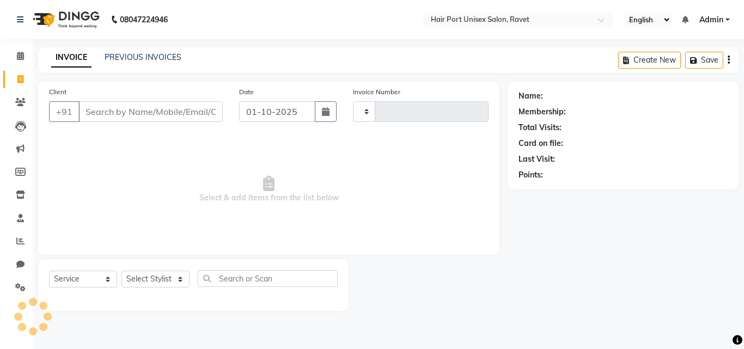
type input "4586"
select select "7015"
click at [118, 115] on input "Client" at bounding box center [150, 111] width 144 height 21
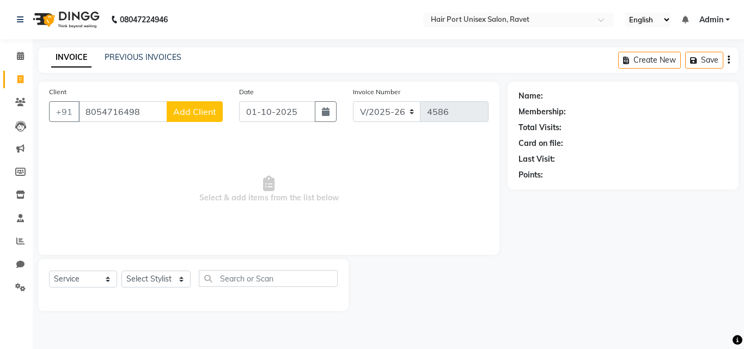
click at [118, 115] on input "8054716498" at bounding box center [122, 111] width 89 height 21
click at [151, 104] on input "8054716498" at bounding box center [122, 111] width 89 height 21
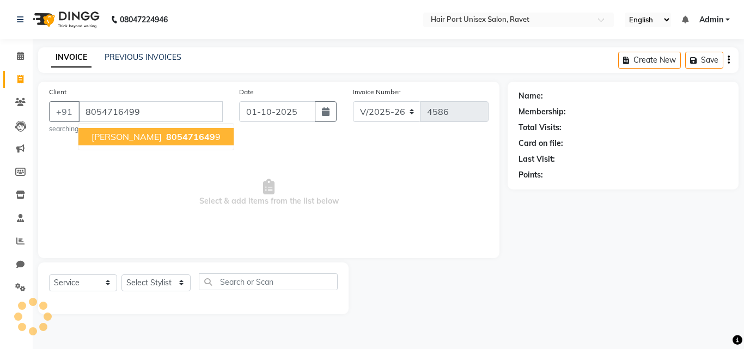
click at [166, 131] on span "805471649" at bounding box center [190, 136] width 49 height 11
type input "8054716499"
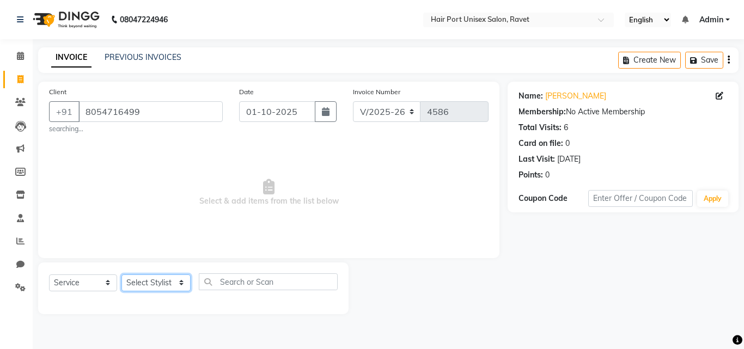
click at [182, 283] on select "Select Stylist [PERSON_NAME] [PERSON_NAME] [PERSON_NAME] [PERSON_NAME] [PERSON_…" at bounding box center [155, 282] width 69 height 17
select select "63965"
click at [121, 274] on select "Select Stylist [PERSON_NAME] [PERSON_NAME] [PERSON_NAME] [PERSON_NAME] [PERSON_…" at bounding box center [155, 282] width 69 height 17
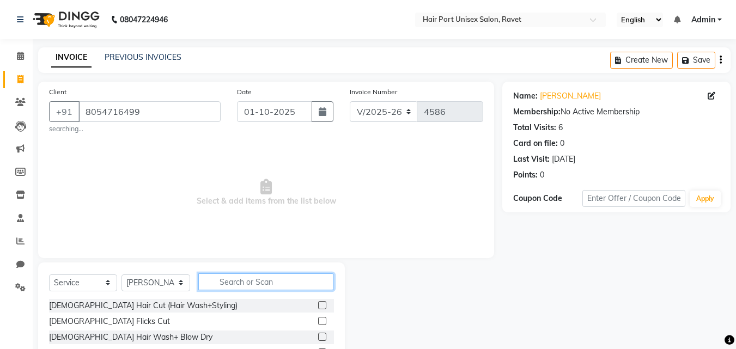
click at [275, 277] on input "text" at bounding box center [266, 281] width 136 height 17
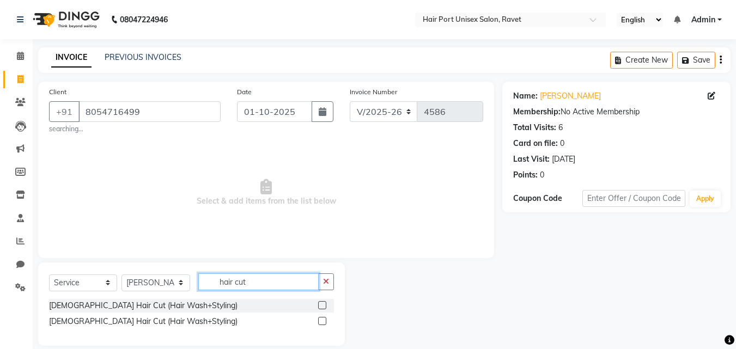
type input "hair cut"
click at [326, 321] on label at bounding box center [322, 321] width 8 height 8
click at [325, 321] on input "checkbox" at bounding box center [321, 321] width 7 height 7
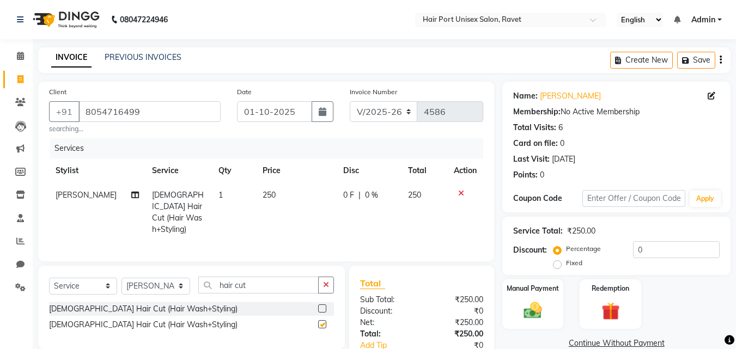
checkbox input "false"
click at [328, 281] on icon "button" at bounding box center [326, 285] width 6 height 8
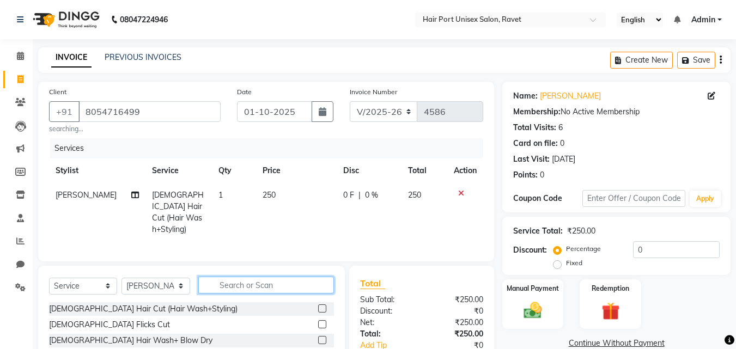
click at [316, 280] on input "text" at bounding box center [266, 285] width 136 height 17
type input "tri"
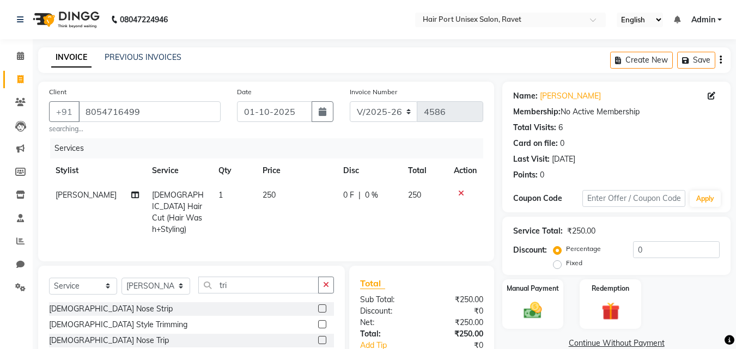
click at [323, 320] on label at bounding box center [322, 324] width 8 height 8
click at [323, 321] on input "checkbox" at bounding box center [321, 324] width 7 height 7
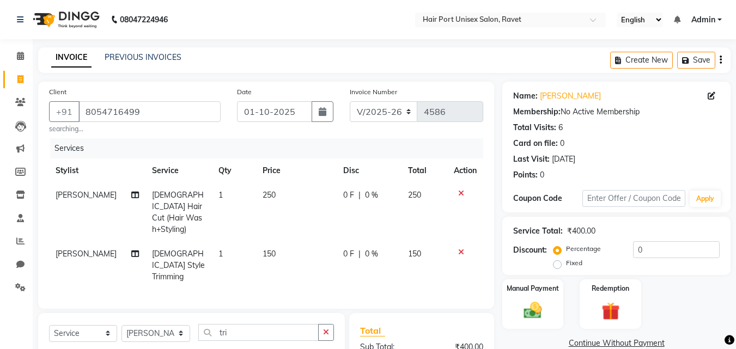
checkbox input "false"
click at [298, 324] on input "tri" at bounding box center [258, 332] width 120 height 17
click at [324, 324] on button "button" at bounding box center [326, 332] width 16 height 17
click at [282, 324] on input "text" at bounding box center [266, 332] width 136 height 17
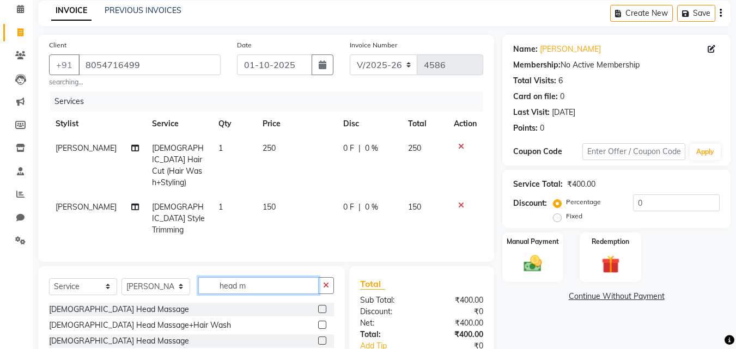
type input "head m"
click at [323, 337] on label at bounding box center [322, 341] width 8 height 8
click at [323, 338] on input "checkbox" at bounding box center [321, 341] width 7 height 7
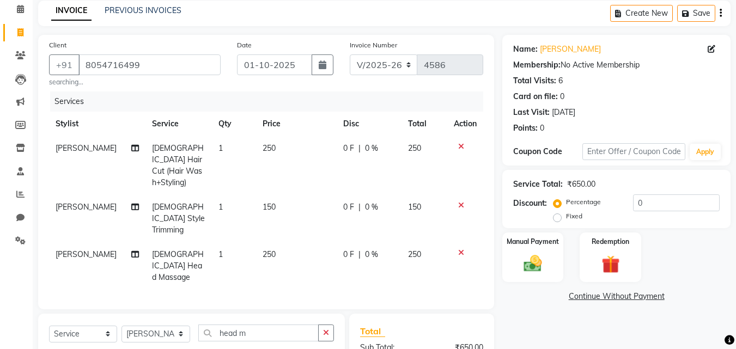
checkbox input "false"
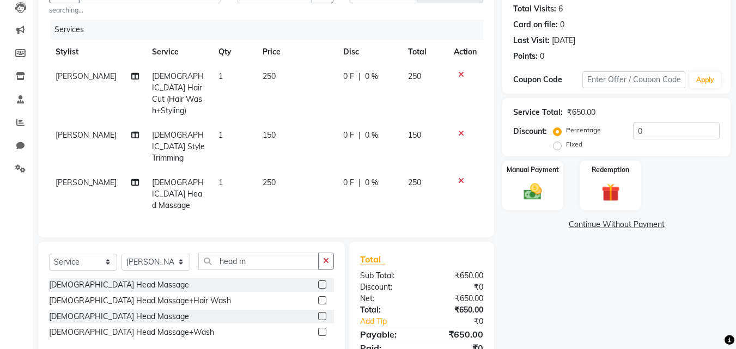
scroll to position [121, 0]
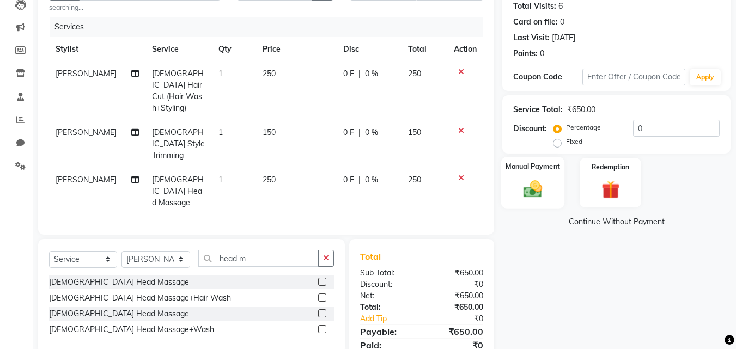
click at [528, 178] on img at bounding box center [532, 189] width 30 height 22
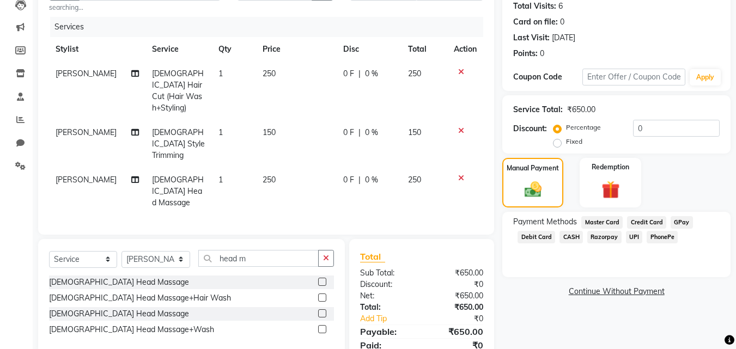
click at [660, 237] on span "PhonePe" at bounding box center [661, 237] width 31 height 13
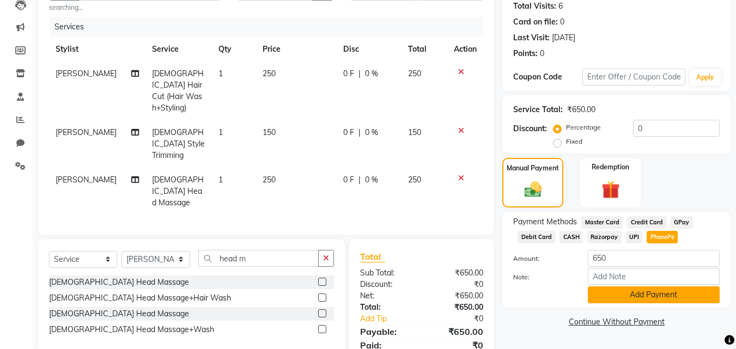
click at [667, 292] on button "Add Payment" at bounding box center [654, 294] width 132 height 17
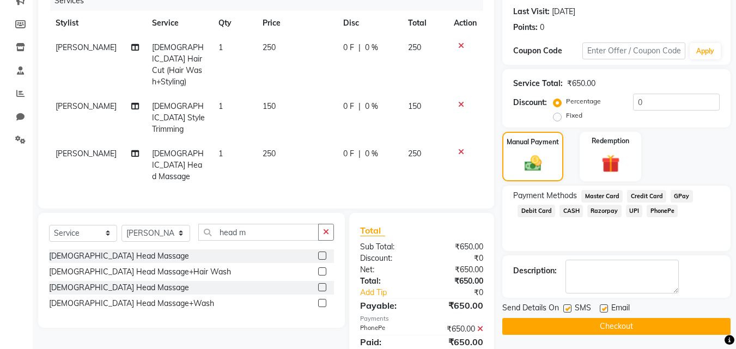
scroll to position [162, 0]
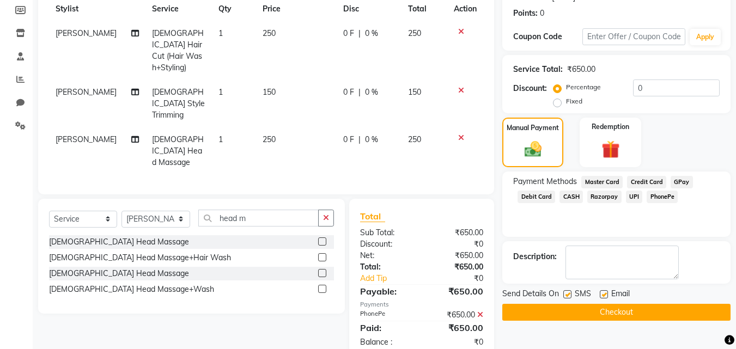
click at [635, 307] on button "Checkout" at bounding box center [616, 312] width 228 height 17
